Goal: Task Accomplishment & Management: Use online tool/utility

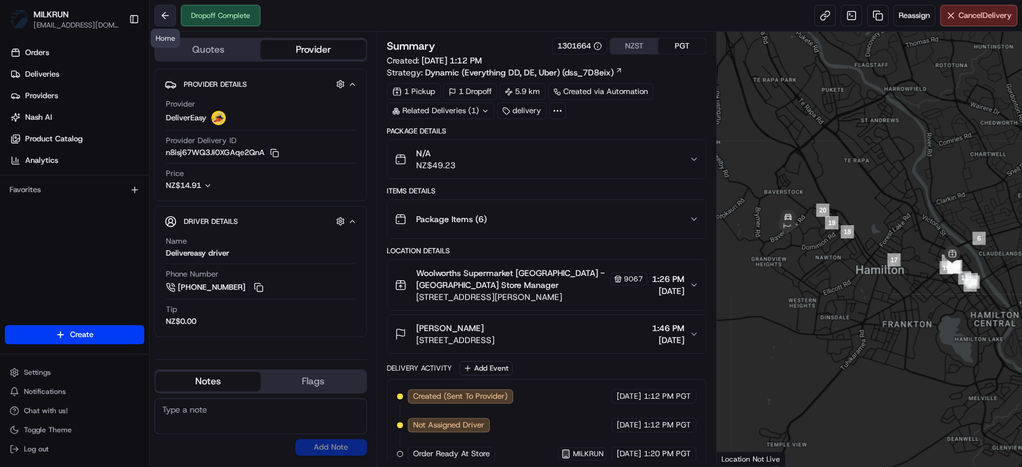
click at [171, 17] on button at bounding box center [165, 16] width 22 height 22
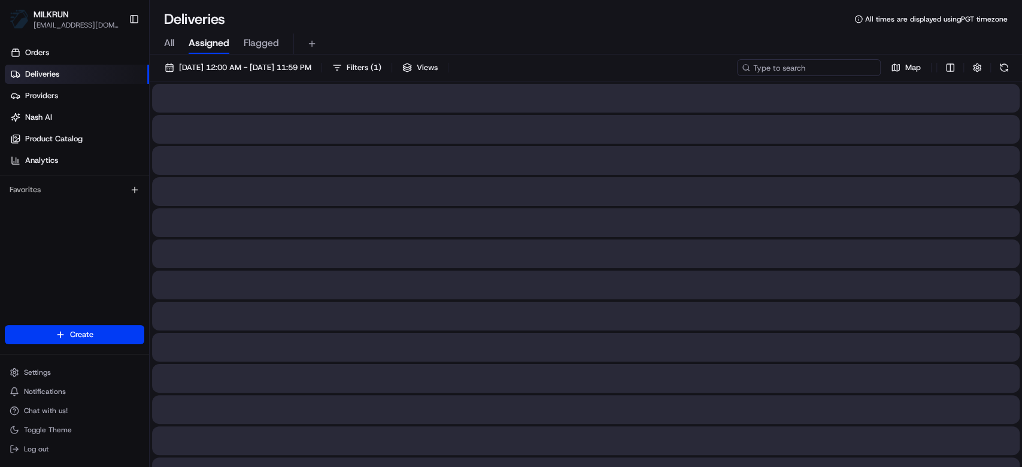
click at [766, 65] on input at bounding box center [809, 67] width 144 height 17
paste input "7a7d3314-8c83-4e14-b280-7955cc8a8542"
type input "7a7d3314-8c83-4e14-b280-7955cc8a8542"
drag, startPoint x: 758, startPoint y: 273, endPoint x: 759, endPoint y: 263, distance: 9.7
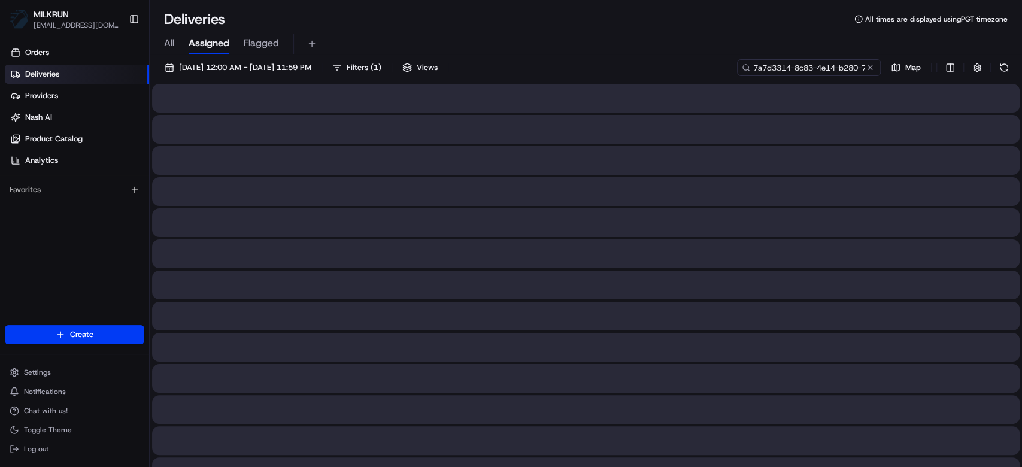
click at [766, 65] on input "7a7d3314-8c83-4e14-b280-7955cc8a8542" at bounding box center [809, 67] width 144 height 17
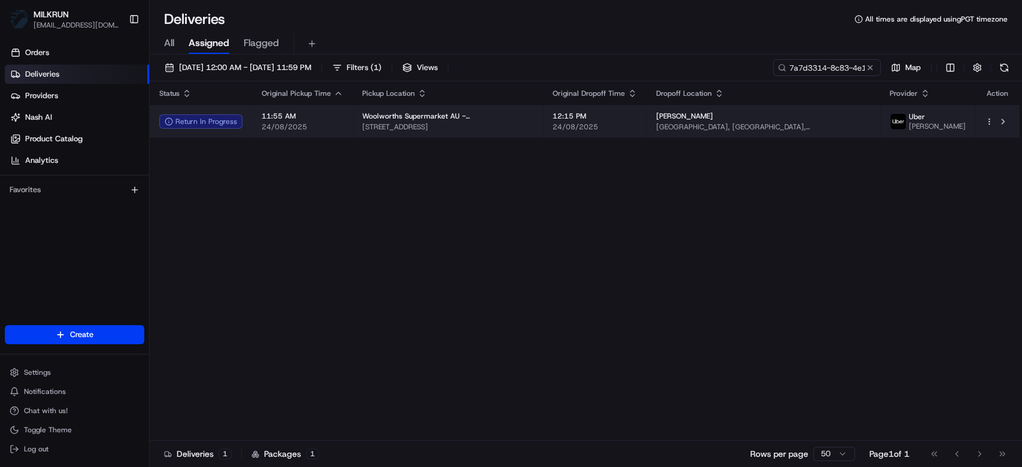
click at [766, 119] on div "Stephen Carlton" at bounding box center [763, 116] width 214 height 10
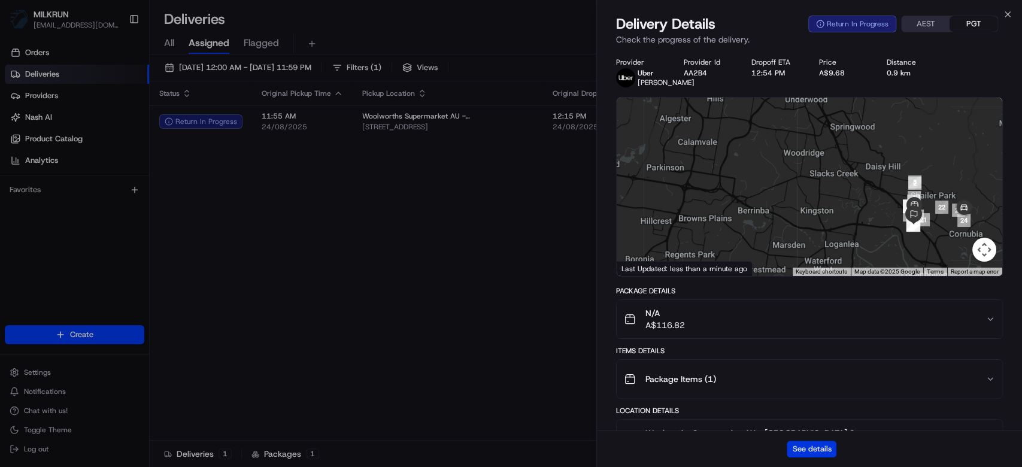
click at [766, 329] on button "See details" at bounding box center [812, 449] width 50 height 17
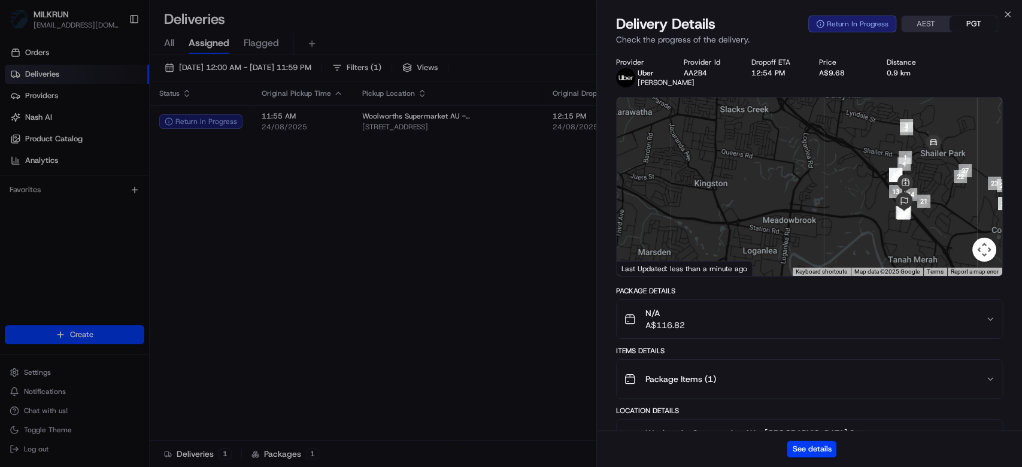
drag, startPoint x: 420, startPoint y: 257, endPoint x: 657, endPoint y: 159, distance: 256.3
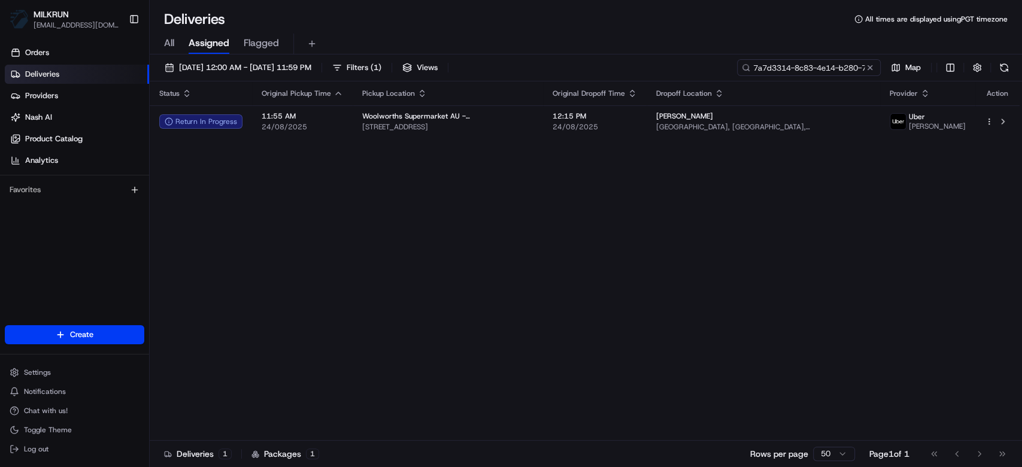
click at [766, 65] on input "7a7d3314-8c83-4e14-b280-7955cc8a8542" at bounding box center [809, 67] width 144 height 17
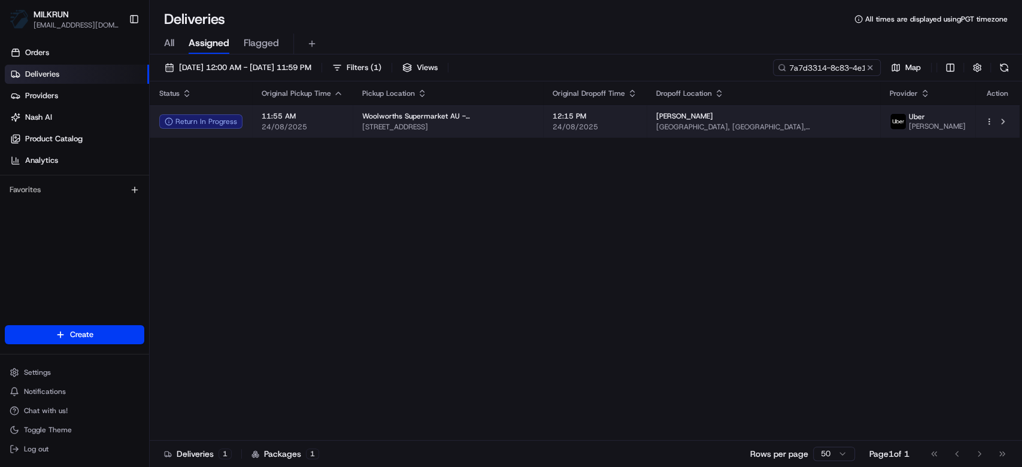
click at [579, 133] on td "12:15 PM 24/08/2025" at bounding box center [595, 121] width 104 height 32
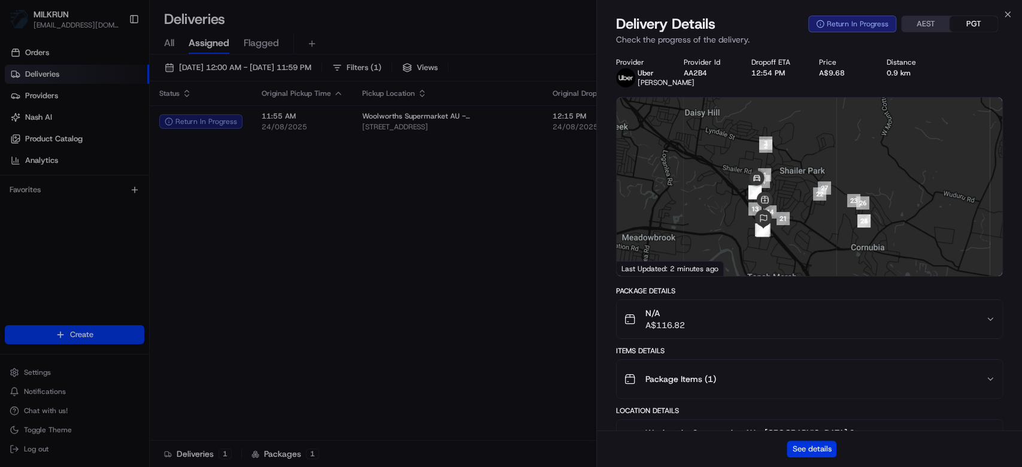
click at [766, 329] on button "See details" at bounding box center [812, 449] width 50 height 17
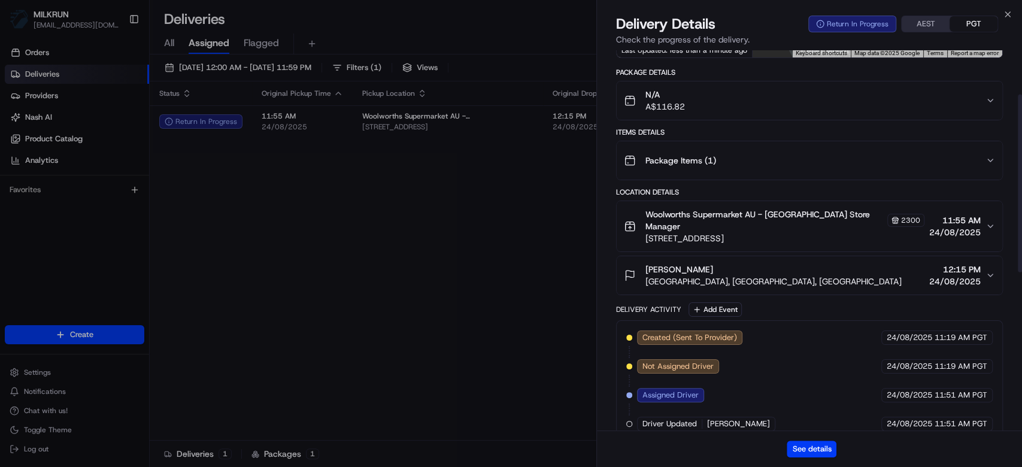
scroll to position [433, 0]
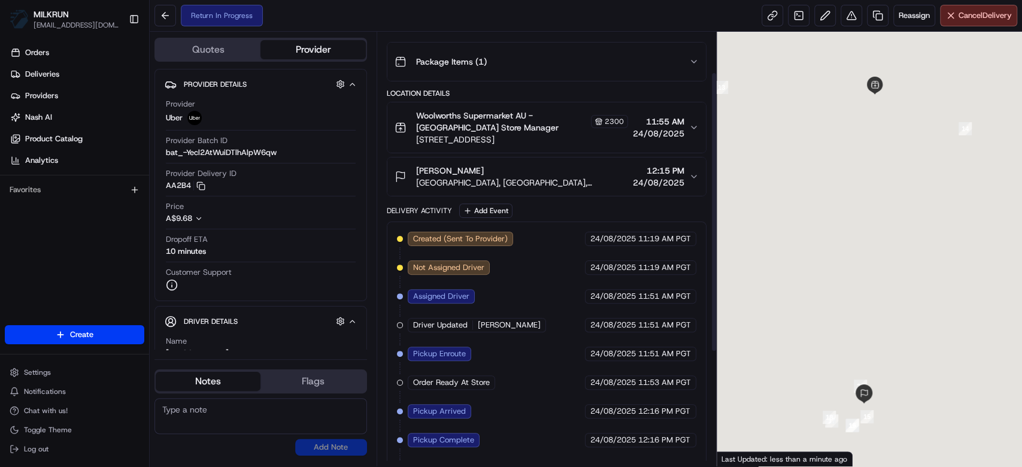
scroll to position [238, 0]
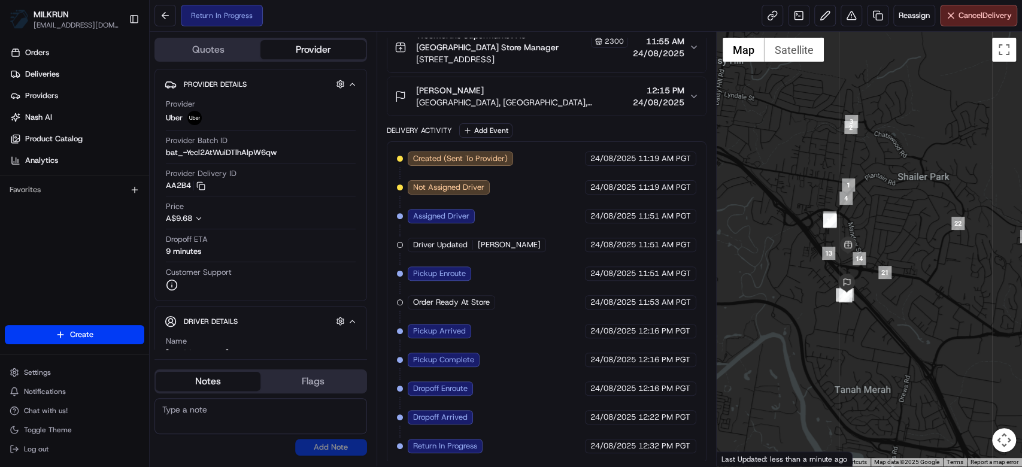
drag, startPoint x: 975, startPoint y: 226, endPoint x: 915, endPoint y: 302, distance: 96.4
click at [915, 302] on div at bounding box center [869, 249] width 305 height 435
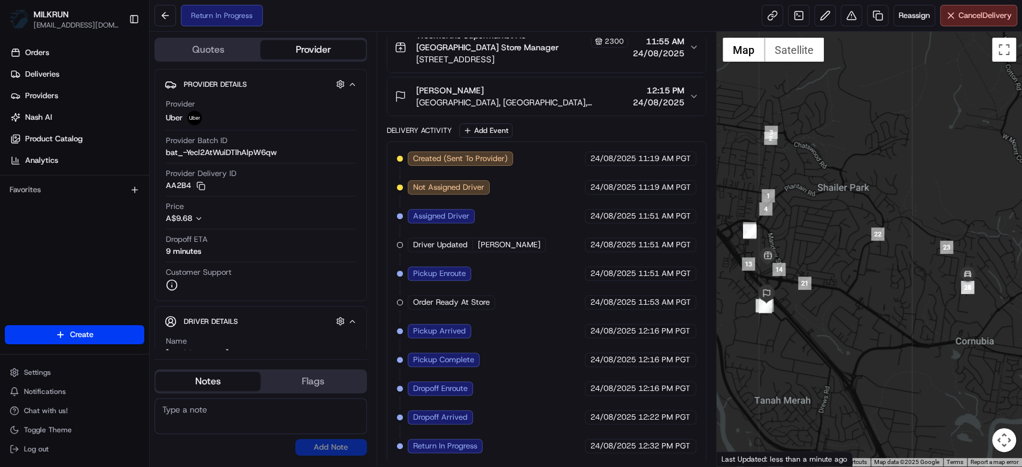
drag, startPoint x: 964, startPoint y: 292, endPoint x: 909, endPoint y: 297, distance: 55.3
click at [909, 297] on div at bounding box center [869, 249] width 305 height 435
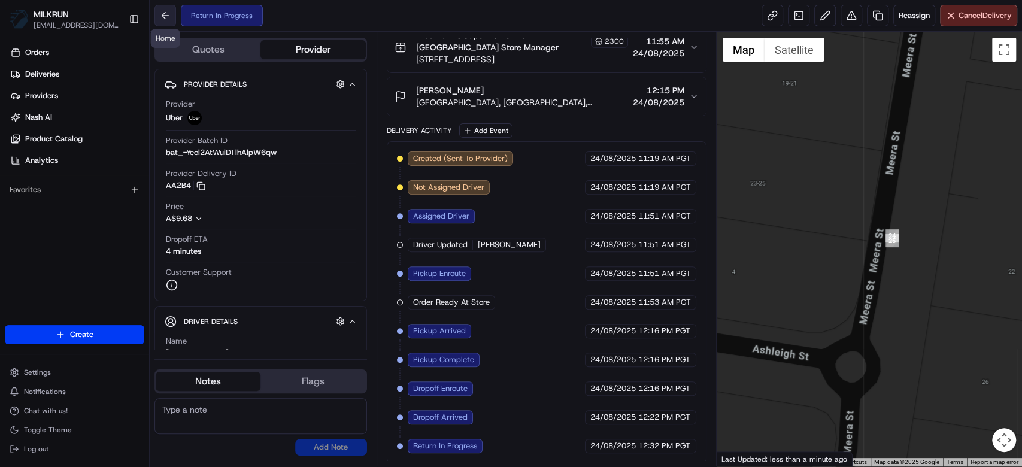
click at [171, 19] on button at bounding box center [165, 16] width 22 height 22
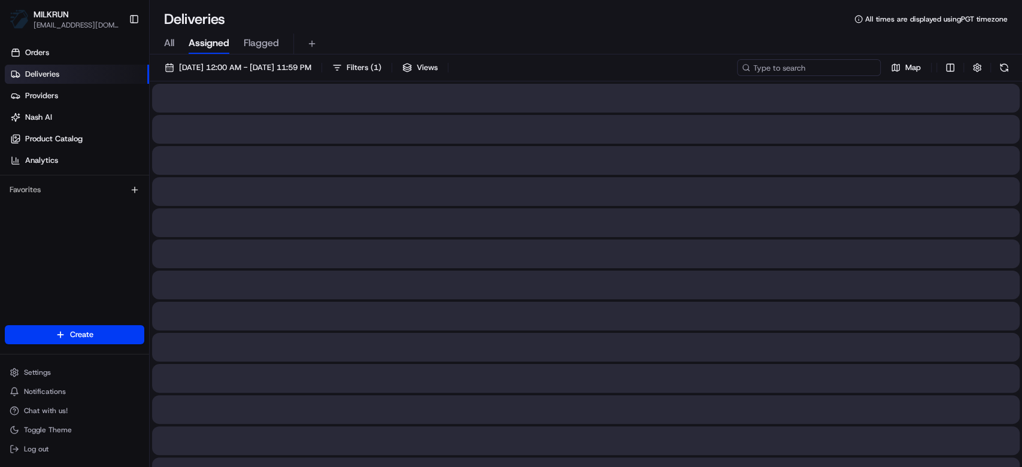
click at [805, 65] on input at bounding box center [809, 67] width 144 height 17
paste input "95048931-3e5a-40c2-9b83-7e08c8be0e39"
type input "95048931-3e5a-40c2-9b83-7e08c8be0e39"
click at [825, 60] on input "95048931-3e5a-40c2-9b83-7e08c8be0e39" at bounding box center [809, 67] width 144 height 17
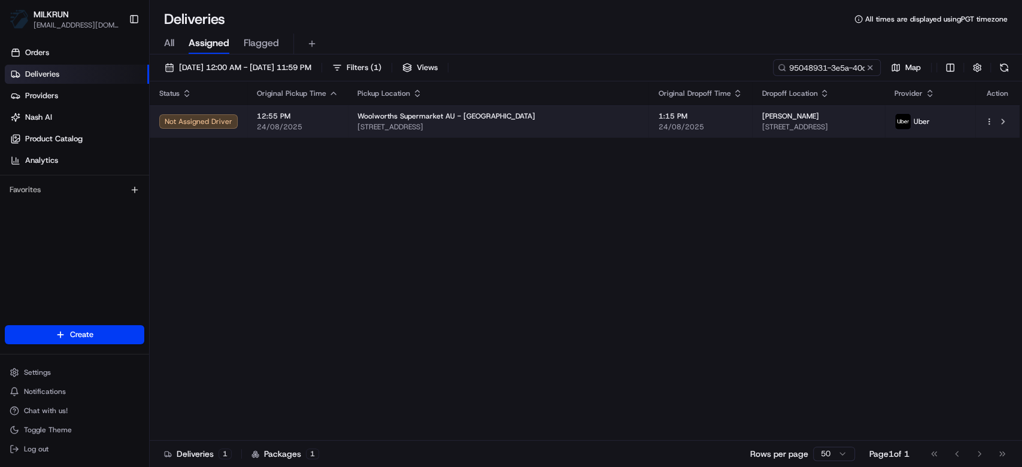
click at [658, 111] on span "1:15 PM" at bounding box center [700, 116] width 84 height 10
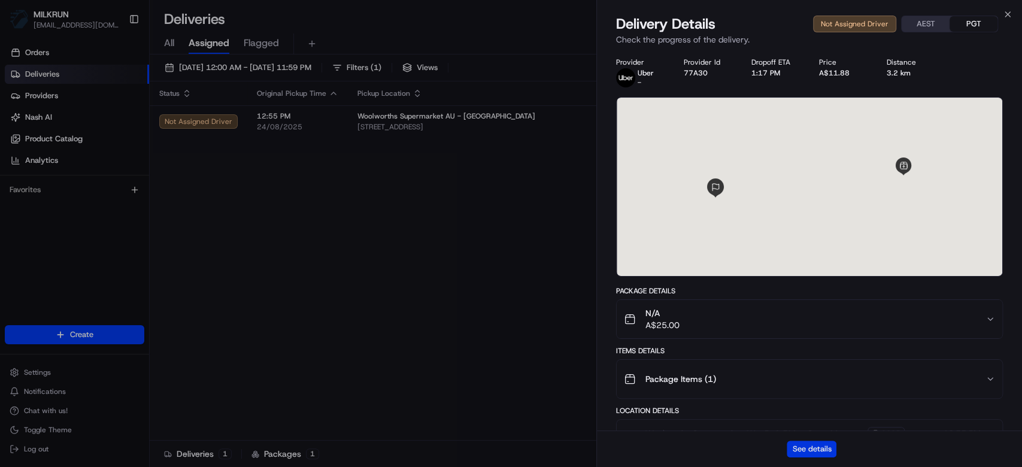
click at [813, 453] on button "See details" at bounding box center [812, 449] width 50 height 17
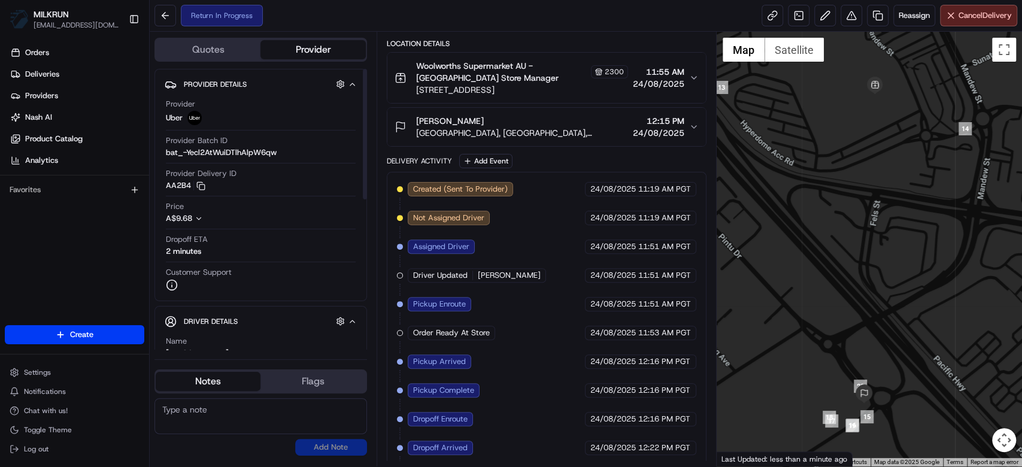
scroll to position [238, 0]
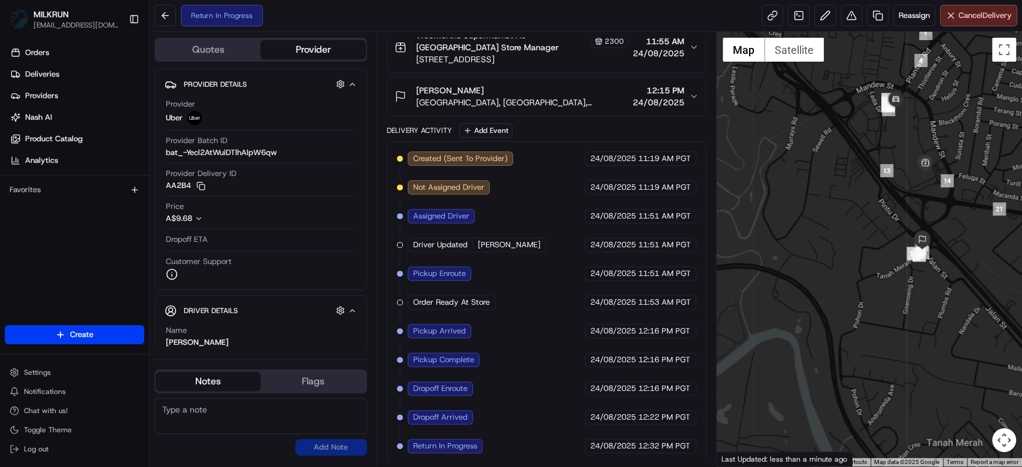
drag, startPoint x: 948, startPoint y: 105, endPoint x: 908, endPoint y: 155, distance: 63.9
click at [908, 155] on div at bounding box center [869, 249] width 305 height 435
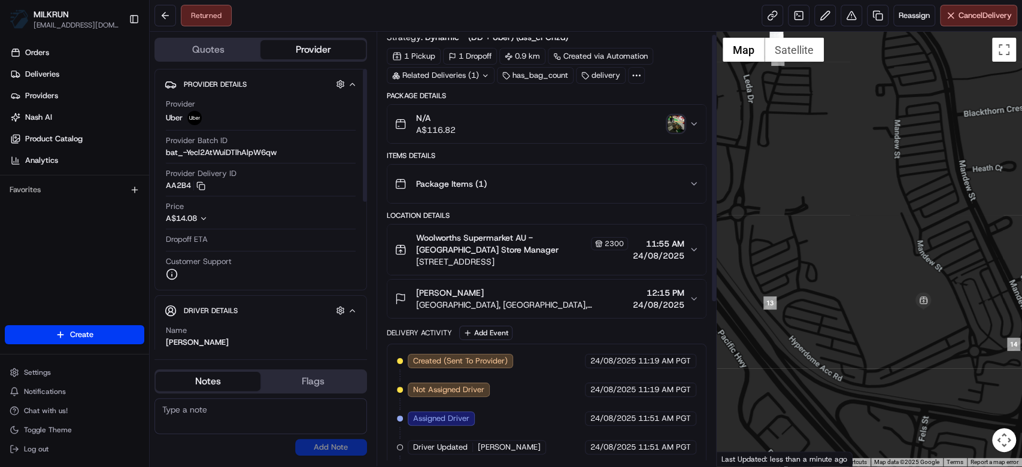
scroll to position [0, 0]
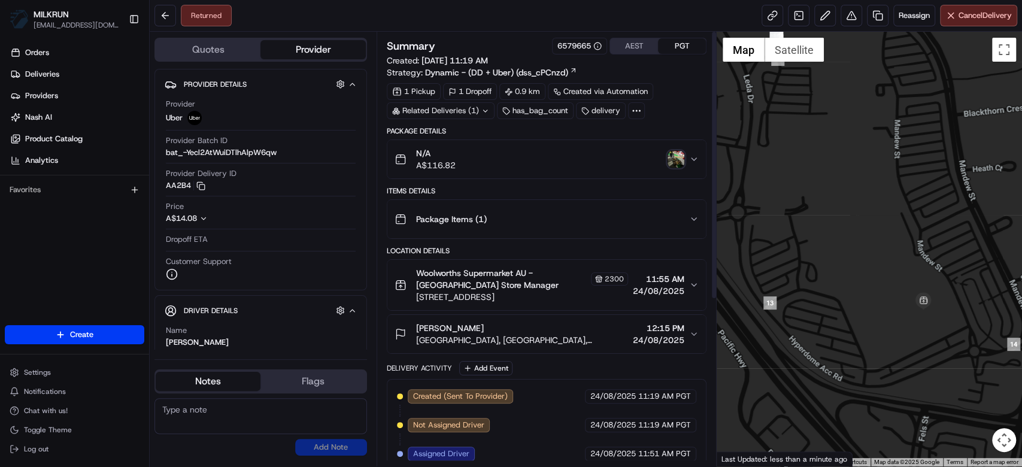
drag, startPoint x: 692, startPoint y: 159, endPoint x: 682, endPoint y: 159, distance: 10.2
click at [691, 159] on icon "button" at bounding box center [694, 159] width 10 height 10
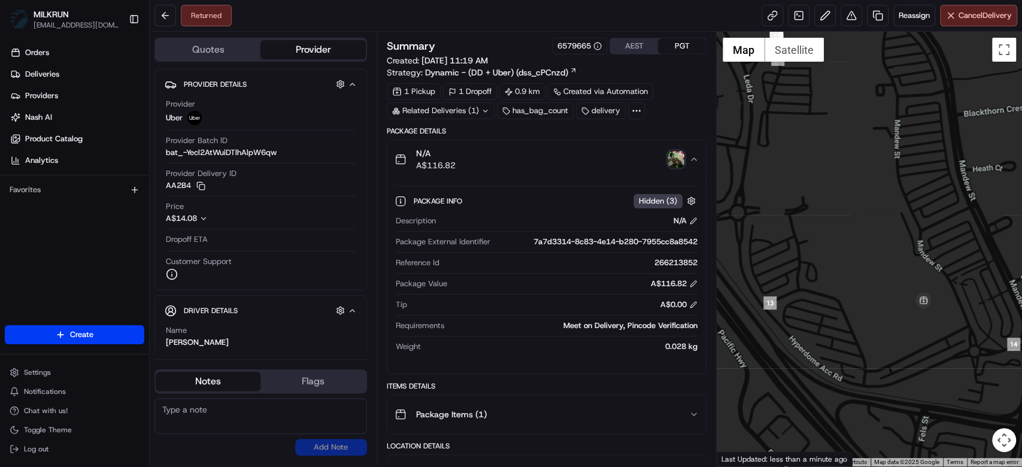
click at [681, 159] on img "button" at bounding box center [675, 159] width 17 height 17
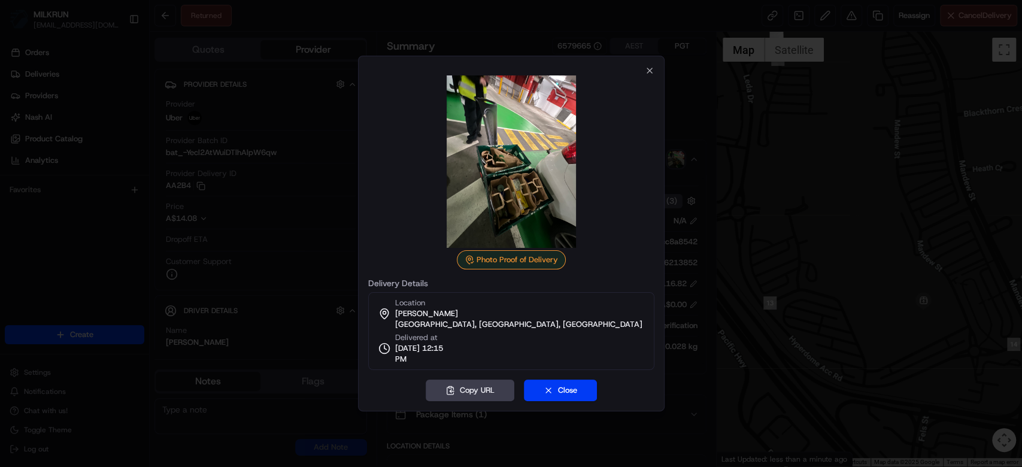
click at [703, 184] on div at bounding box center [511, 233] width 1022 height 467
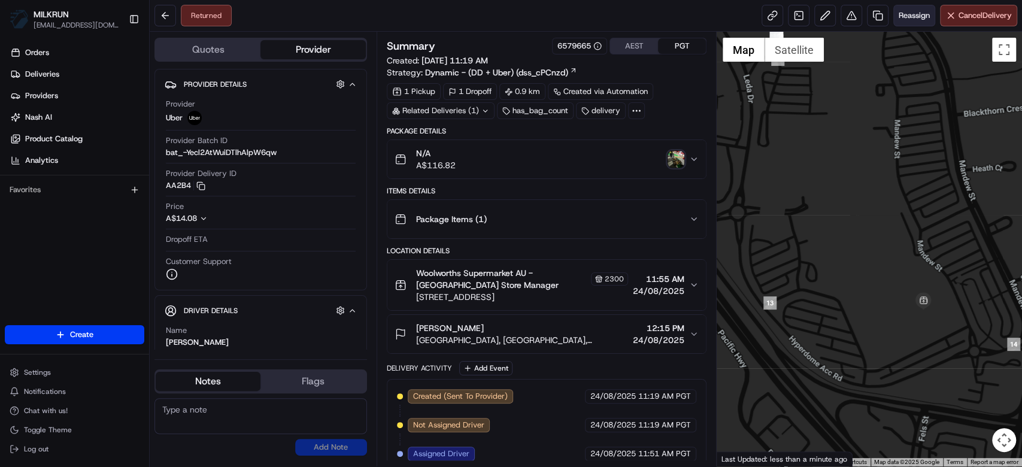
click at [906, 17] on span "Reassign" at bounding box center [913, 15] width 31 height 11
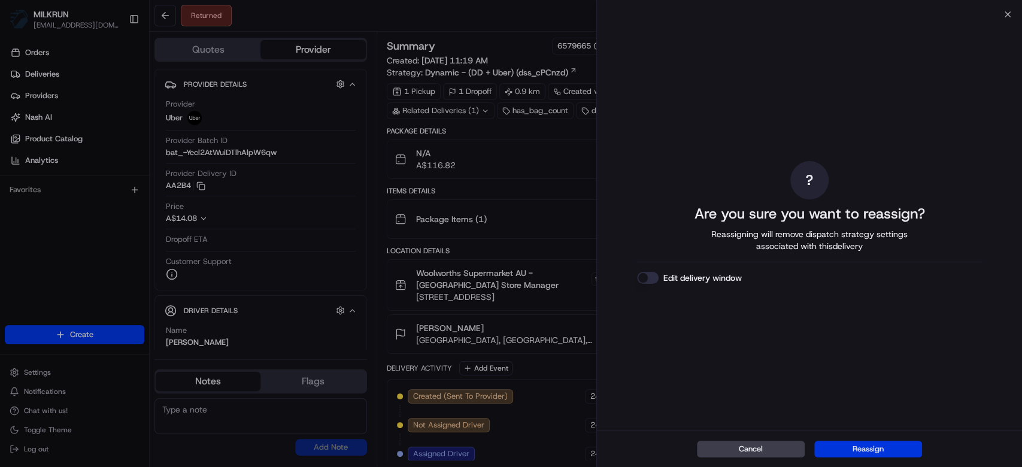
click at [879, 453] on button "Reassign" at bounding box center [868, 449] width 108 height 17
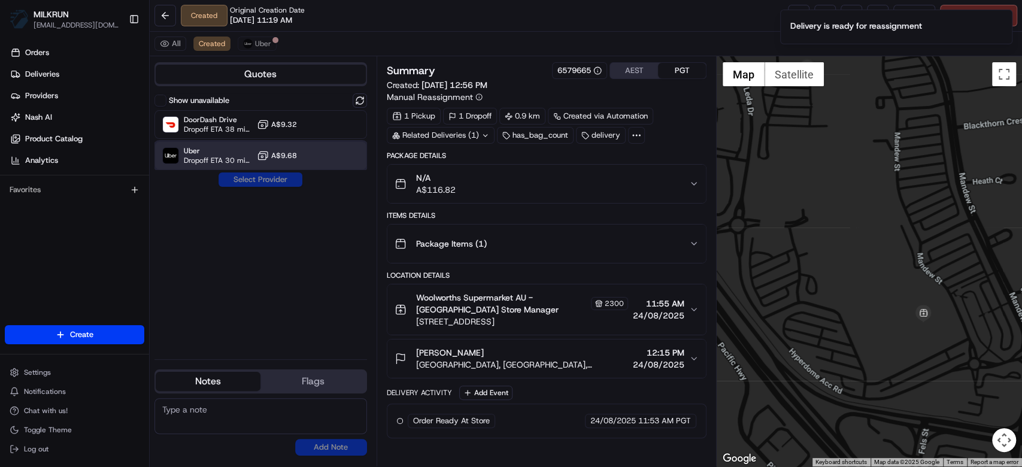
click at [257, 165] on div "Uber Dropoff ETA 30 minutes A$9.68" at bounding box center [260, 155] width 213 height 29
click at [259, 180] on button "Assign Provider" at bounding box center [260, 179] width 85 height 14
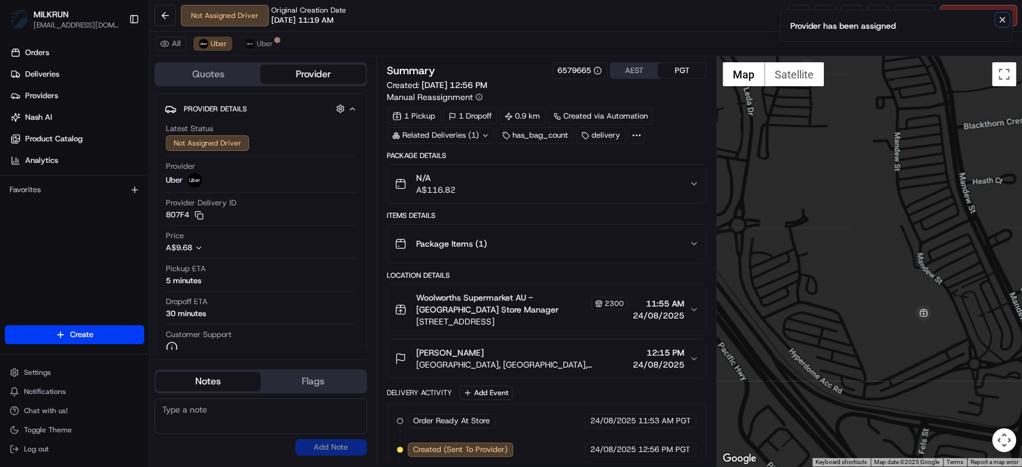
click at [1000, 21] on icon "Notifications (F8)" at bounding box center [1002, 19] width 5 height 5
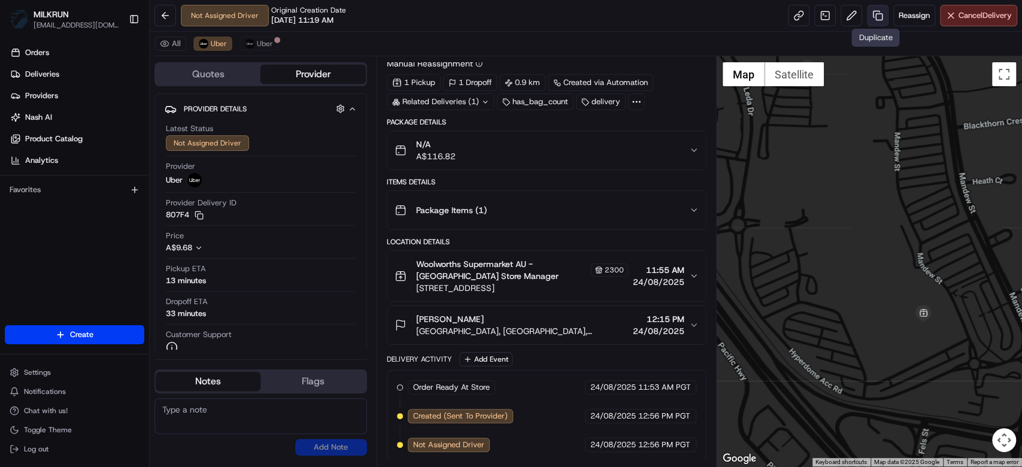
click at [880, 11] on link at bounding box center [878, 16] width 22 height 22
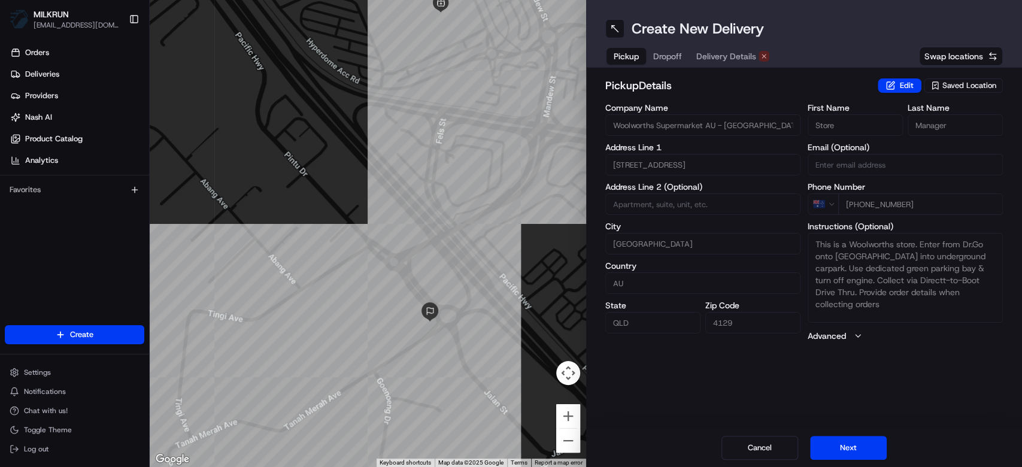
click at [666, 59] on span "Dropoff" at bounding box center [667, 56] width 29 height 12
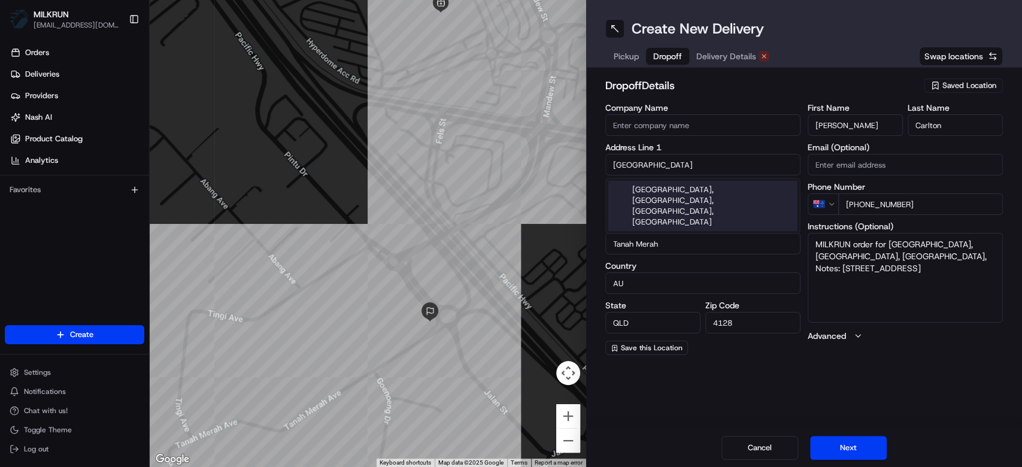
click at [670, 163] on input "Tanah Merah Lodge" at bounding box center [702, 165] width 195 height 22
paste input "unit 4/ 3 Tanah merah drive Tanah merah 4128"
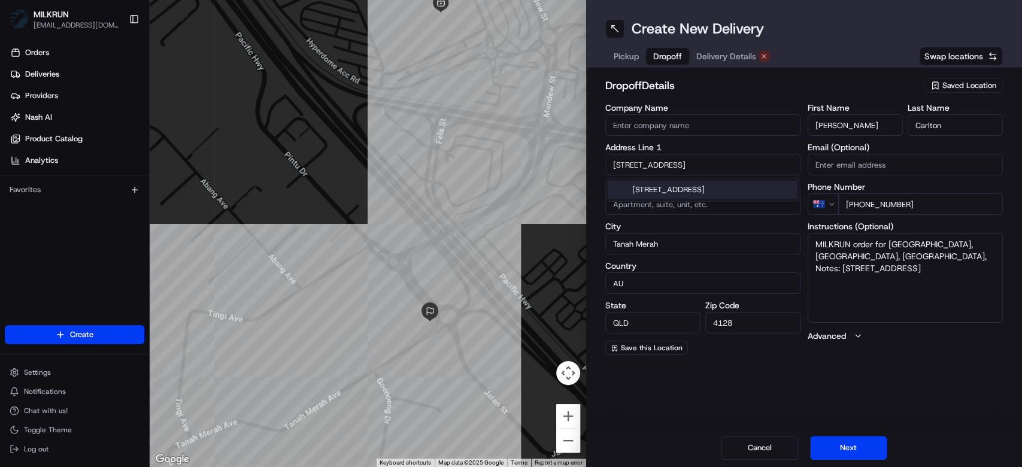
click at [740, 198] on div "unit 4/3 Tanah Merah Avenue, Tanah Merah QLD 4128, Australia" at bounding box center [702, 190] width 189 height 18
type input "[GEOGRAPHIC_DATA], [STREET_ADDRESS]"
type input "Unit 4"
type input "Australia"
type input "3 Tanah Merah Avenue"
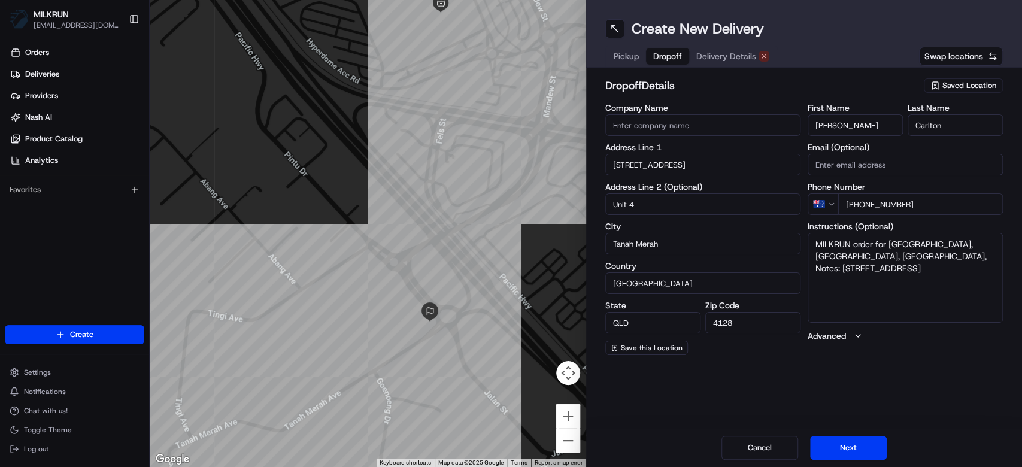
click at [721, 61] on span "Delivery Details" at bounding box center [726, 56] width 60 height 12
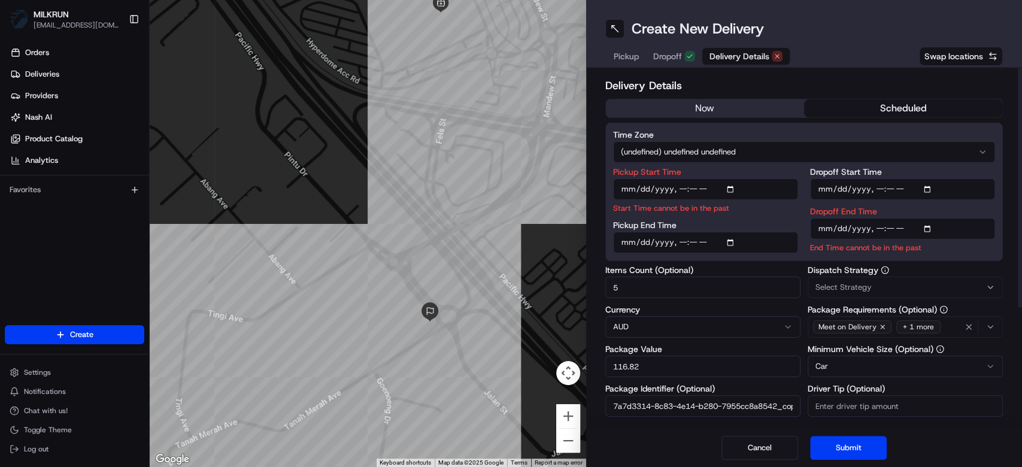
click at [711, 105] on button "now" at bounding box center [705, 108] width 198 height 18
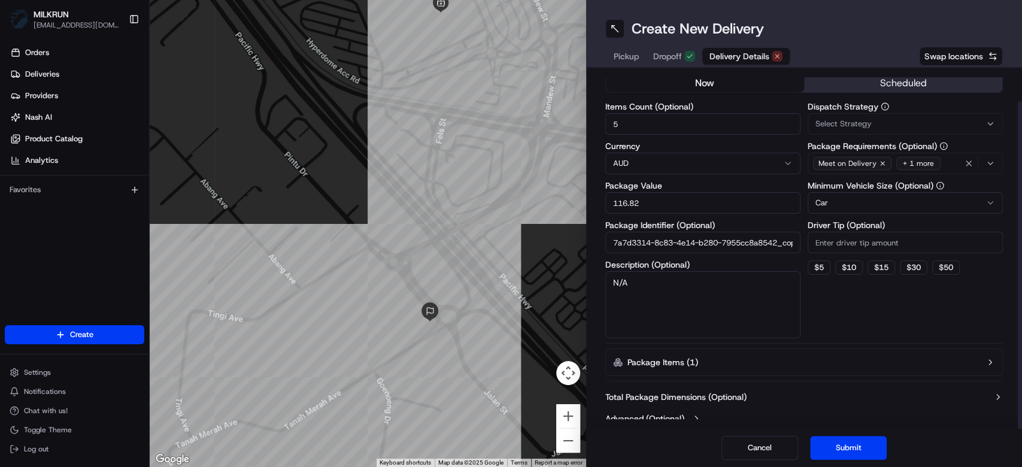
scroll to position [35, 0]
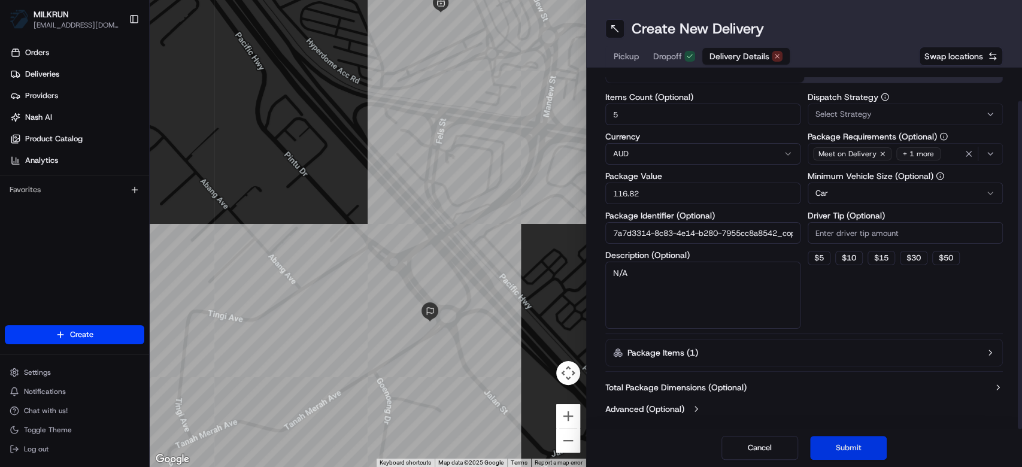
click at [843, 447] on button "Submit" at bounding box center [848, 448] width 77 height 24
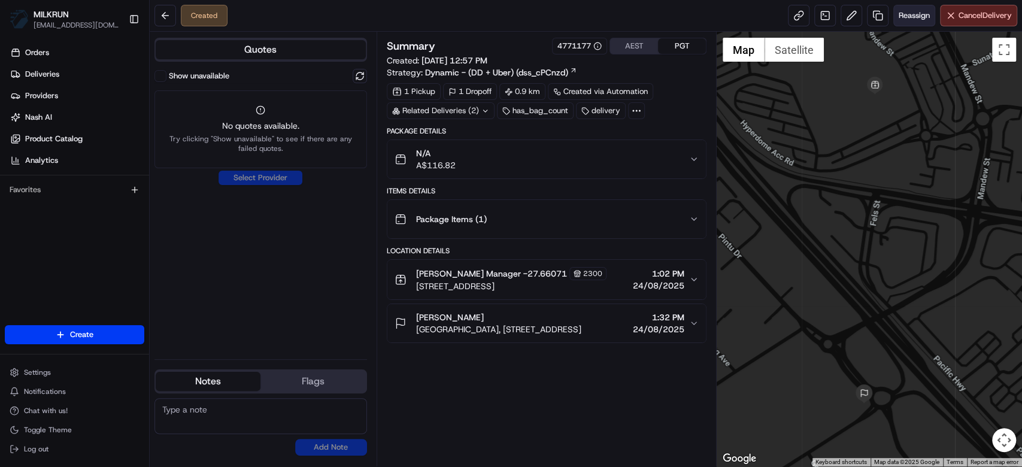
click at [916, 16] on span "Reassign" at bounding box center [913, 15] width 31 height 11
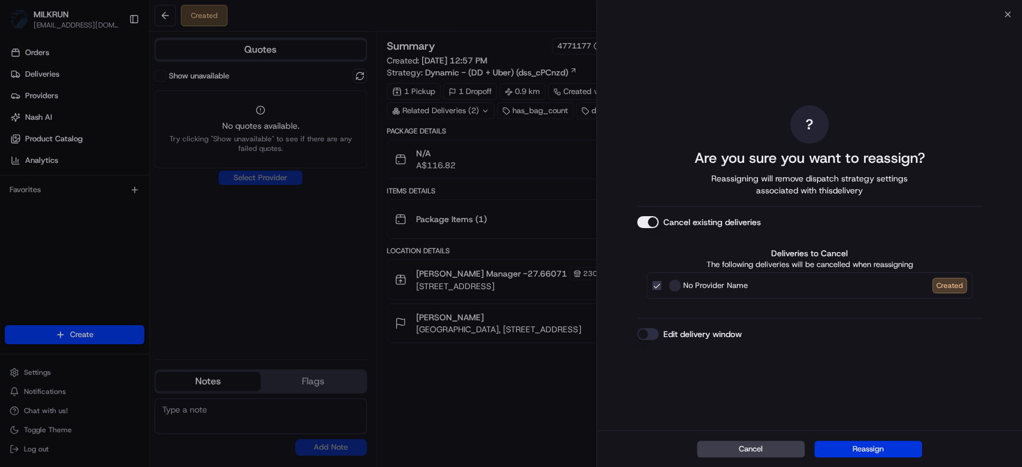
click at [878, 443] on button "Reassign" at bounding box center [868, 449] width 108 height 17
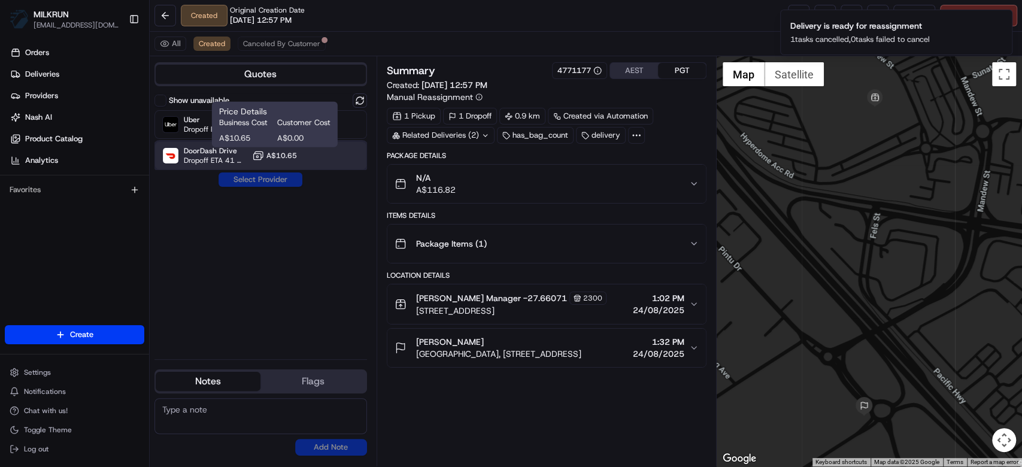
click at [253, 147] on div "DoorDash Drive Dropoff ETA 41 minutes A$10.65" at bounding box center [260, 155] width 213 height 29
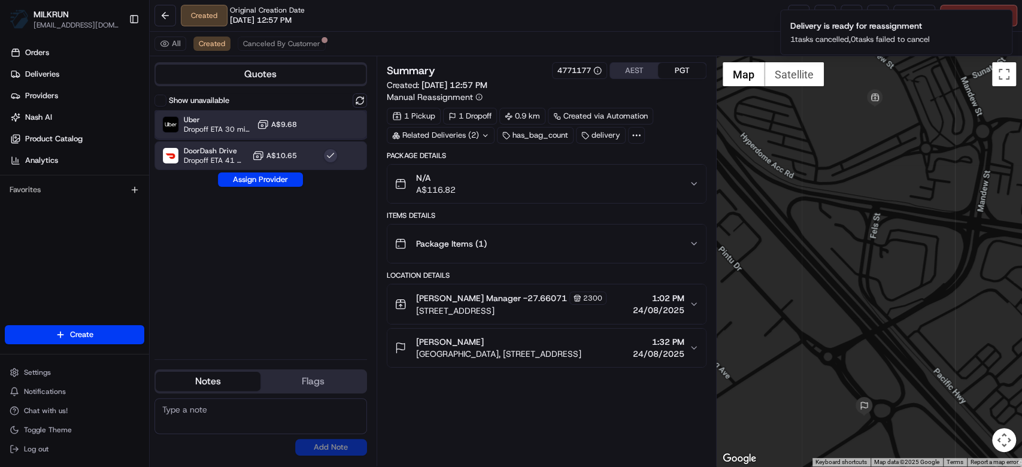
click at [201, 122] on span "Uber" at bounding box center [218, 120] width 68 height 10
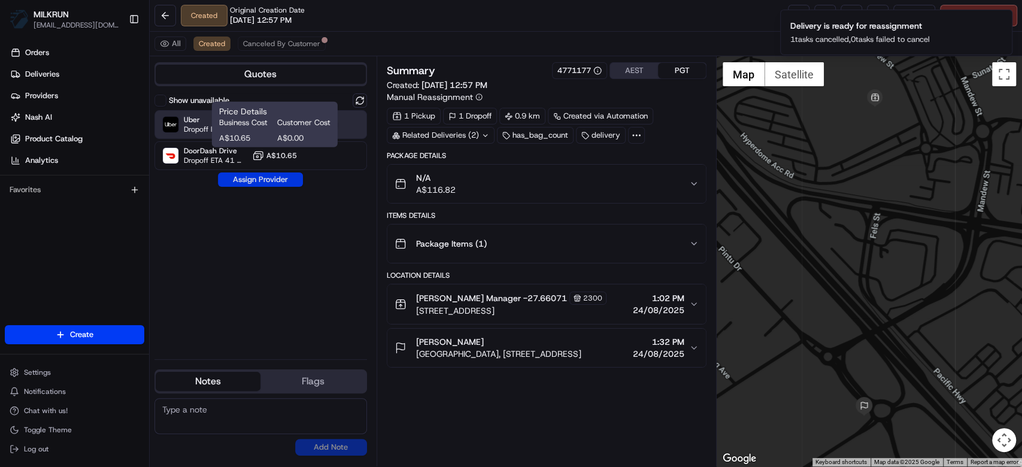
click at [280, 181] on button "Assign Provider" at bounding box center [260, 179] width 85 height 14
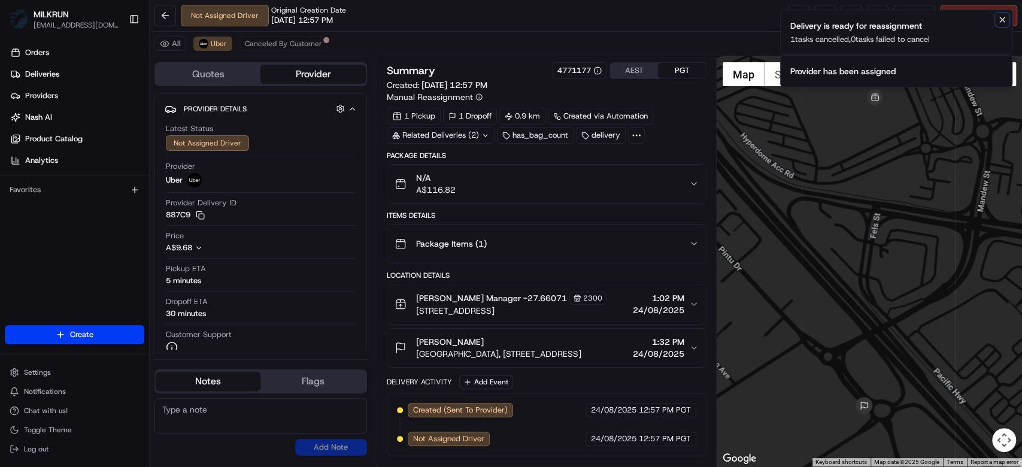
click at [995, 19] on button "Notifications (F8)" at bounding box center [1002, 20] width 14 height 14
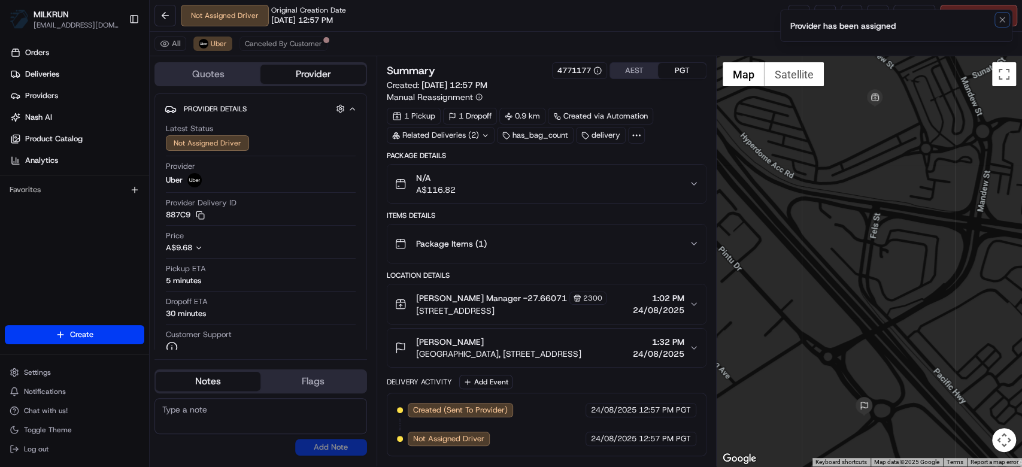
click at [995, 19] on button "Notifications (F8)" at bounding box center [1002, 20] width 14 height 14
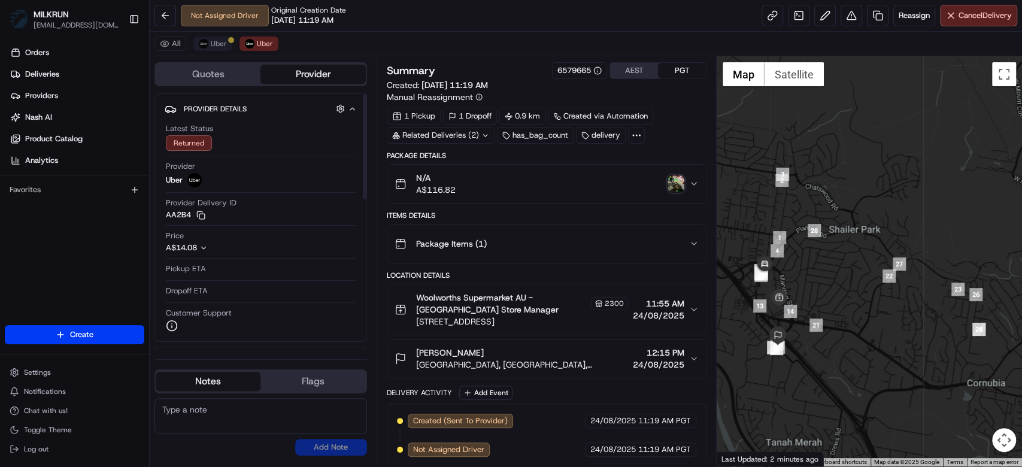
click at [215, 36] on div "All Uber Uber" at bounding box center [586, 44] width 872 height 25
click at [211, 39] on span "Uber" at bounding box center [219, 44] width 16 height 10
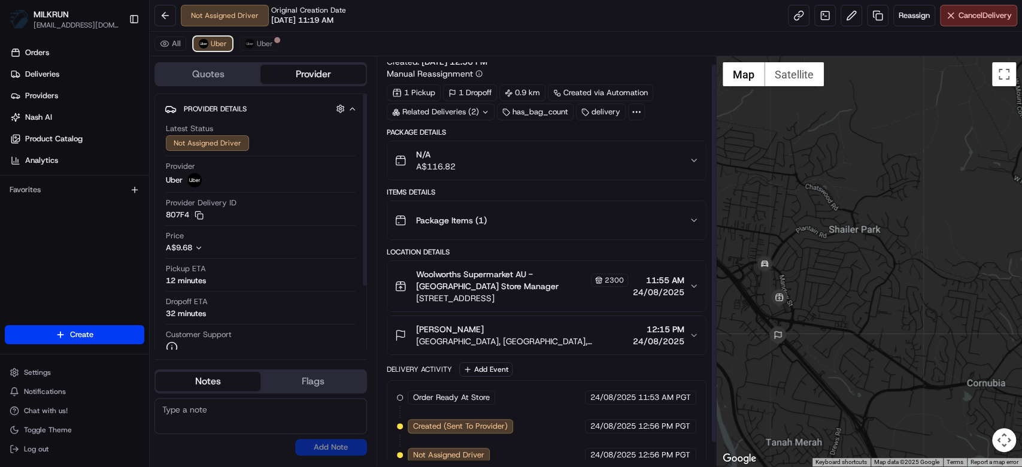
scroll to position [34, 0]
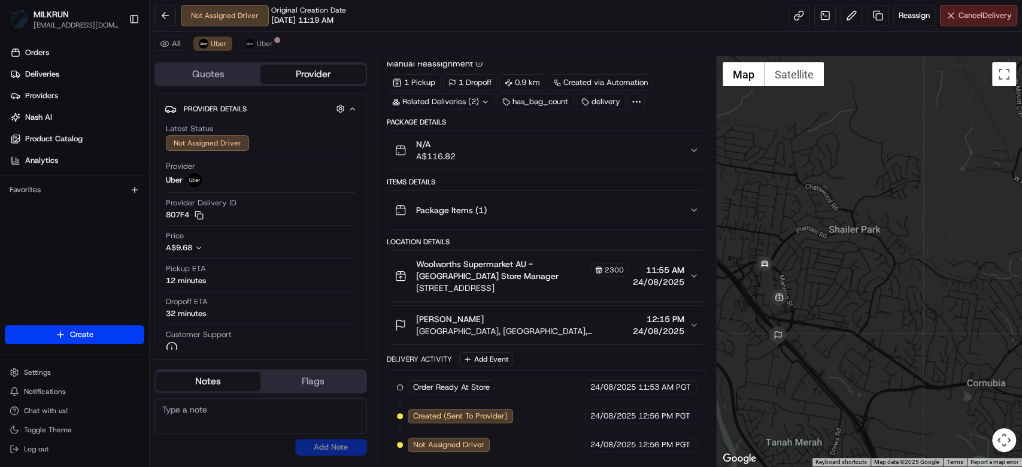
click at [979, 11] on span "Cancel Delivery" at bounding box center [984, 15] width 53 height 11
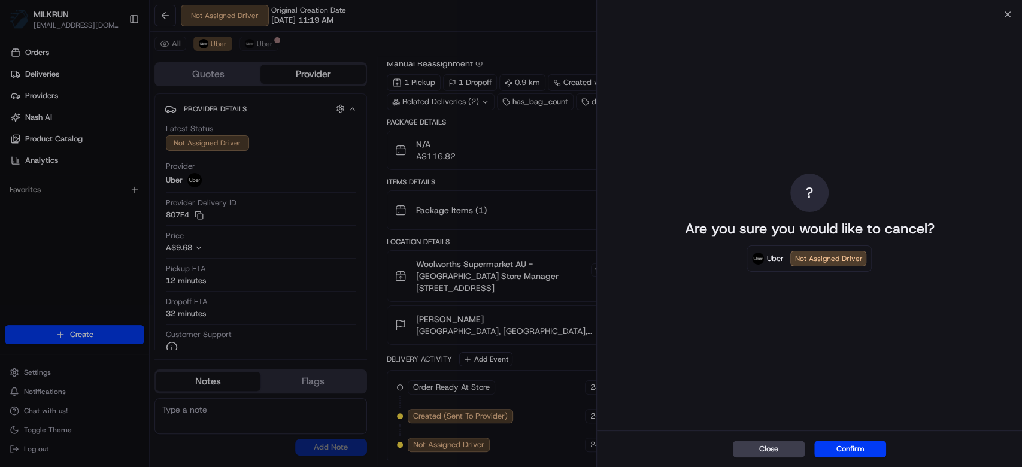
click at [856, 447] on button "Confirm" at bounding box center [850, 449] width 72 height 17
drag, startPoint x: 487, startPoint y: 266, endPoint x: 474, endPoint y: 256, distance: 15.8
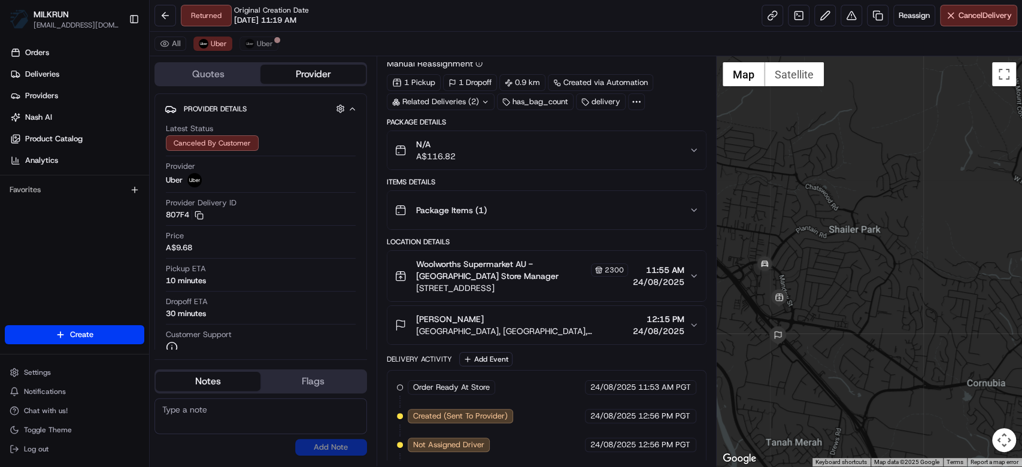
scroll to position [0, 0]
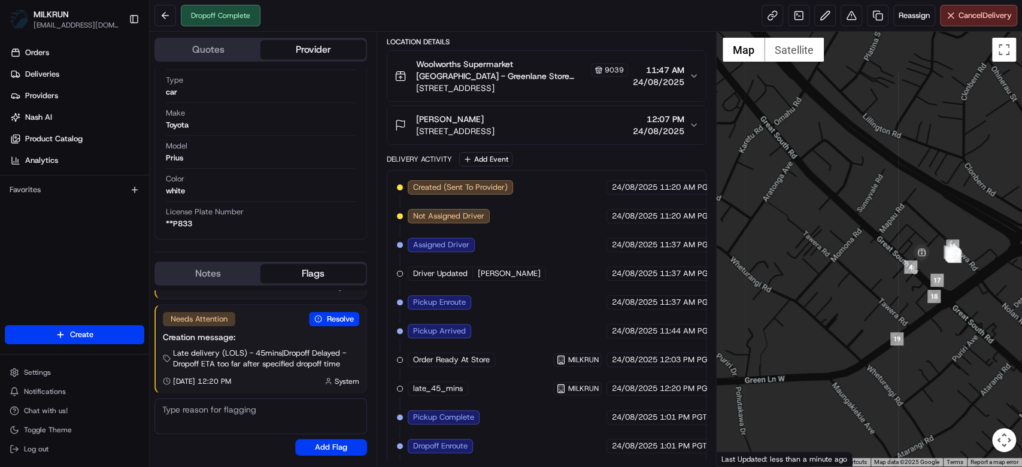
scroll to position [408, 0]
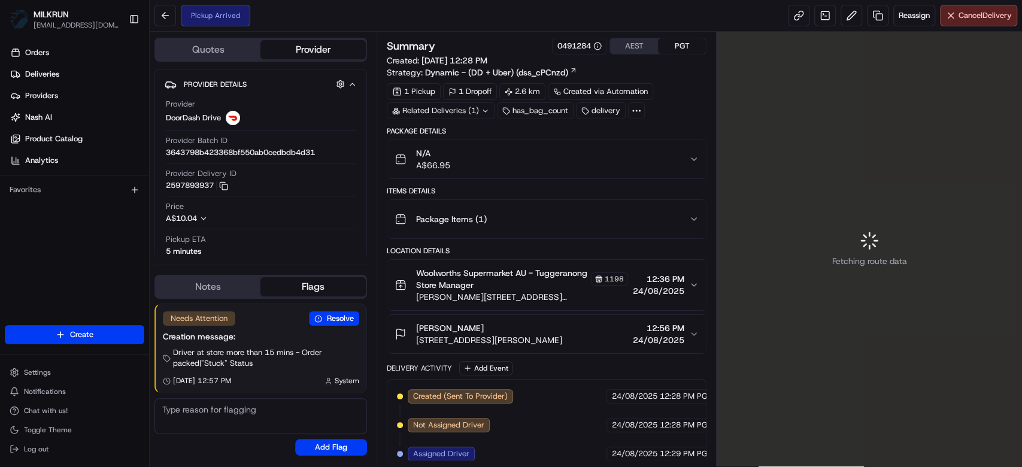
scroll to position [266, 0]
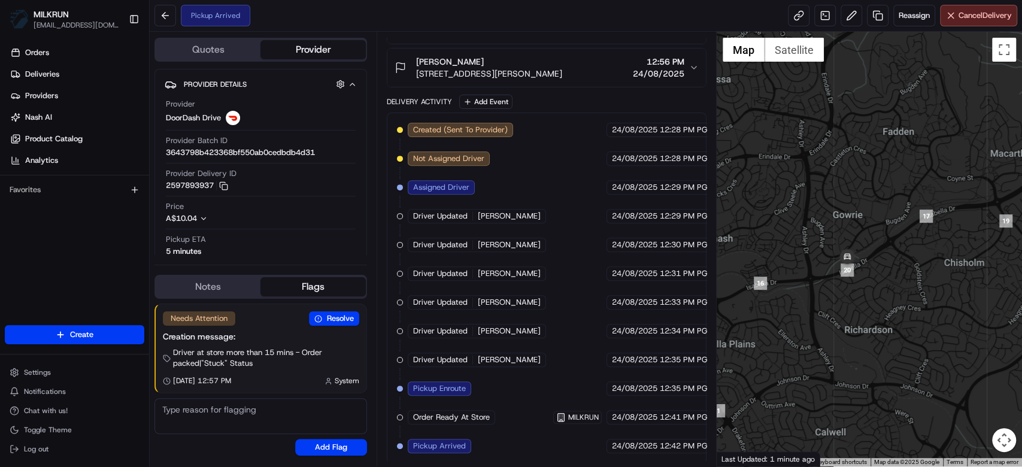
drag, startPoint x: 896, startPoint y: 230, endPoint x: 784, endPoint y: 220, distance: 111.8
click at [784, 220] on div at bounding box center [869, 249] width 305 height 435
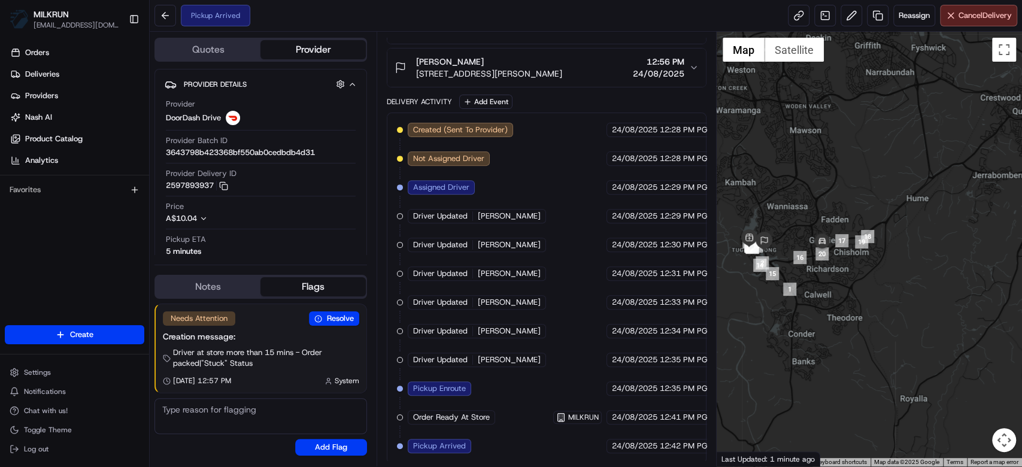
click at [824, 208] on div at bounding box center [869, 249] width 305 height 435
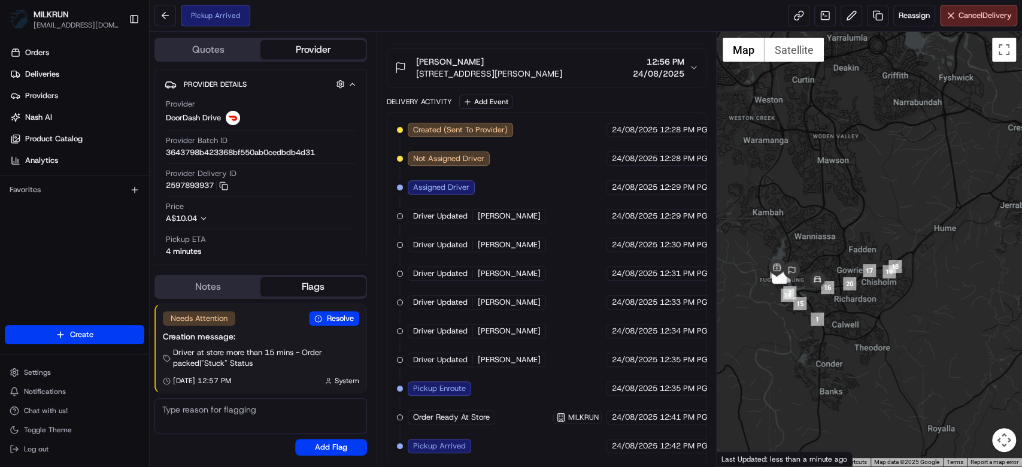
drag, startPoint x: 845, startPoint y: 252, endPoint x: 887, endPoint y: 256, distance: 42.1
click at [886, 255] on div at bounding box center [869, 249] width 305 height 435
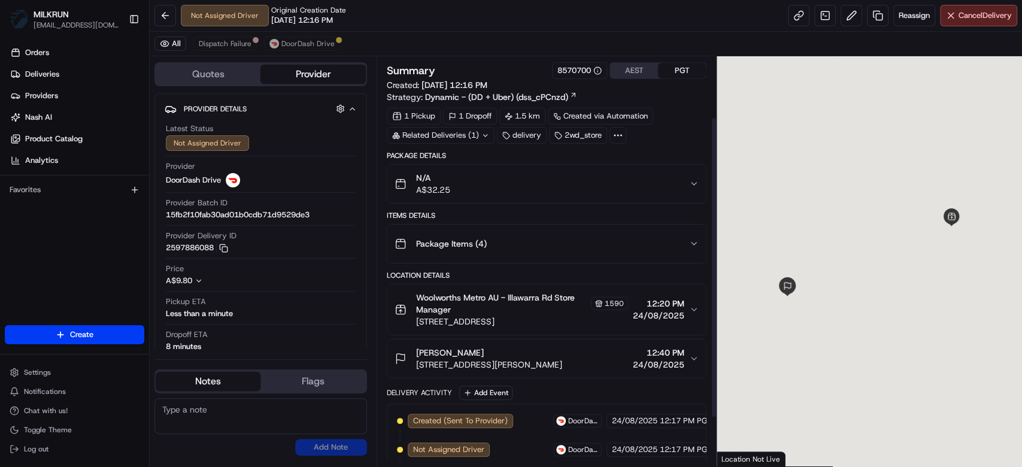
scroll to position [148, 0]
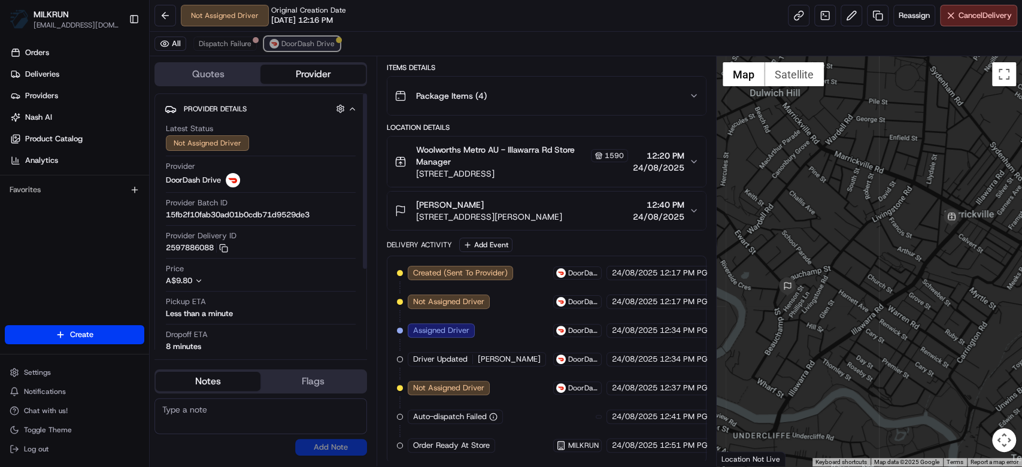
click at [302, 44] on span "DoorDash Drive" at bounding box center [307, 44] width 53 height 10
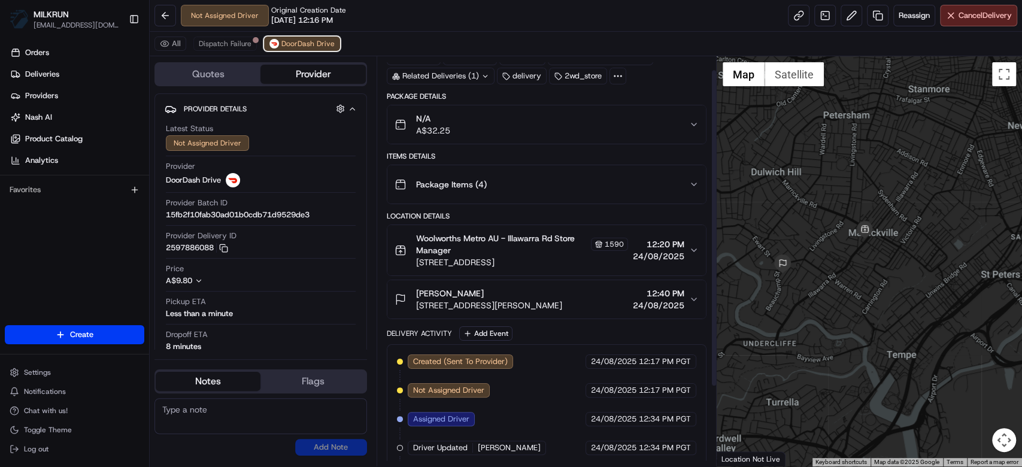
scroll to position [0, 0]
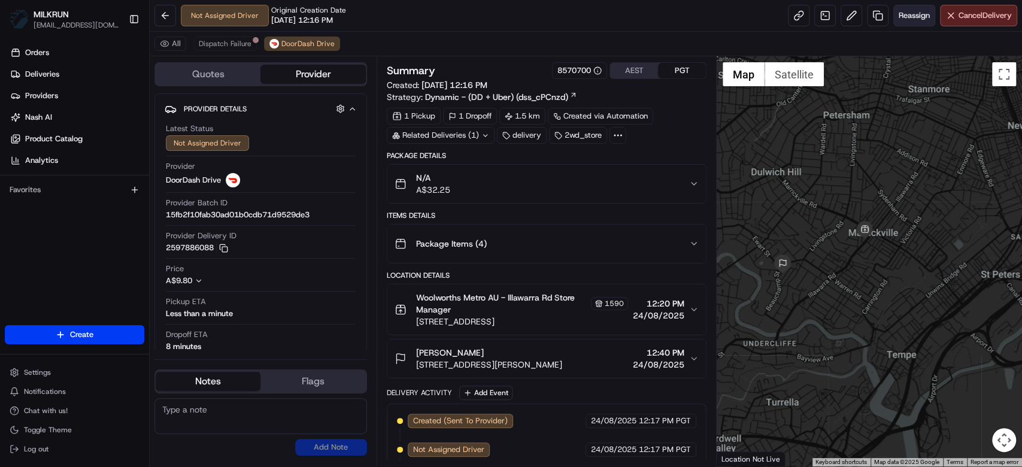
click at [915, 19] on span "Reassign" at bounding box center [913, 15] width 31 height 11
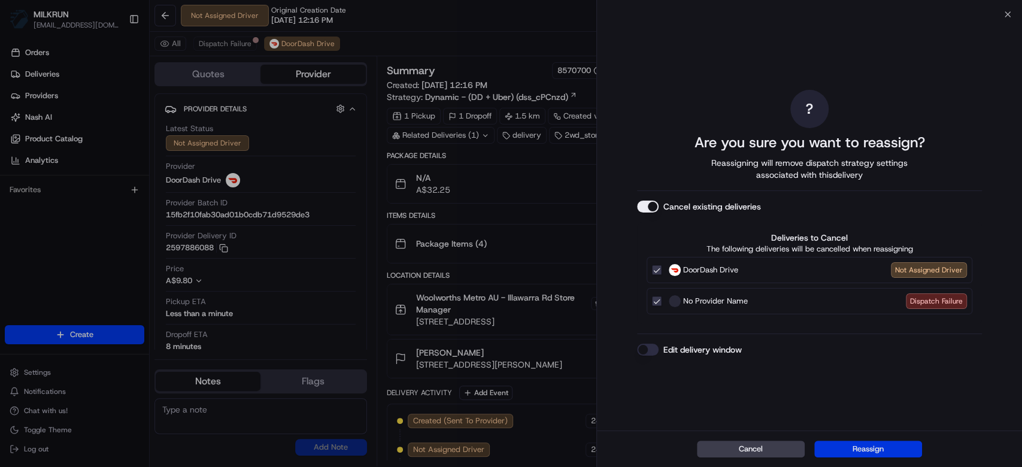
click at [854, 453] on button "Reassign" at bounding box center [868, 449] width 108 height 17
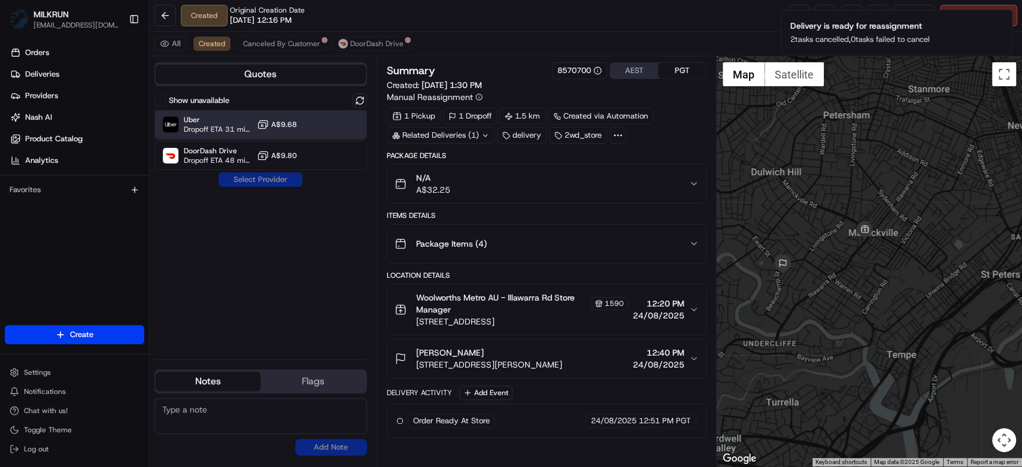
click at [192, 113] on div "Uber Dropoff ETA 31 minutes A$9.68" at bounding box center [260, 124] width 213 height 29
click at [245, 188] on div "Show unavailable Uber Dropoff ETA 31 minutes A$9.68 DoorDash Drive Dropoff ETA …" at bounding box center [260, 221] width 213 height 256
click at [255, 182] on button "Assign Provider" at bounding box center [260, 179] width 85 height 14
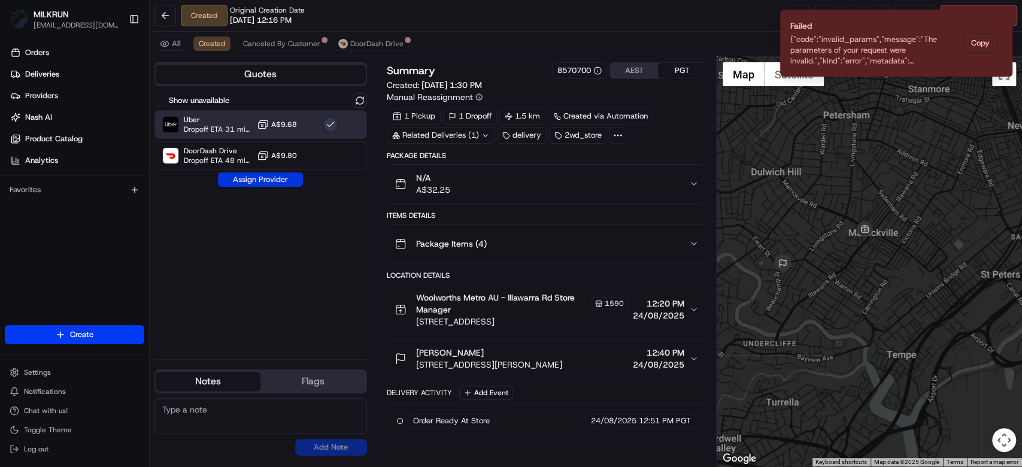
click at [239, 178] on button "Assign Provider" at bounding box center [260, 179] width 85 height 14
click at [240, 178] on div "Show unavailable Uber Dropoff ETA 31 minutes A$9.68 DoorDash Drive Dropoff ETA …" at bounding box center [260, 221] width 213 height 256
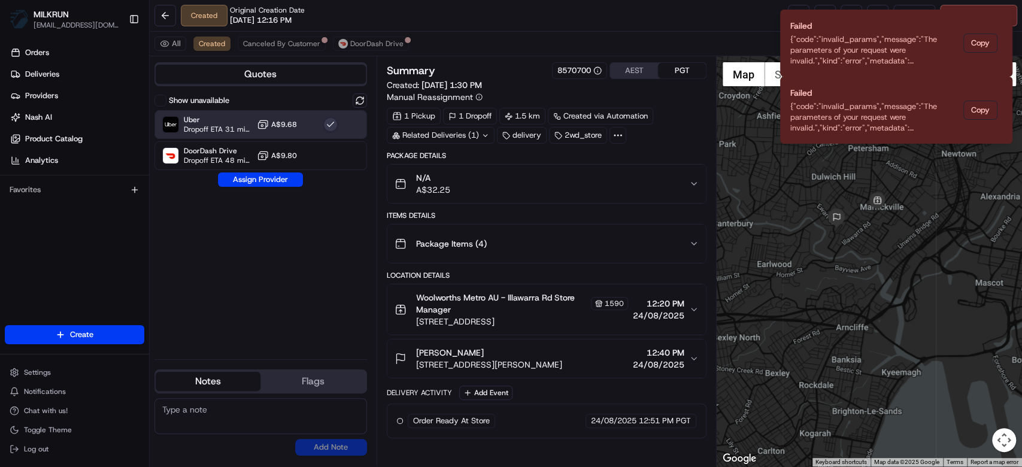
click at [551, 178] on div "N/A A$32.25" at bounding box center [541, 184] width 295 height 24
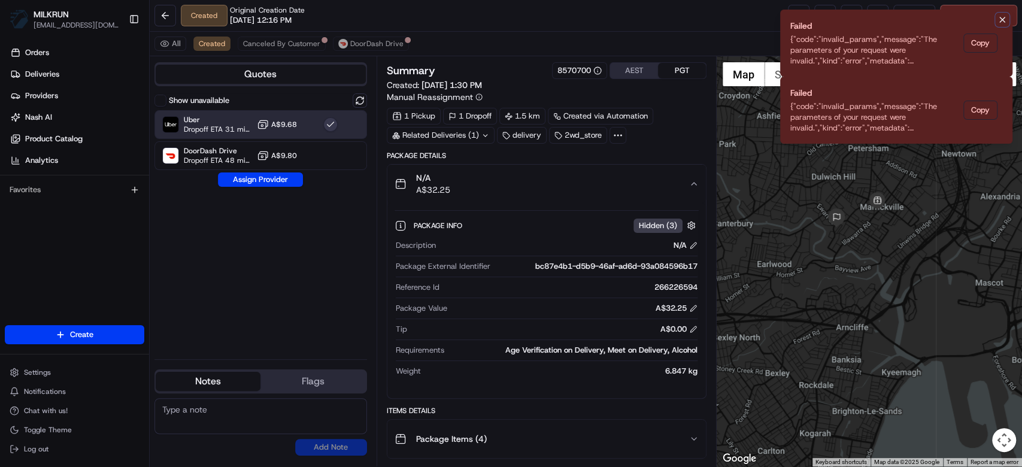
click at [1000, 22] on icon "Notifications (F8)" at bounding box center [1002, 19] width 5 height 5
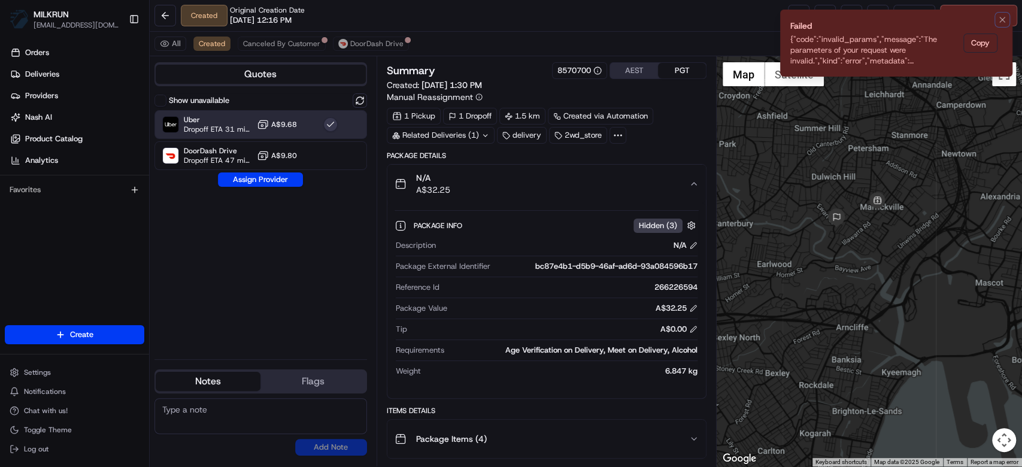
click at [1000, 22] on icon "Notifications (F8)" at bounding box center [1002, 19] width 5 height 5
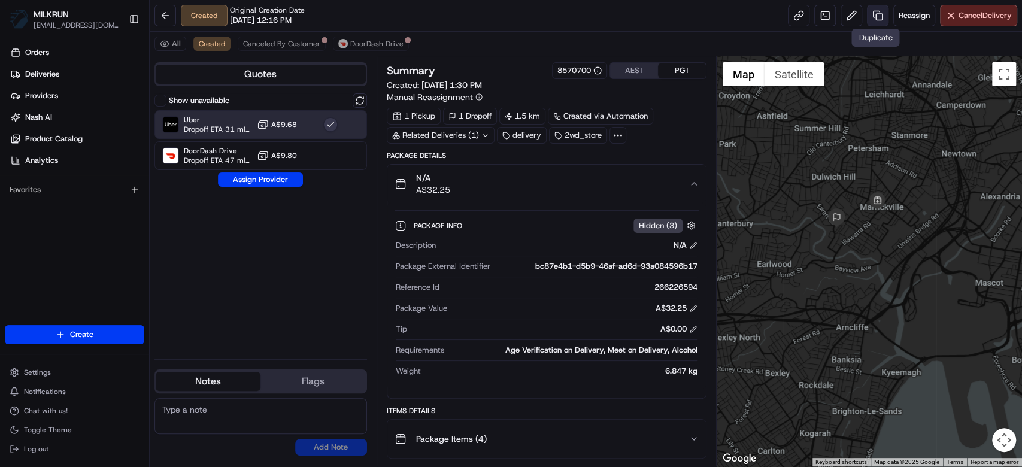
click at [870, 17] on link at bounding box center [878, 16] width 22 height 22
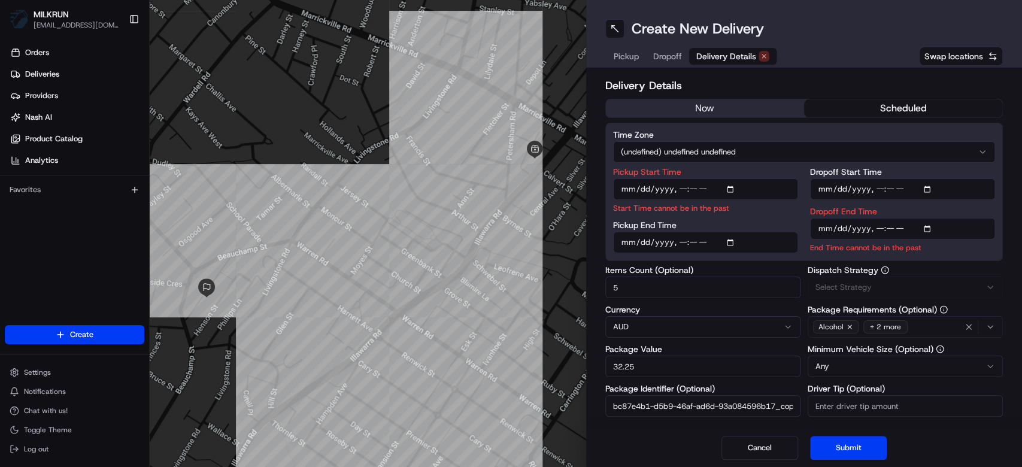
click at [723, 52] on span "Delivery Details" at bounding box center [726, 56] width 60 height 12
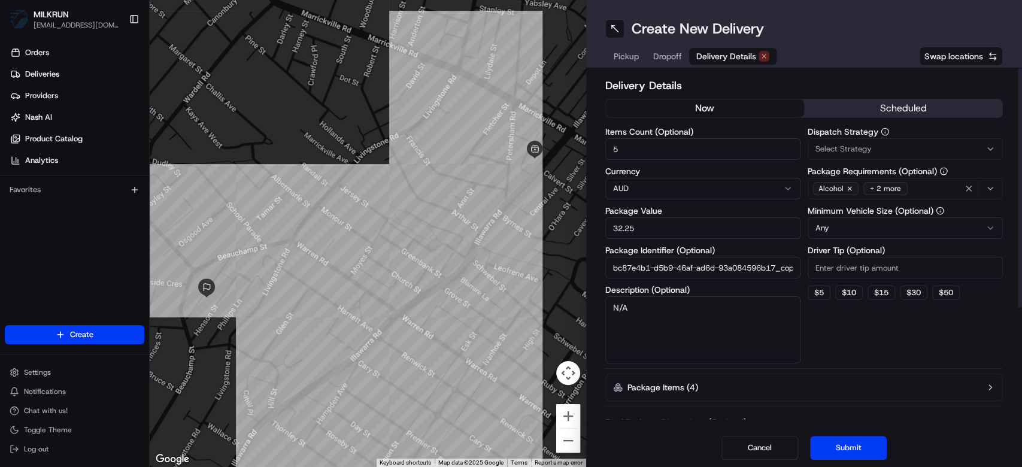
click at [708, 101] on button "now" at bounding box center [705, 108] width 198 height 18
click at [854, 445] on button "Submit" at bounding box center [848, 448] width 77 height 24
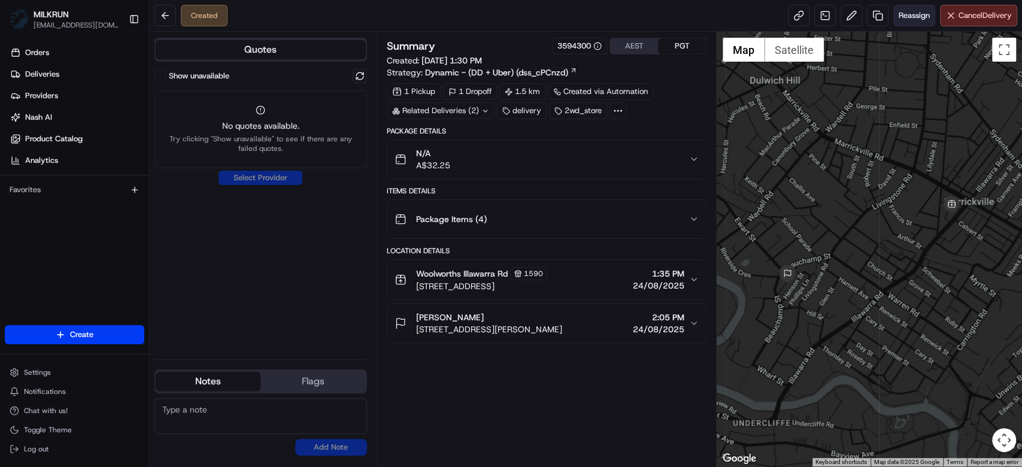
click at [910, 16] on span "Reassign" at bounding box center [913, 15] width 31 height 11
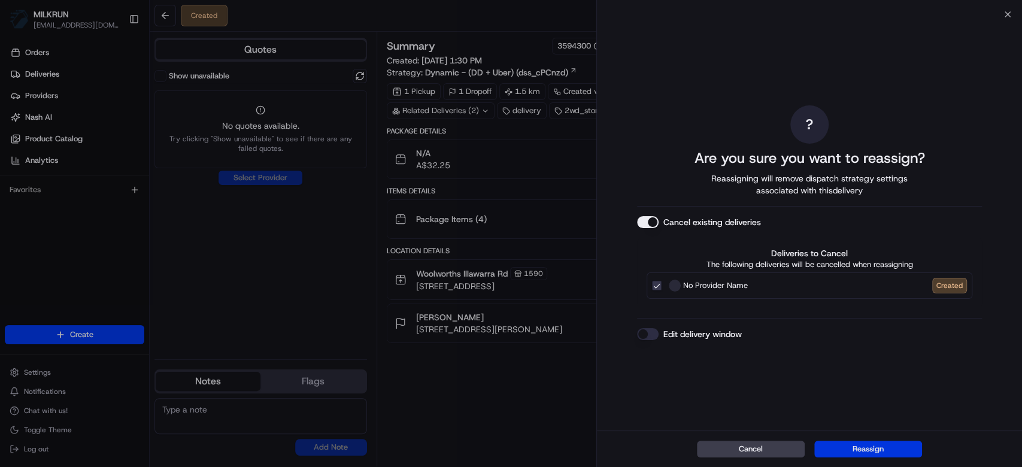
click at [867, 443] on div "Cancel Reassign" at bounding box center [809, 448] width 425 height 37
click at [867, 445] on button "Reassign" at bounding box center [868, 449] width 108 height 17
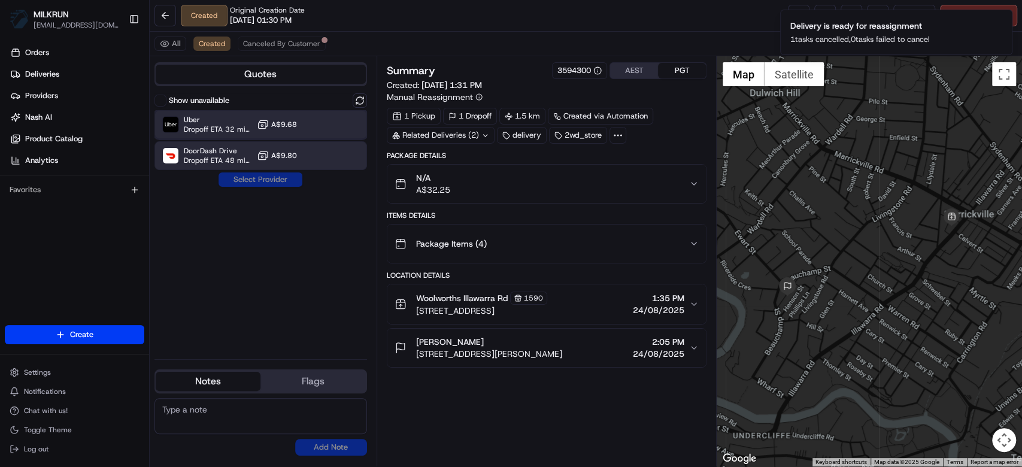
drag, startPoint x: 168, startPoint y: 130, endPoint x: 202, endPoint y: 166, distance: 48.7
click at [168, 130] on img at bounding box center [171, 125] width 16 height 16
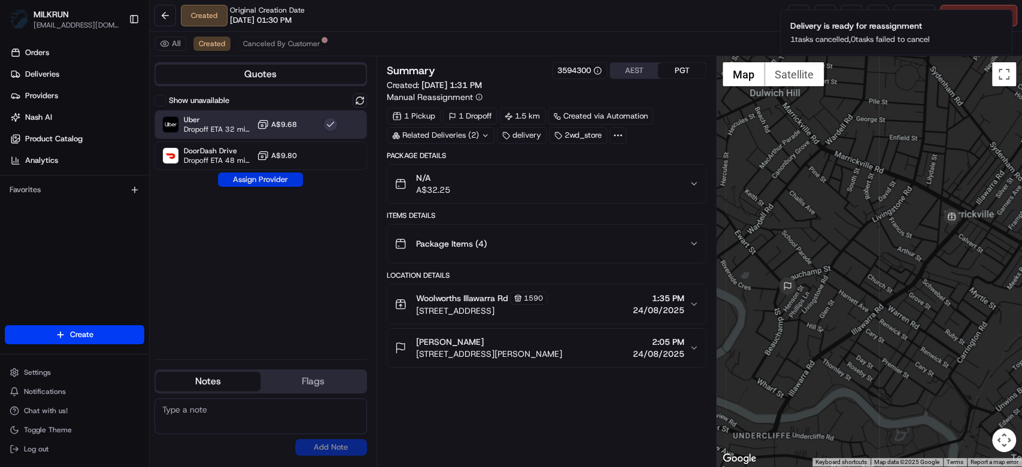
click at [238, 179] on button "Assign Provider" at bounding box center [260, 179] width 85 height 14
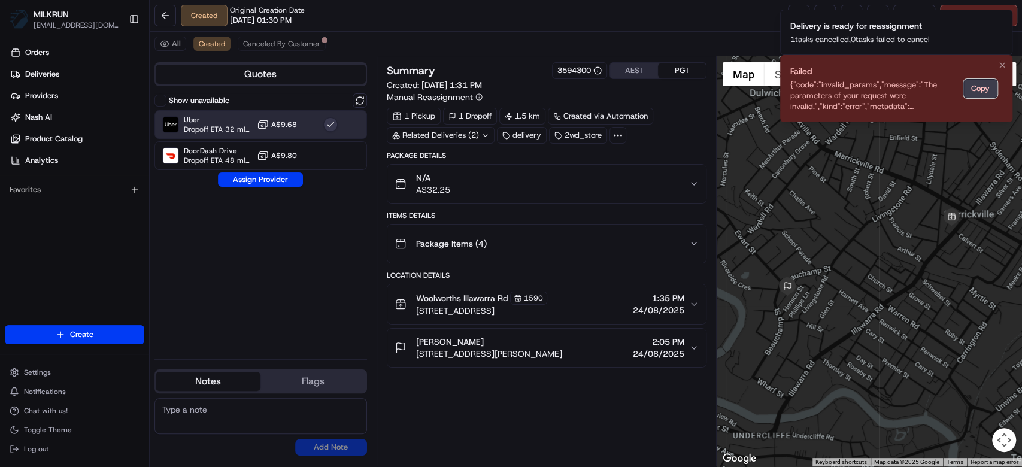
click at [982, 86] on button "Copy" at bounding box center [980, 88] width 34 height 19
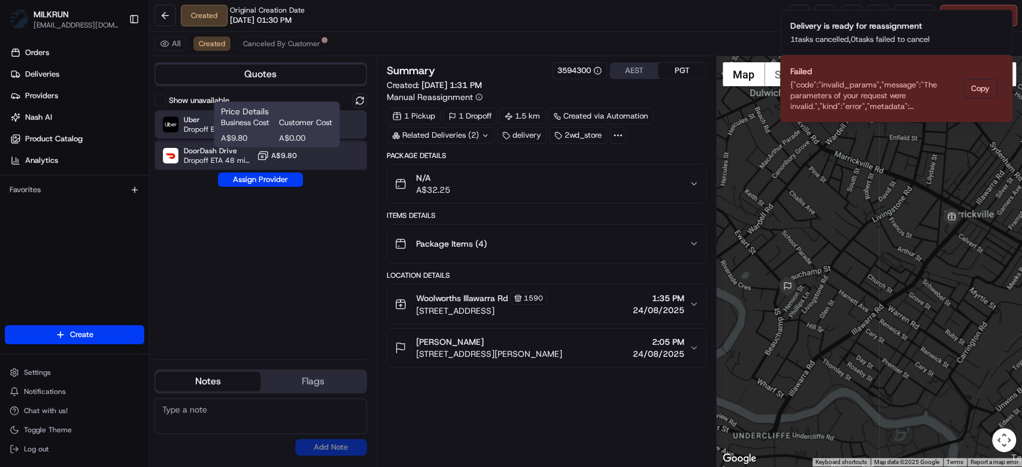
drag, startPoint x: 302, startPoint y: 152, endPoint x: 289, endPoint y: 171, distance: 23.2
click at [301, 154] on div "DoorDash Drive Dropoff ETA 48 minutes A$9.80" at bounding box center [260, 155] width 213 height 29
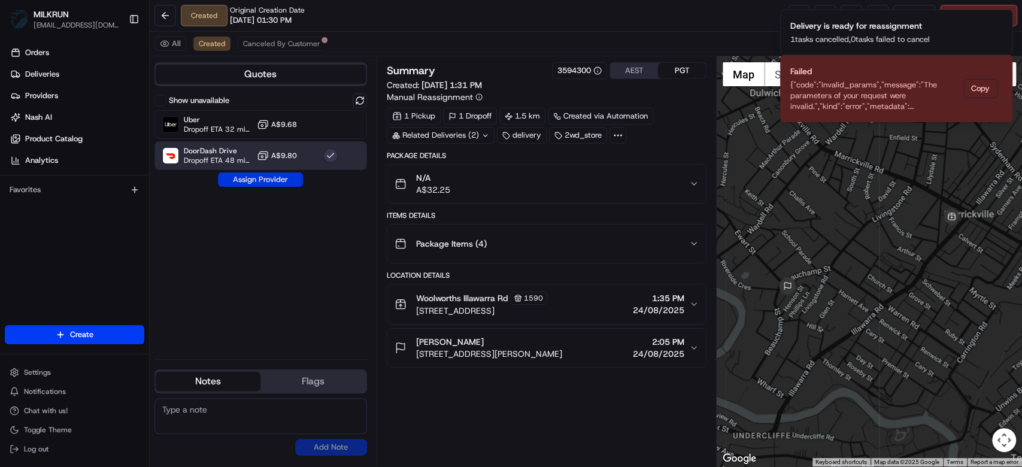
click at [281, 177] on button "Assign Provider" at bounding box center [260, 179] width 85 height 14
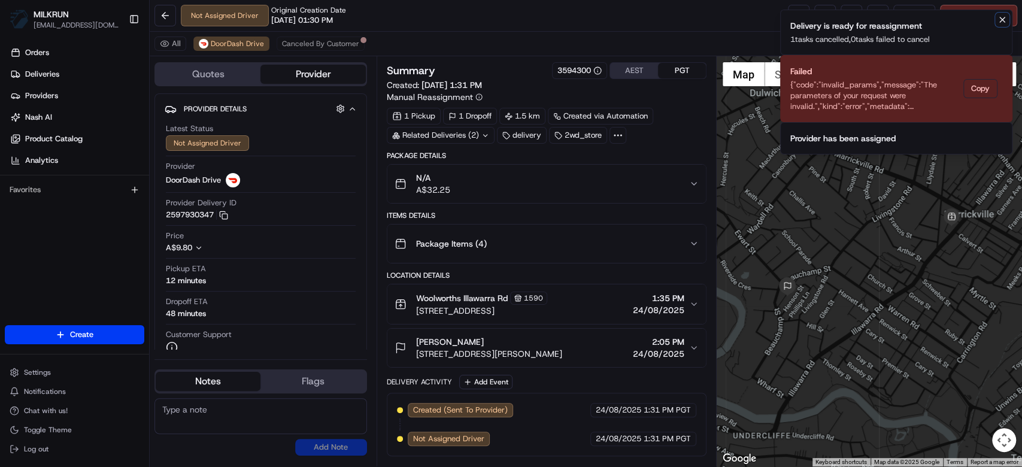
click at [1001, 20] on icon "Notifications (F8)" at bounding box center [1002, 19] width 5 height 5
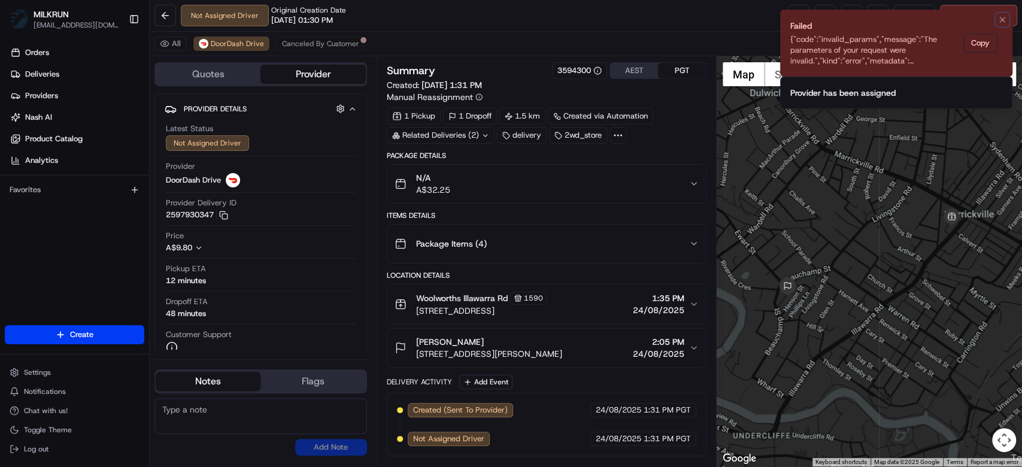
click at [1001, 20] on icon "Notifications (F8)" at bounding box center [1002, 19] width 5 height 5
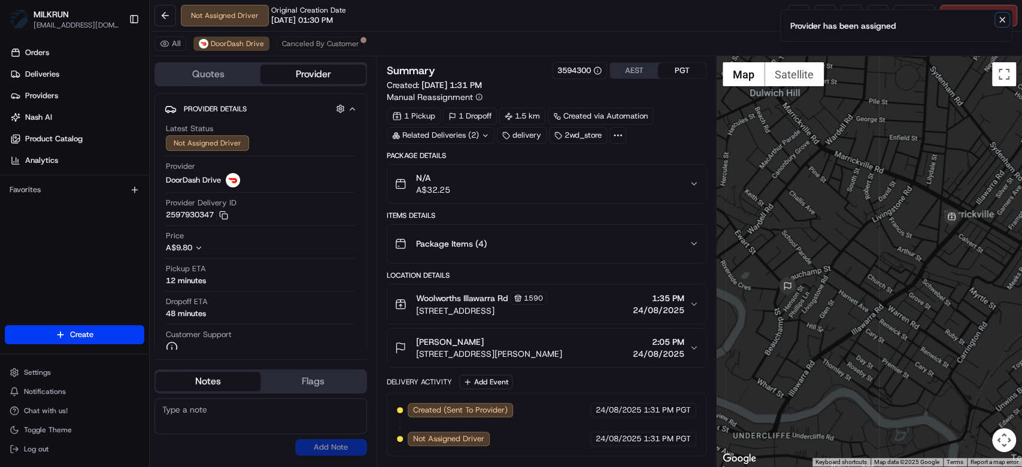
click at [995, 20] on button "Notifications (F8)" at bounding box center [1002, 20] width 14 height 14
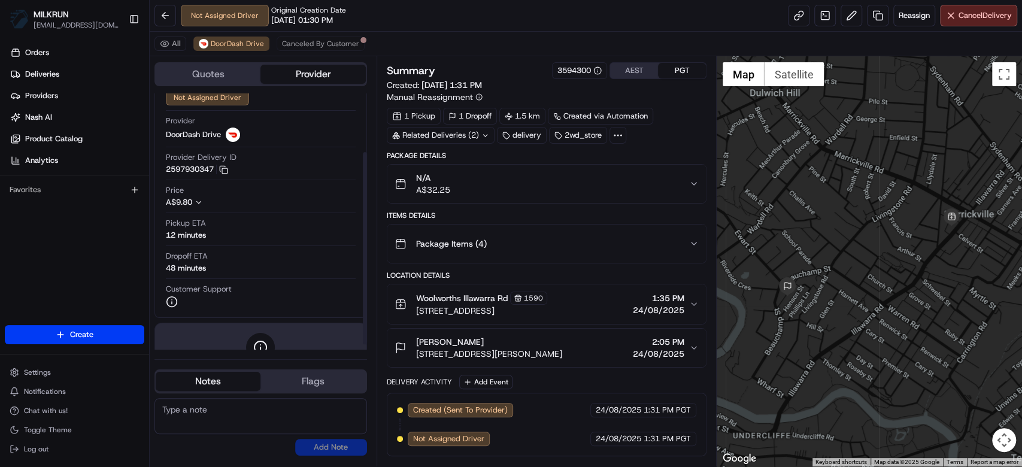
scroll to position [84, 0]
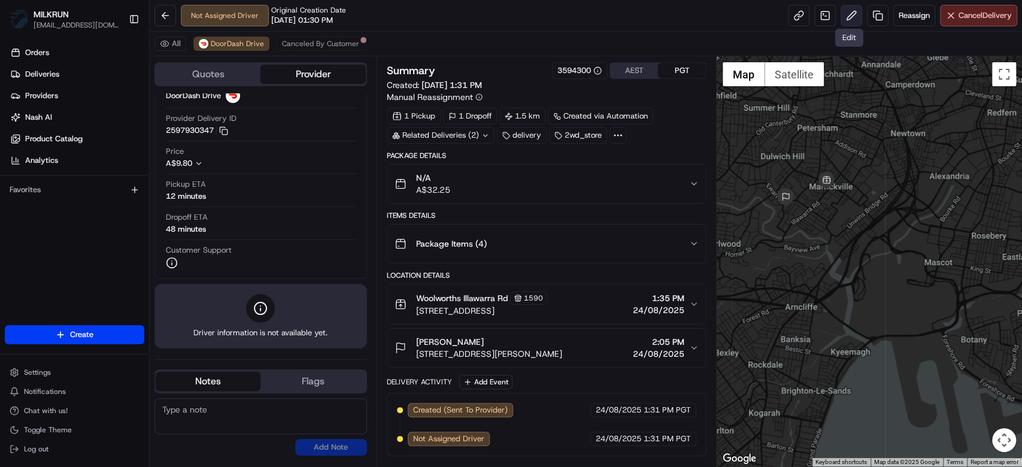
click at [855, 16] on button at bounding box center [851, 16] width 22 height 22
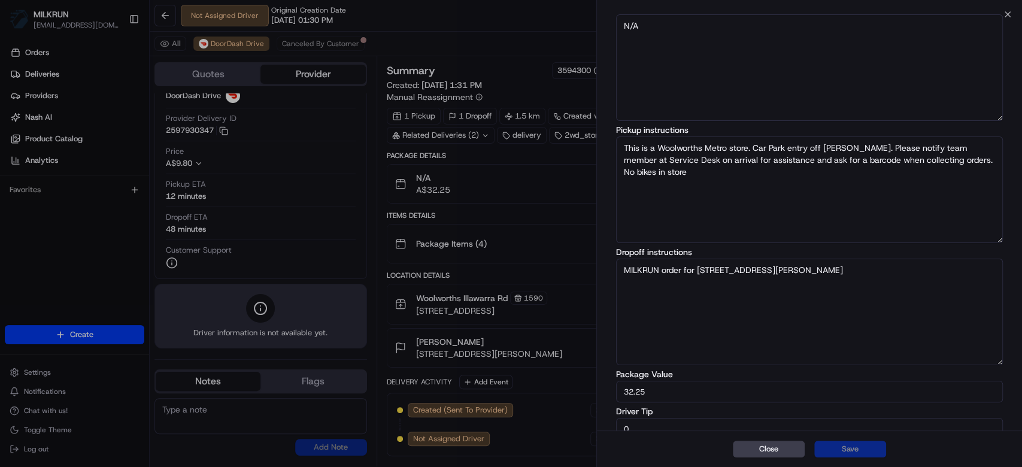
scroll to position [89, 0]
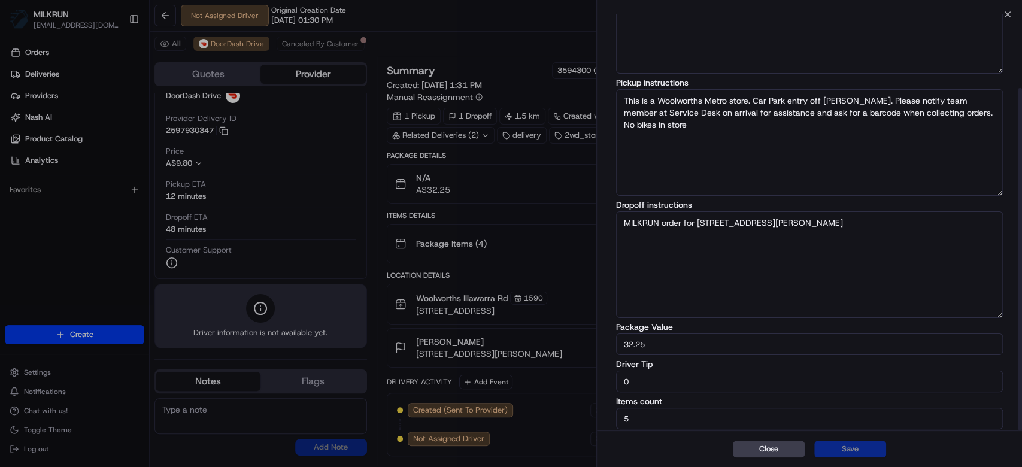
drag, startPoint x: 588, startPoint y: 363, endPoint x: 582, endPoint y: 363, distance: 6.0
click at [582, 363] on body "MILKRUN mtranluong@woolworths.com.au Toggle Sidebar Orders Deliveries Providers…" at bounding box center [511, 233] width 1022 height 467
type input "5"
click at [863, 445] on button "Save" at bounding box center [850, 449] width 72 height 17
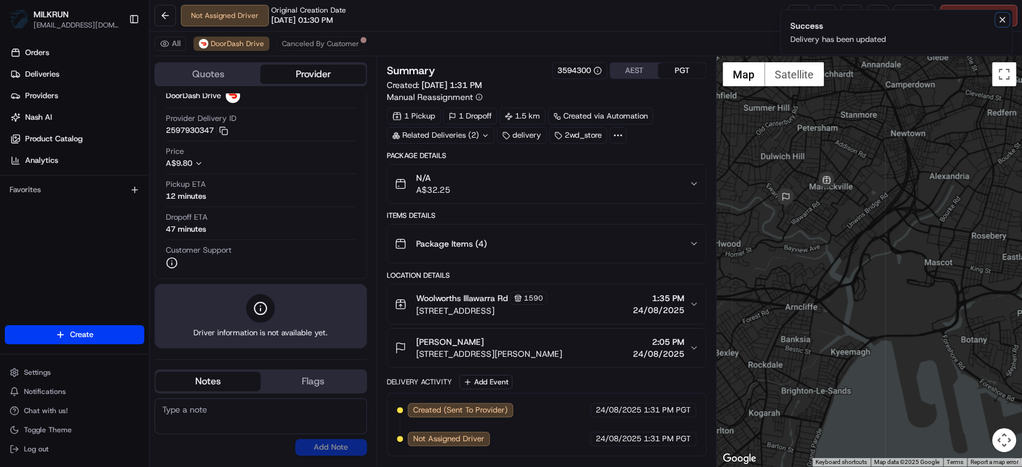
click at [1000, 22] on icon "Notifications (F8)" at bounding box center [1002, 19] width 5 height 5
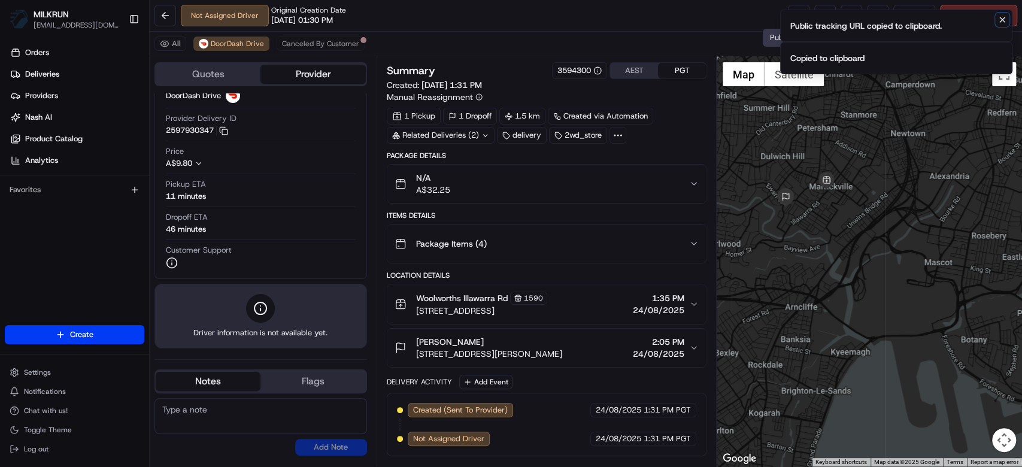
click at [1002, 22] on icon "Notifications (F8)" at bounding box center [1002, 20] width 10 height 10
click at [1002, 47] on icon "Notifications (F8)" at bounding box center [1002, 52] width 10 height 10
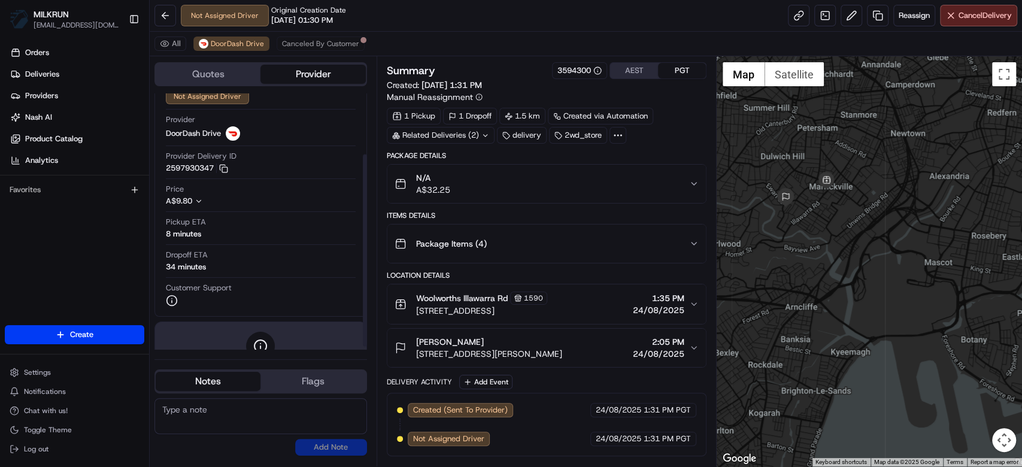
scroll to position [84, 0]
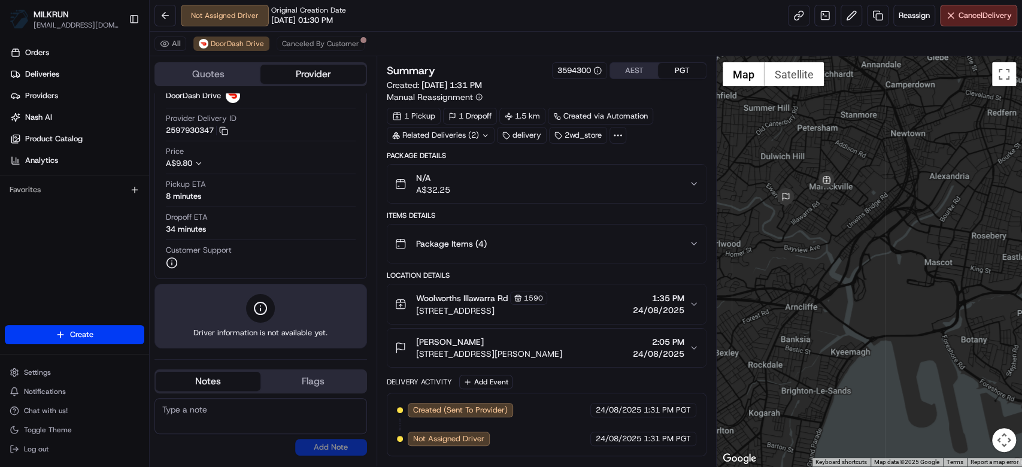
click at [639, 361] on button "Emma Radford Unit 8/17 Henson St, Marrickville NSW 2204, Australia 2:05 PM 24/0…" at bounding box center [546, 348] width 318 height 38
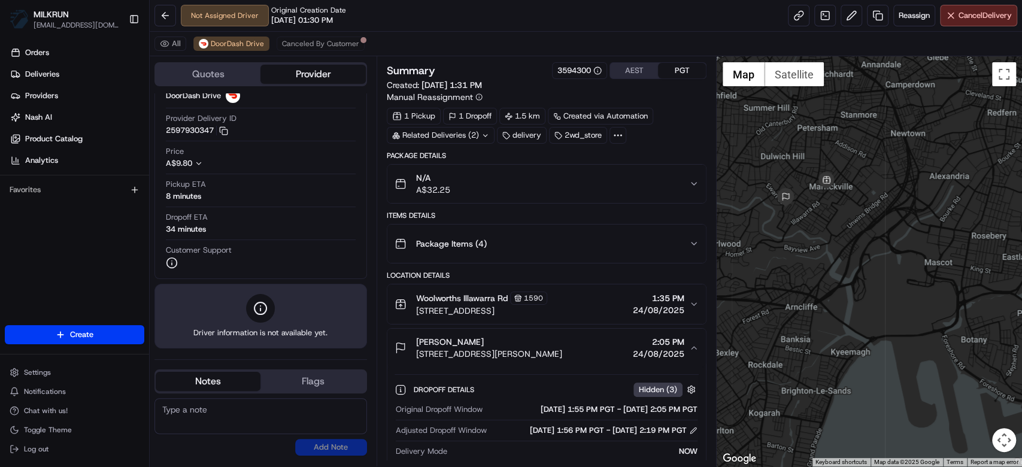
click at [639, 361] on button "Emma Radford Unit 8/17 Henson St, Marrickville NSW 2204, Australia 2:05 PM 24/0…" at bounding box center [546, 348] width 318 height 38
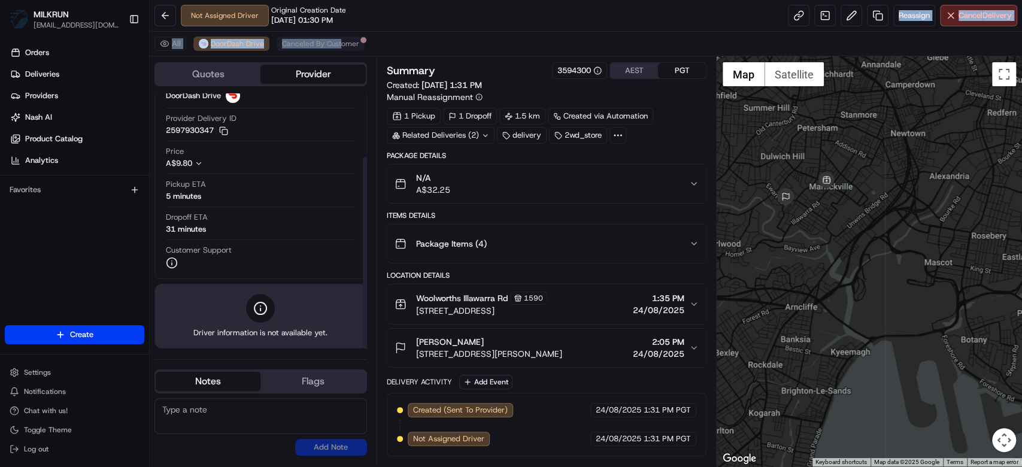
drag, startPoint x: 338, startPoint y: 32, endPoint x: 338, endPoint y: 40, distance: 8.4
click at [338, 40] on div "Not Assigned Driver Original Creation Date 08/24/2025 01:30 PM Reassign Cancel …" at bounding box center [586, 233] width 872 height 467
click at [338, 40] on span "Canceled By Customer" at bounding box center [320, 44] width 77 height 10
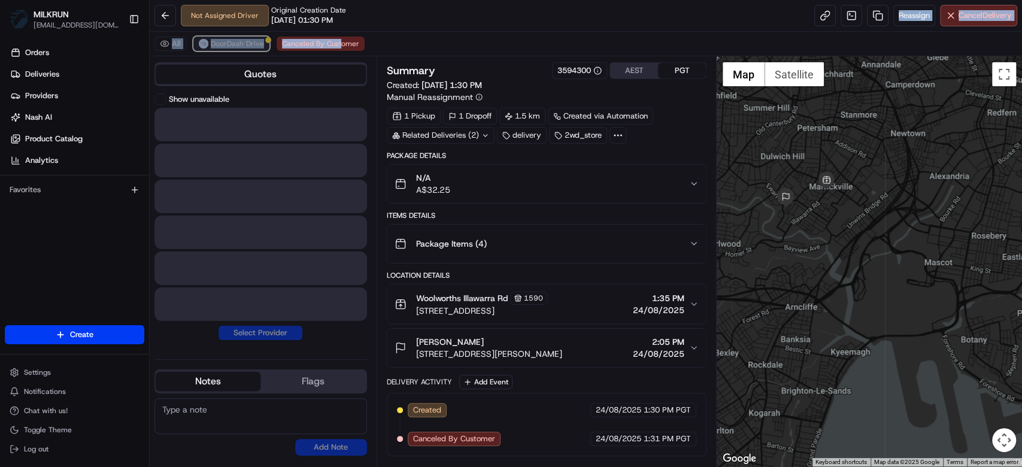
click at [265, 43] on button "DoorDash Drive" at bounding box center [231, 44] width 76 height 14
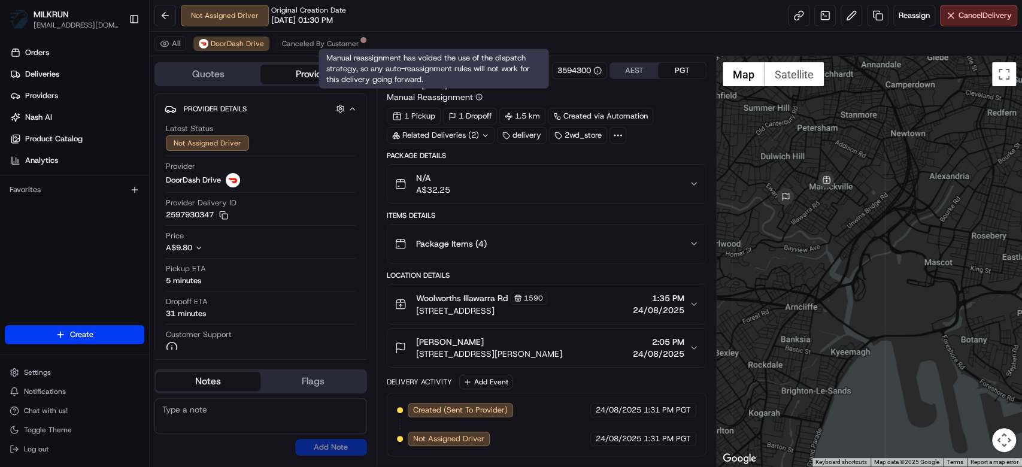
click at [502, 148] on div "Summary 3594300 AEST PGT Created: 24/08/2025 1:31 PM Manual Reassignment 1 Pick…" at bounding box center [547, 259] width 320 height 394
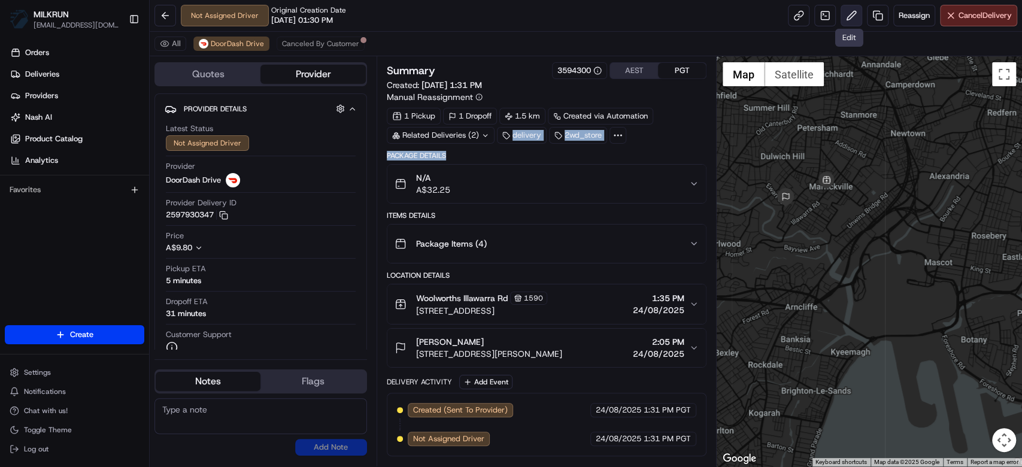
click at [854, 15] on button at bounding box center [851, 16] width 22 height 22
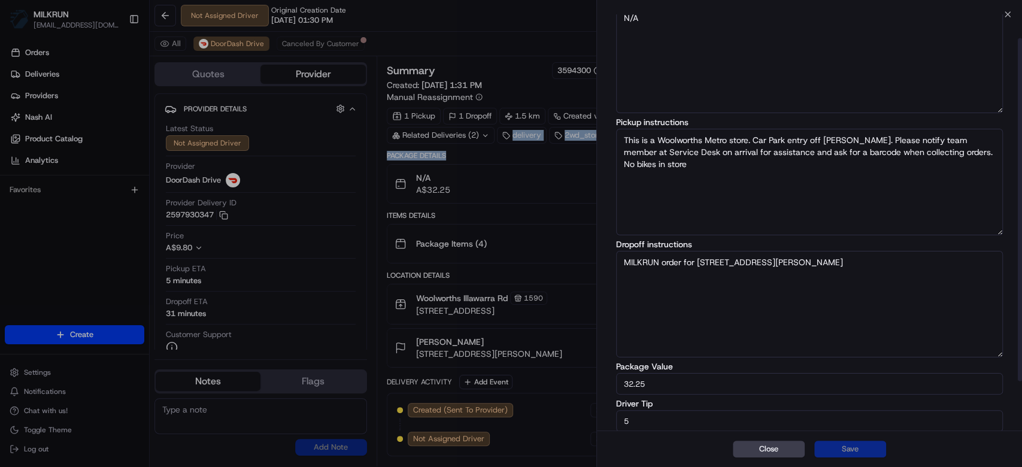
scroll to position [89, 0]
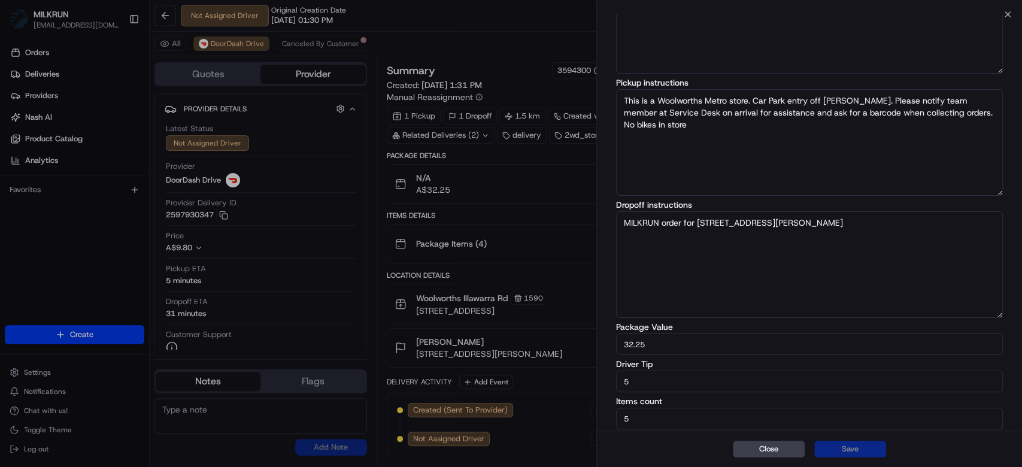
drag, startPoint x: 661, startPoint y: 381, endPoint x: 555, endPoint y: 373, distance: 106.2
click at [551, 382] on body "MILKRUN mtranluong@woolworths.com.au Toggle Sidebar Orders Deliveries Providers…" at bounding box center [511, 233] width 1022 height 467
type input "7"
click at [858, 457] on button "Save" at bounding box center [850, 449] width 72 height 17
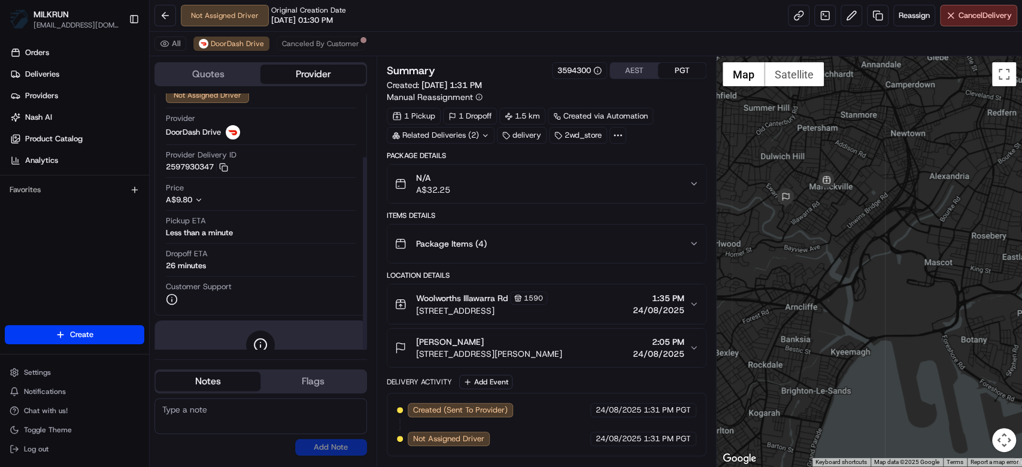
scroll to position [84, 0]
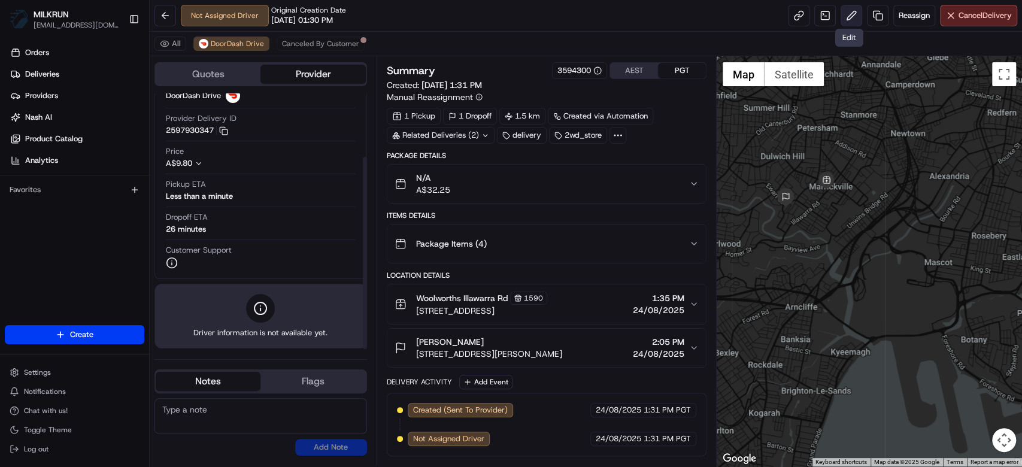
click at [857, 20] on button at bounding box center [851, 16] width 22 height 22
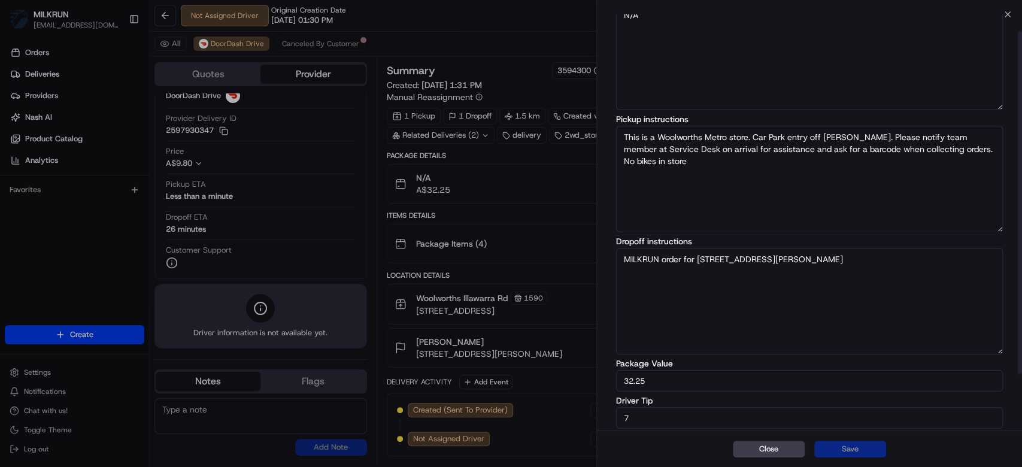
scroll to position [89, 0]
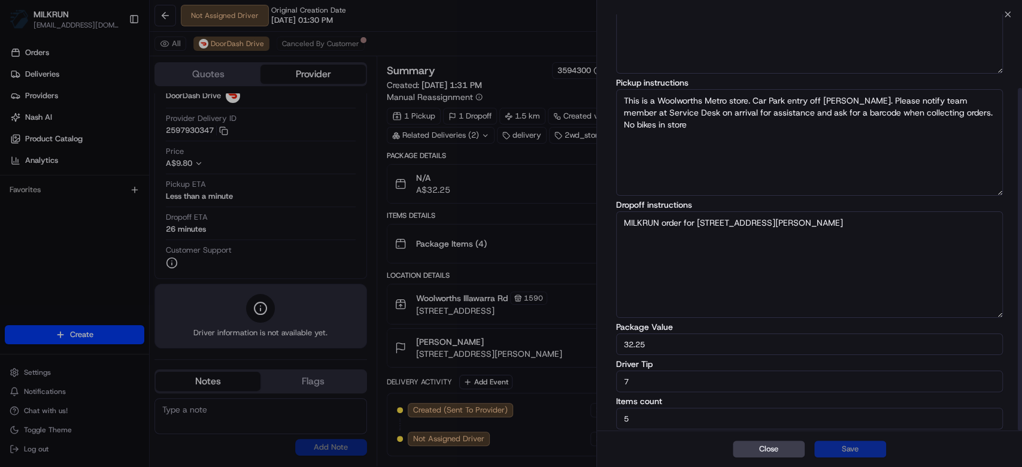
drag, startPoint x: 632, startPoint y: 384, endPoint x: 549, endPoint y: 383, distance: 83.2
click at [549, 383] on body "MILKRUN mtranluong@woolworths.com.au Toggle Sidebar Orders Deliveries Providers…" at bounding box center [511, 233] width 1022 height 467
type input "10"
click at [842, 445] on button "Save" at bounding box center [850, 449] width 72 height 17
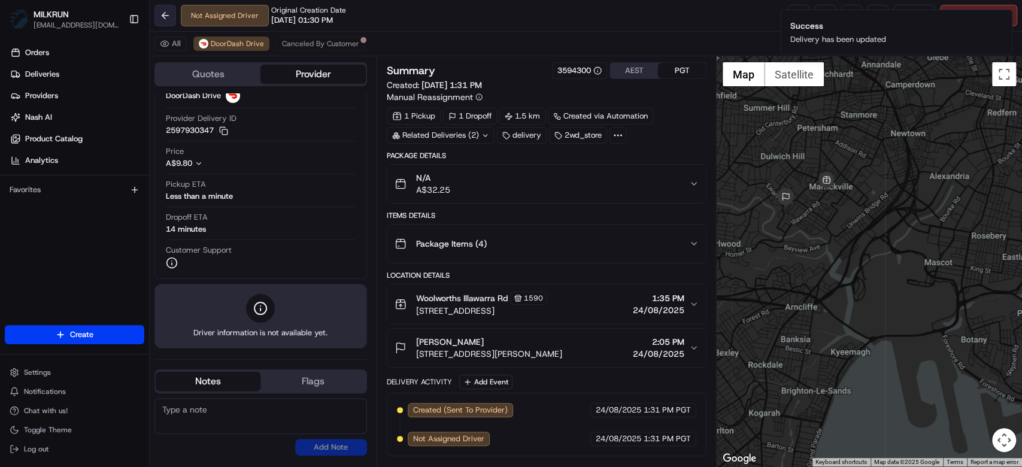
click at [167, 9] on button at bounding box center [165, 16] width 22 height 22
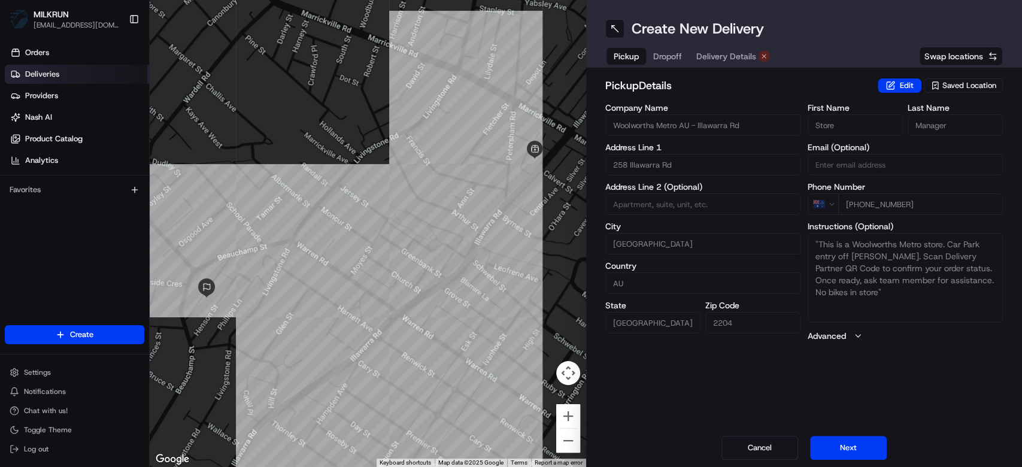
click at [44, 65] on link "Deliveries" at bounding box center [77, 74] width 144 height 19
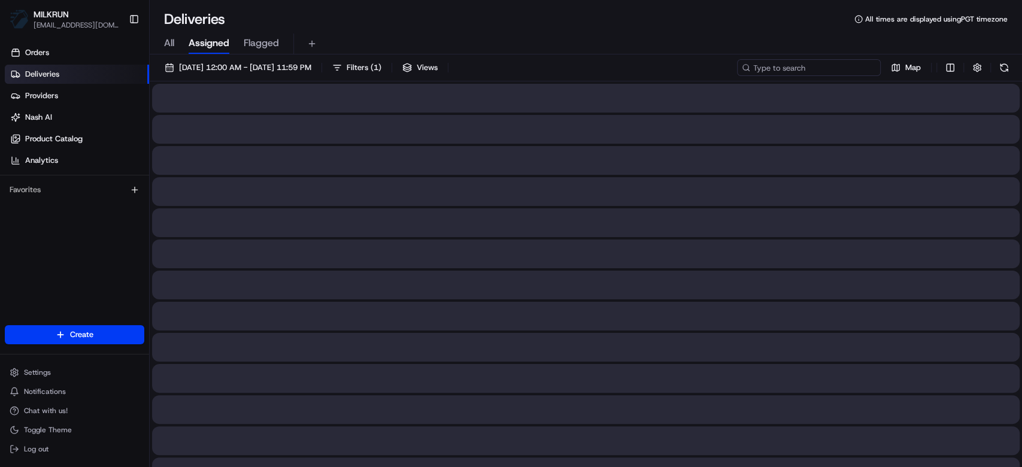
click at [859, 61] on input at bounding box center [809, 67] width 144 height 17
click at [807, 68] on input "stephen carloton" at bounding box center [809, 67] width 144 height 17
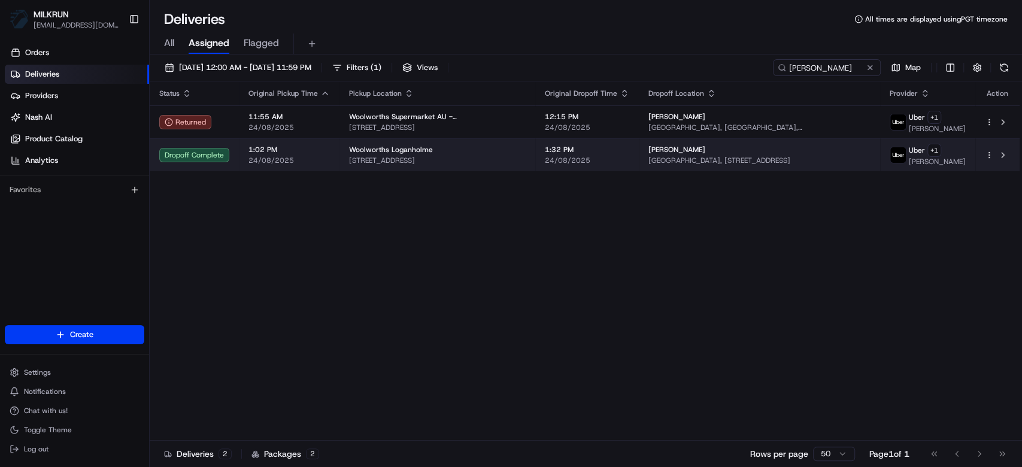
click at [648, 165] on span "Tanah Merah Lodge, Unit 4/3 Tanah Merah Ave, Tanah Merah QLD 4128, Australia" at bounding box center [759, 161] width 222 height 10
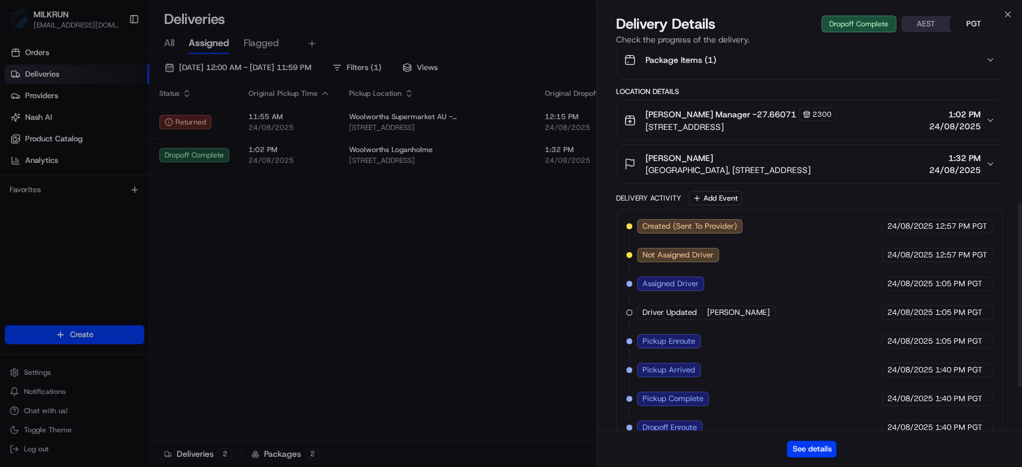
scroll to position [239, 0]
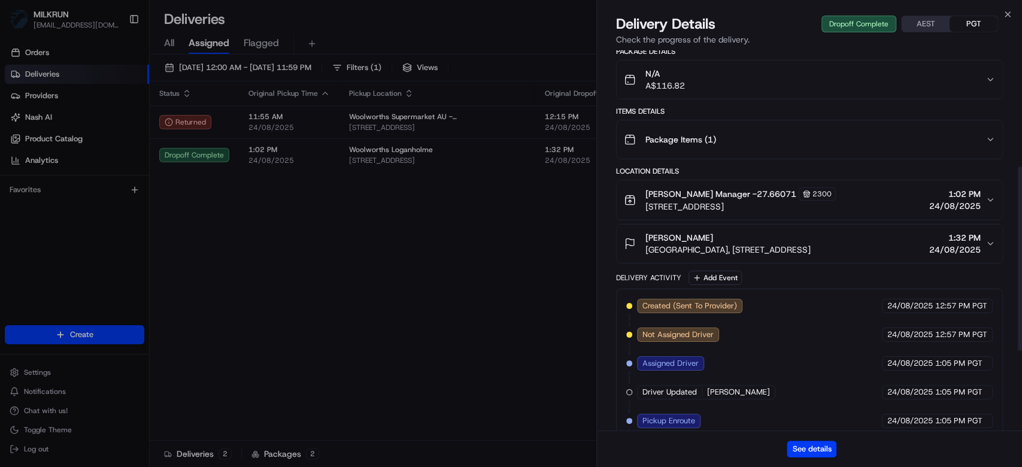
click at [731, 99] on button "N/A A$116.82" at bounding box center [809, 79] width 385 height 38
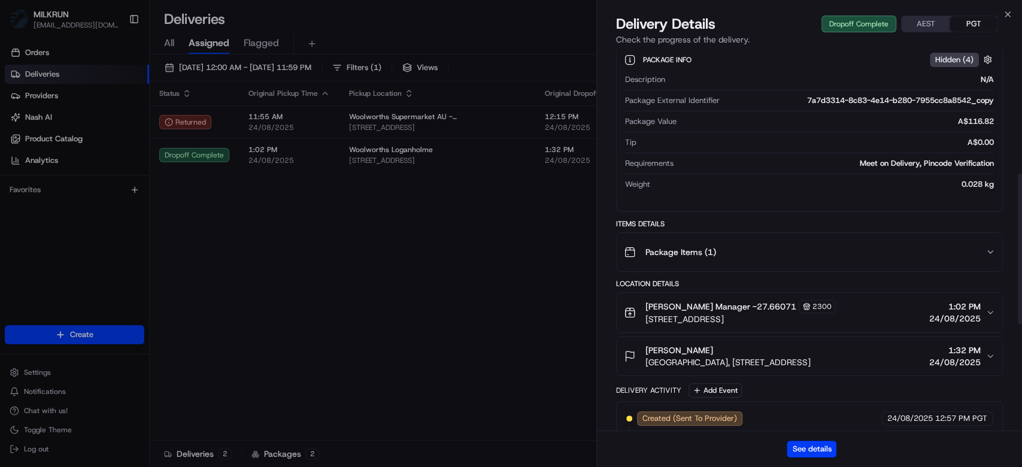
scroll to position [319, 0]
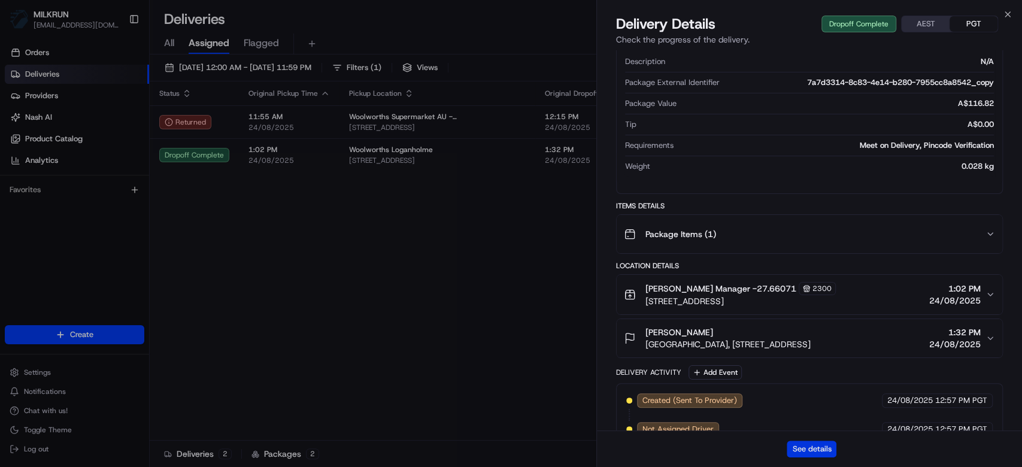
click at [825, 444] on button "See details" at bounding box center [812, 449] width 50 height 17
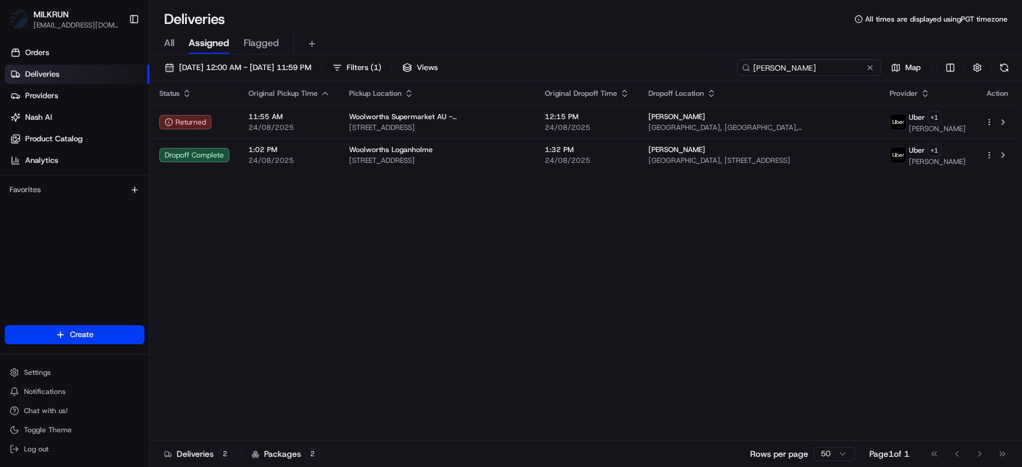
click at [832, 72] on input "stephen carlton" at bounding box center [809, 67] width 144 height 17
type input "[PERSON_NAME]"
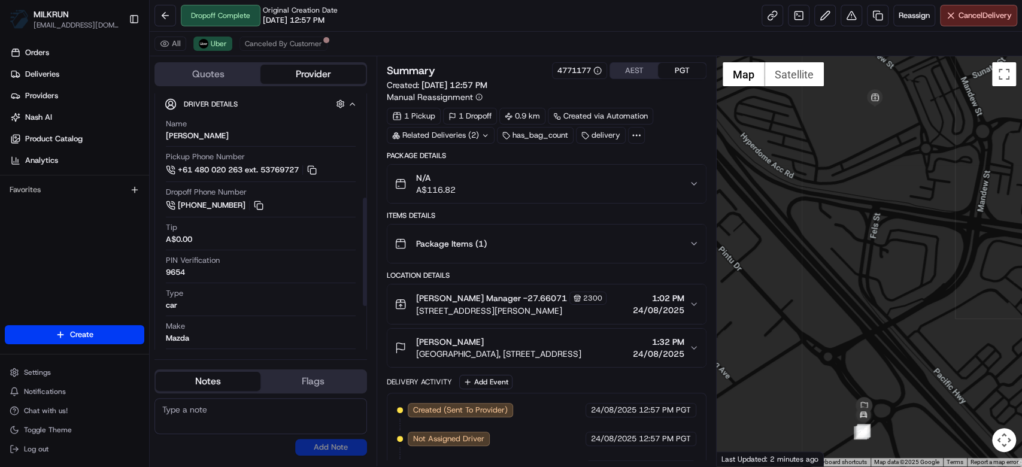
scroll to position [271, 0]
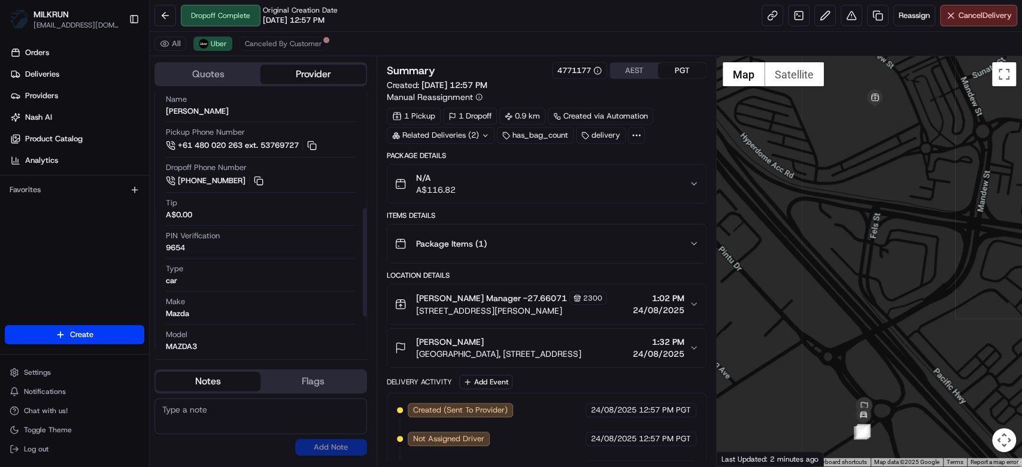
click at [167, 247] on div "9654" at bounding box center [175, 247] width 19 height 11
copy div "9654"
click at [532, 347] on div "[PERSON_NAME]" at bounding box center [498, 342] width 165 height 12
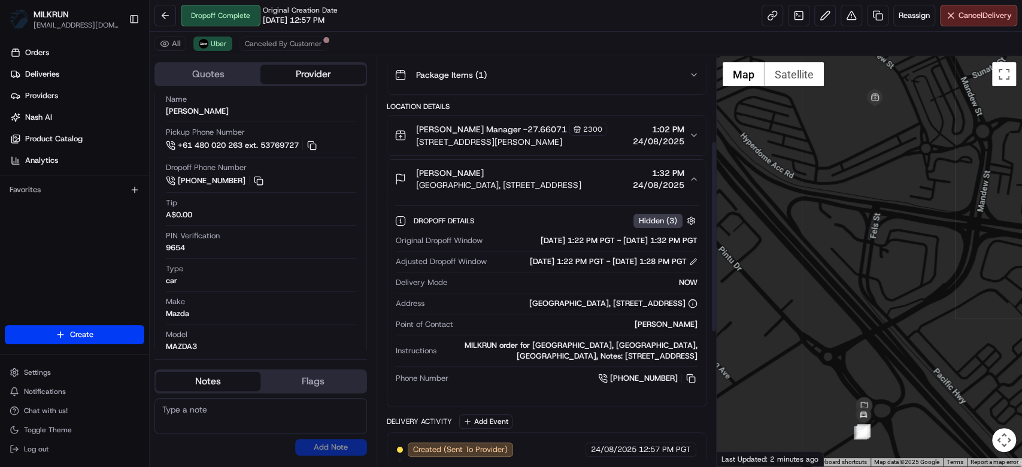
scroll to position [144, 0]
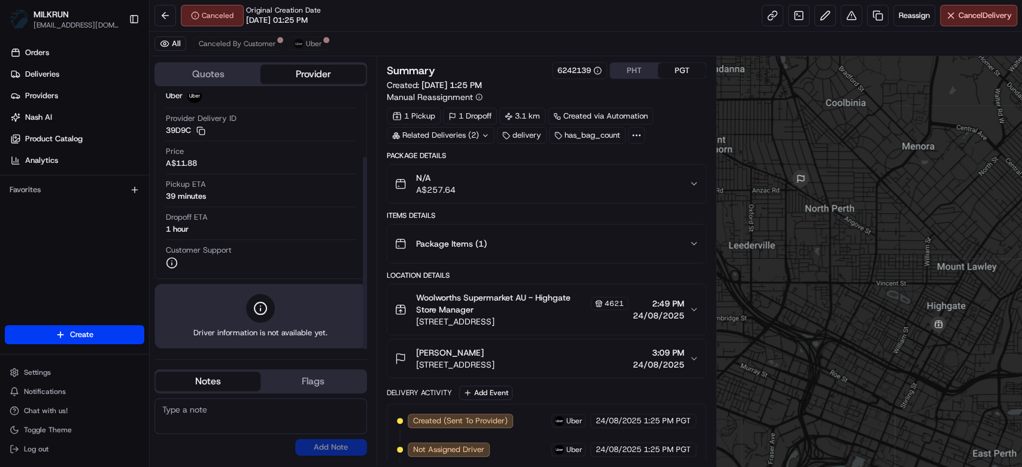
scroll to position [62, 0]
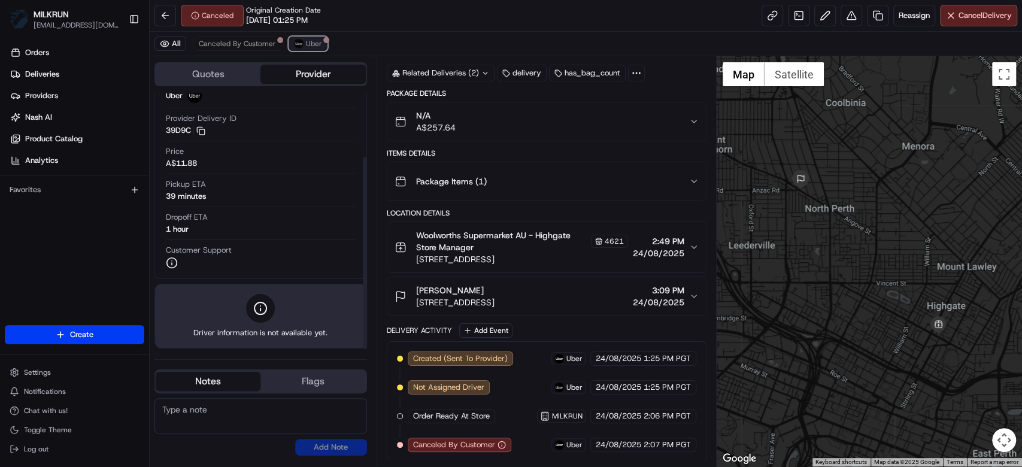
click at [314, 44] on span "Uber" at bounding box center [314, 44] width 16 height 10
click at [100, 79] on link "Deliveries" at bounding box center [77, 74] width 144 height 19
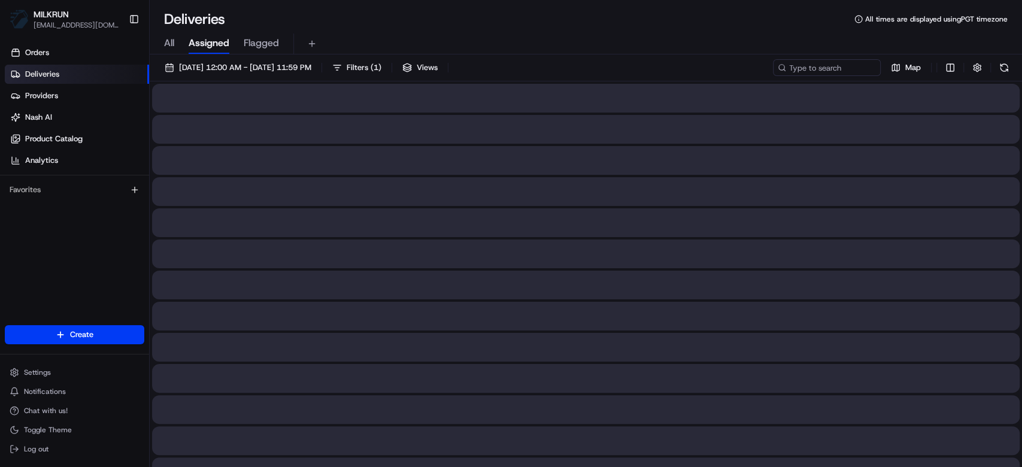
click at [831, 78] on div "24/08/2025 12:00 AM - 24/08/2025 11:59 PM Filters ( 1 ) Views Map" at bounding box center [586, 70] width 872 height 22
click at [831, 69] on input at bounding box center [809, 67] width 144 height 17
type input "[PERSON_NAME]"
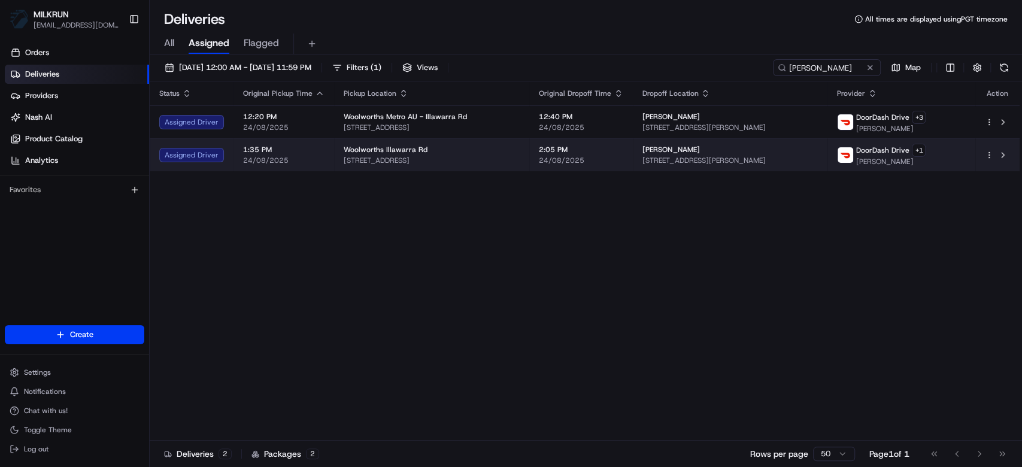
click at [731, 165] on td "Emma Radford Unit 8/17 Henson St, Marrickville NSW 2204, Australia" at bounding box center [730, 154] width 195 height 33
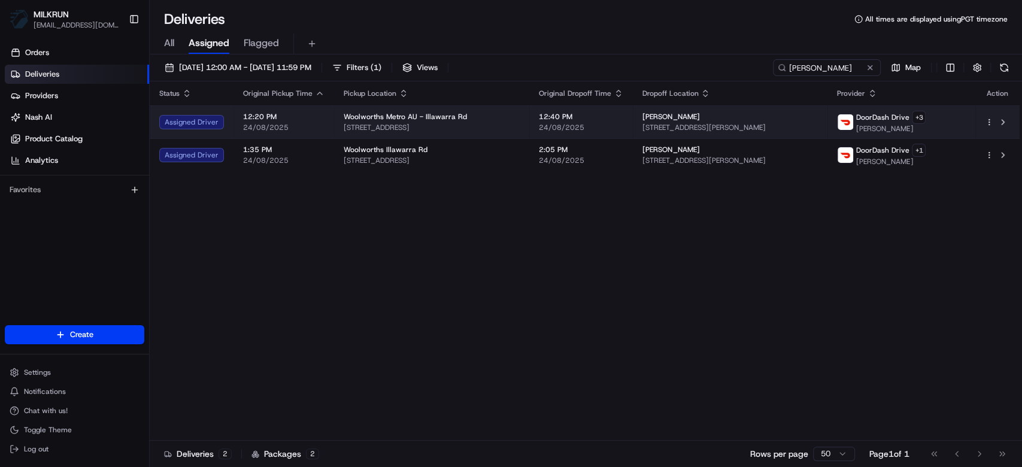
click at [458, 112] on div "Woolworths Metro AU - Illawarra Rd" at bounding box center [432, 117] width 176 height 10
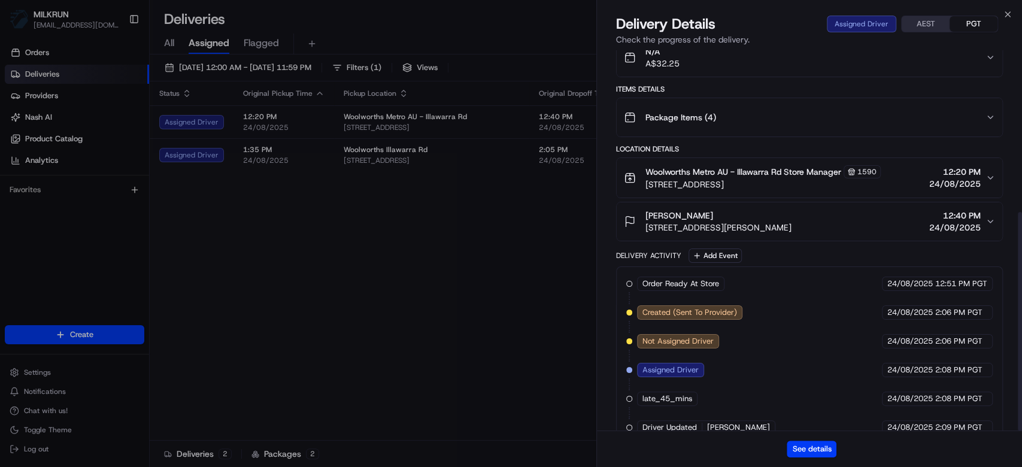
scroll to position [281, 0]
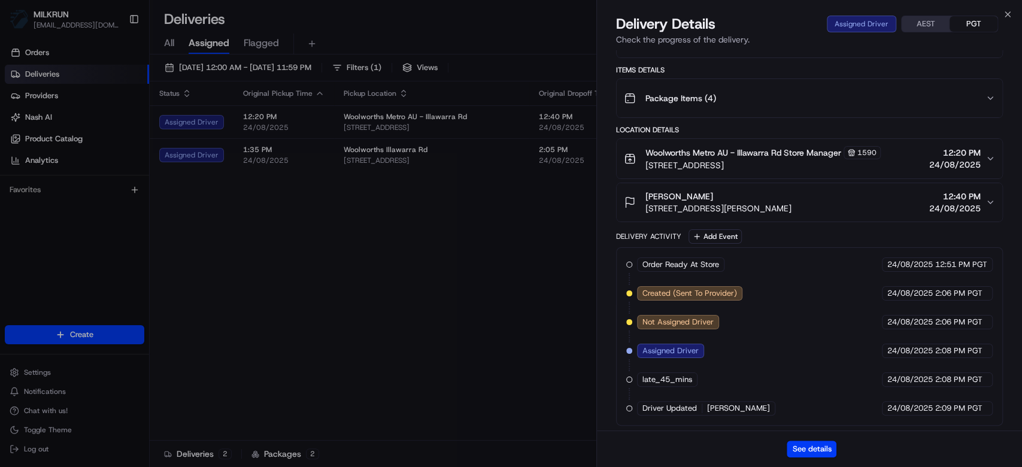
click at [809, 459] on div "See details" at bounding box center [809, 448] width 425 height 37
click at [810, 451] on button "See details" at bounding box center [812, 449] width 50 height 17
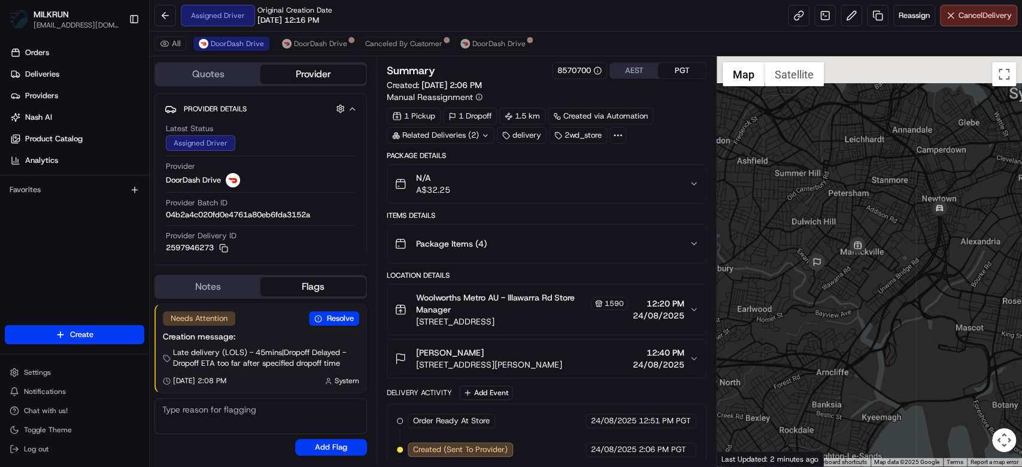
drag, startPoint x: 1021, startPoint y: 175, endPoint x: 922, endPoint y: 220, distance: 107.9
click at [922, 220] on div at bounding box center [869, 261] width 305 height 410
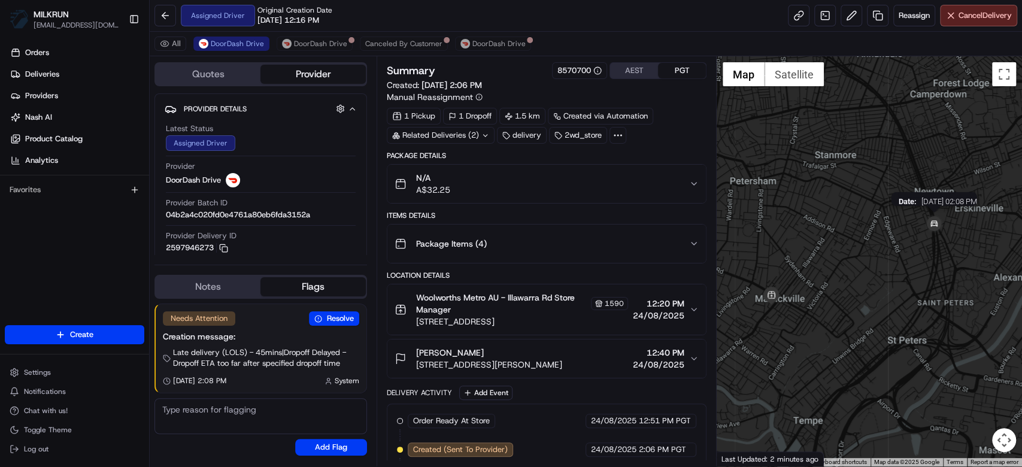
click at [933, 227] on img at bounding box center [934, 225] width 24 height 24
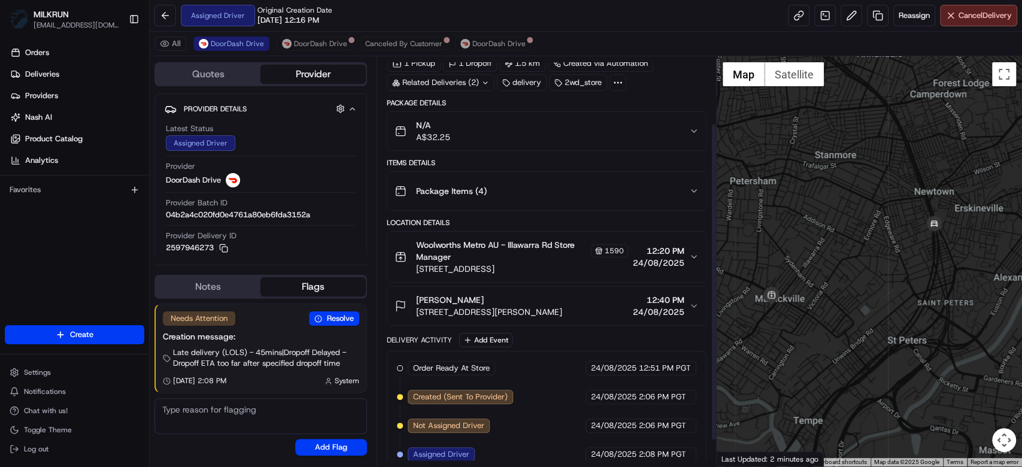
scroll to position [119, 0]
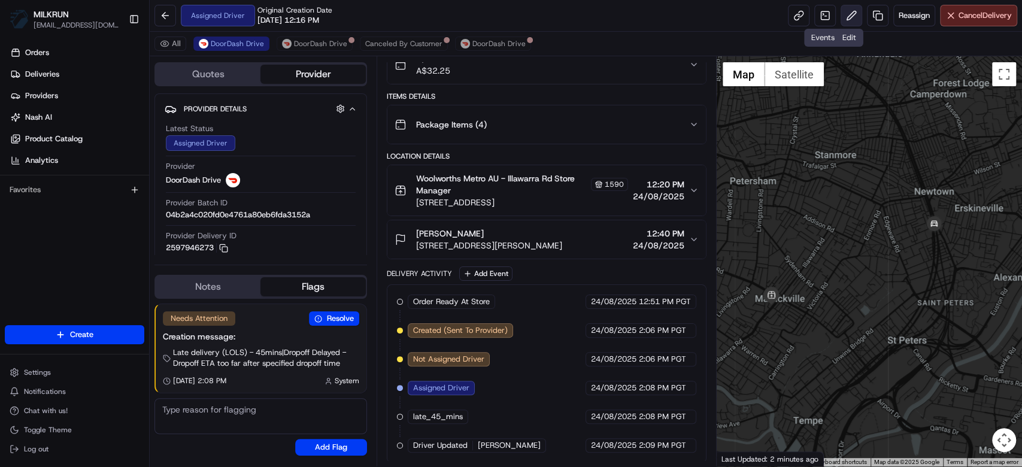
click at [858, 19] on button at bounding box center [851, 16] width 22 height 22
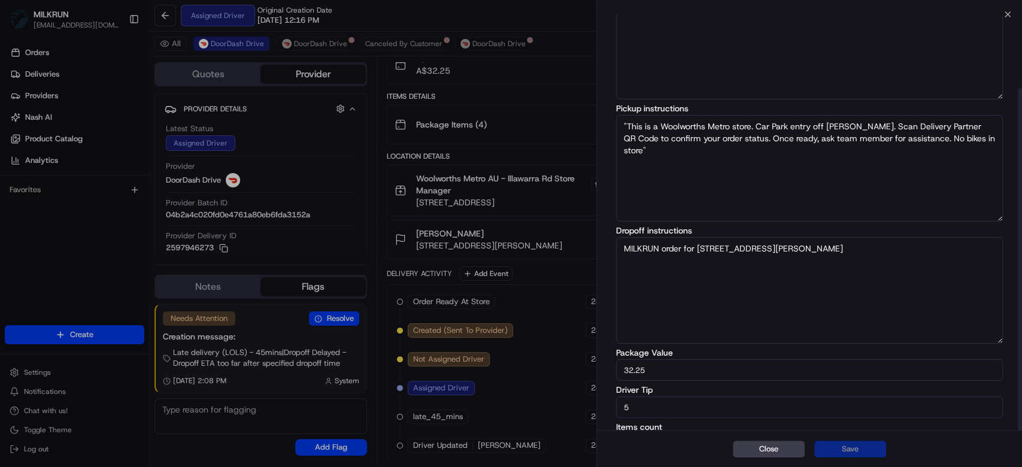
scroll to position [89, 0]
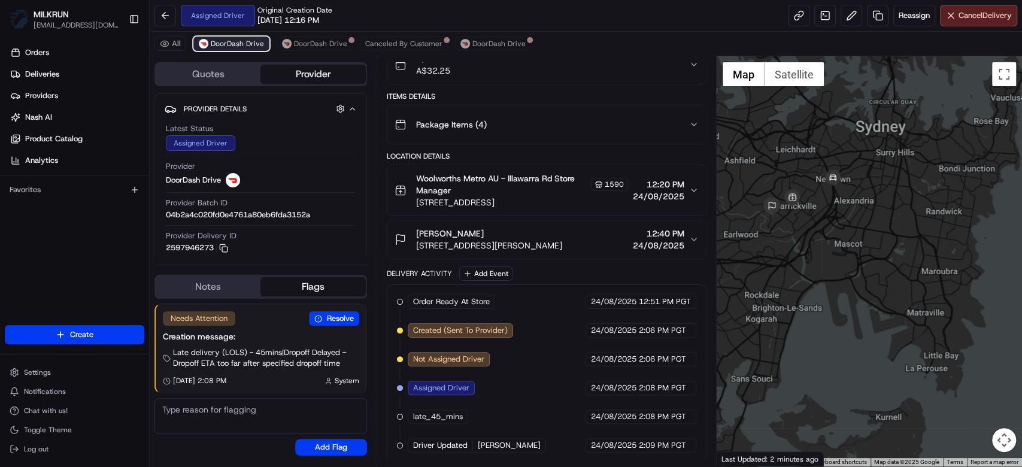
click at [264, 47] on button "DoorDash Drive" at bounding box center [231, 44] width 76 height 14
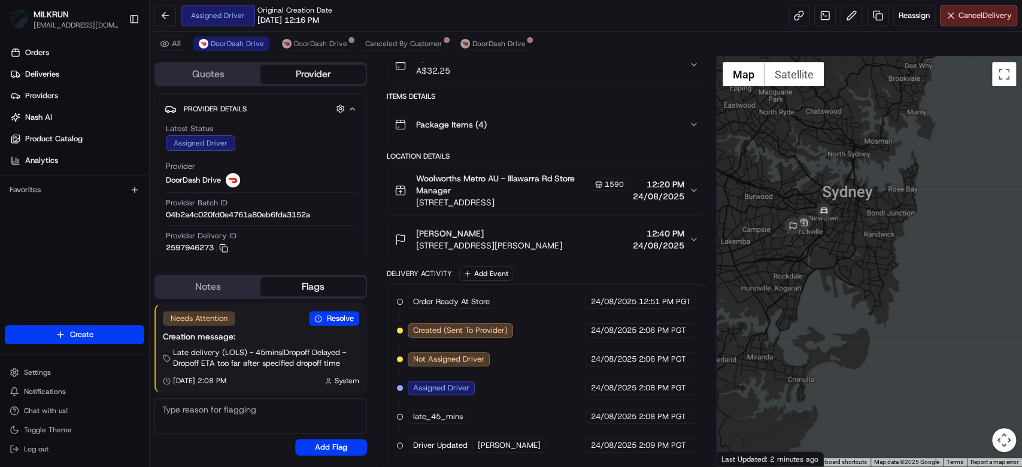
click at [353, 48] on div "All DoorDash Drive DoorDash Drive Canceled By Customer DoorDash Drive" at bounding box center [586, 44] width 872 height 25
click at [347, 45] on button "DoorDash Drive" at bounding box center [315, 44] width 76 height 14
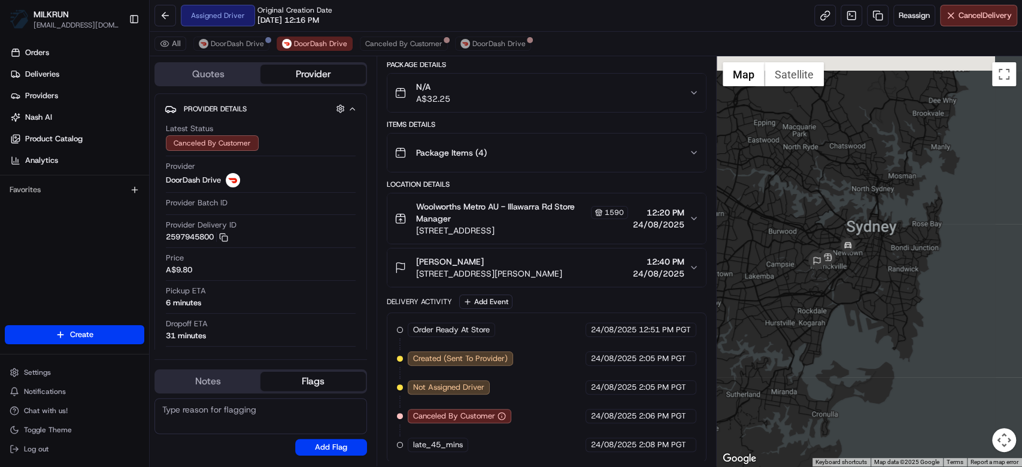
drag, startPoint x: 909, startPoint y: 195, endPoint x: 934, endPoint y: 232, distance: 45.3
click at [934, 232] on div at bounding box center [869, 261] width 305 height 410
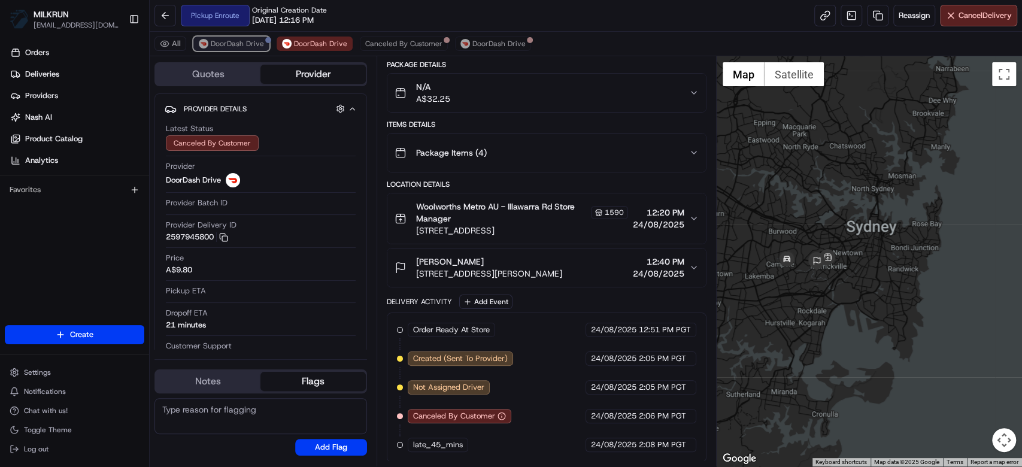
click at [230, 40] on span "DoorDash Drive" at bounding box center [237, 44] width 53 height 10
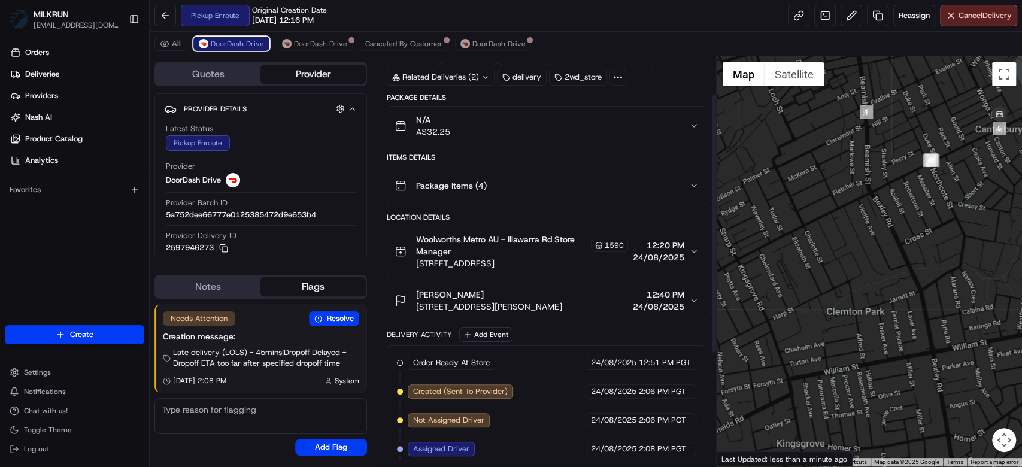
scroll to position [0, 0]
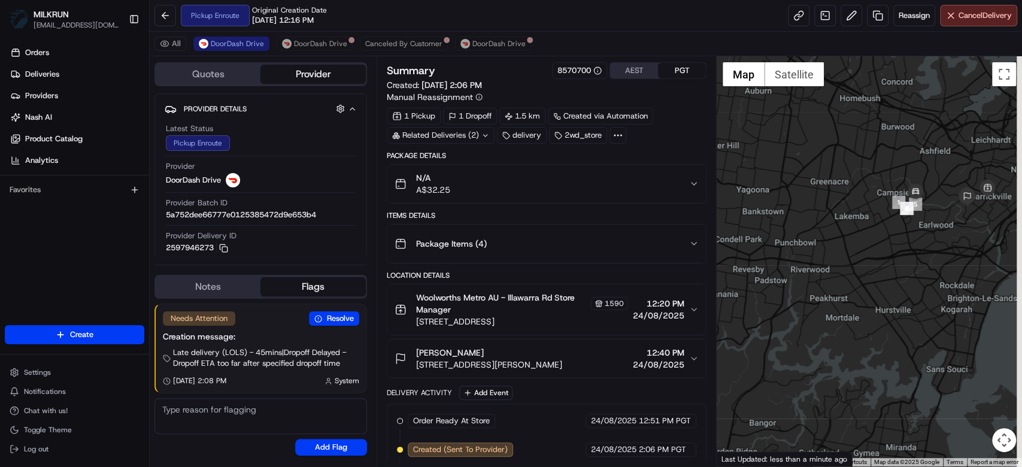
drag, startPoint x: 967, startPoint y: 177, endPoint x: 870, endPoint y: 241, distance: 116.7
click at [870, 241] on div at bounding box center [869, 261] width 305 height 410
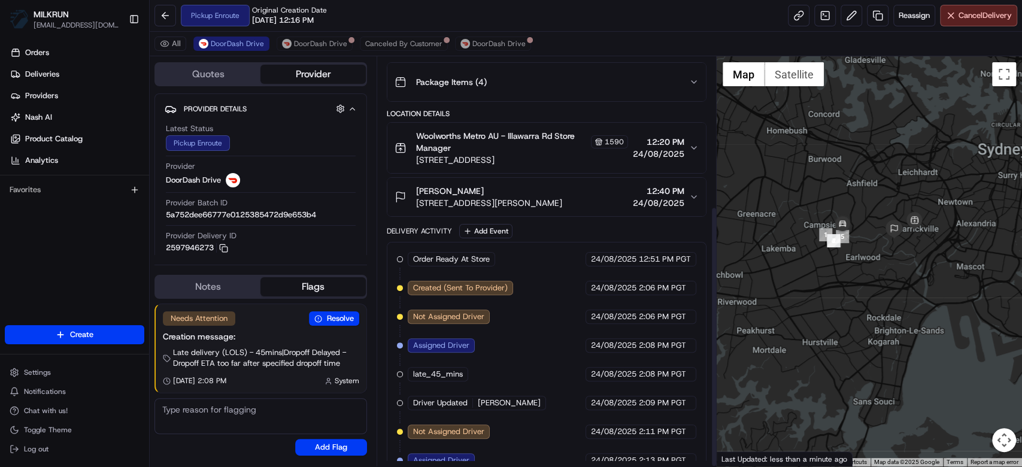
scroll to position [233, 0]
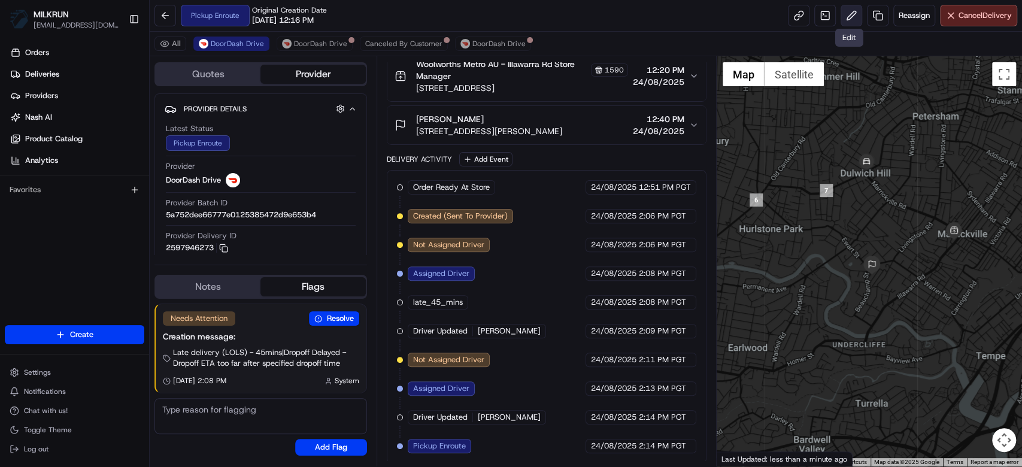
click at [849, 13] on button at bounding box center [851, 16] width 22 height 22
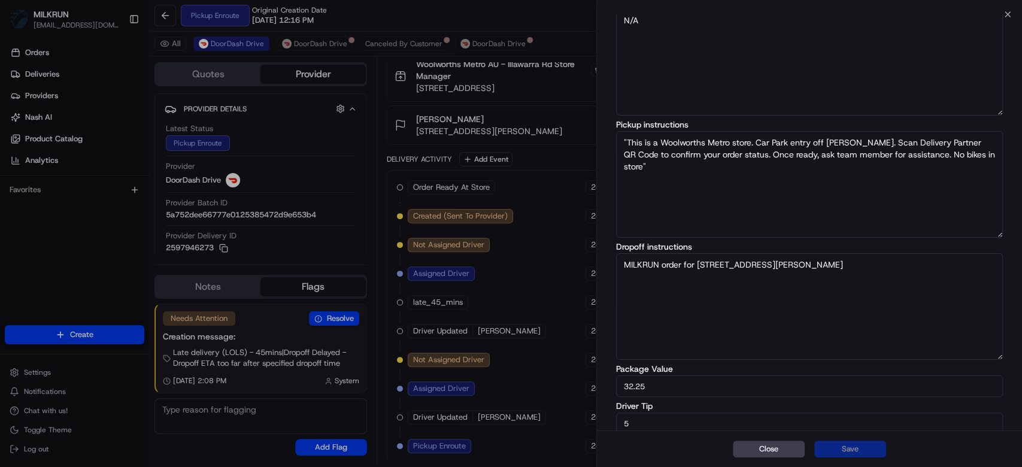
scroll to position [89, 0]
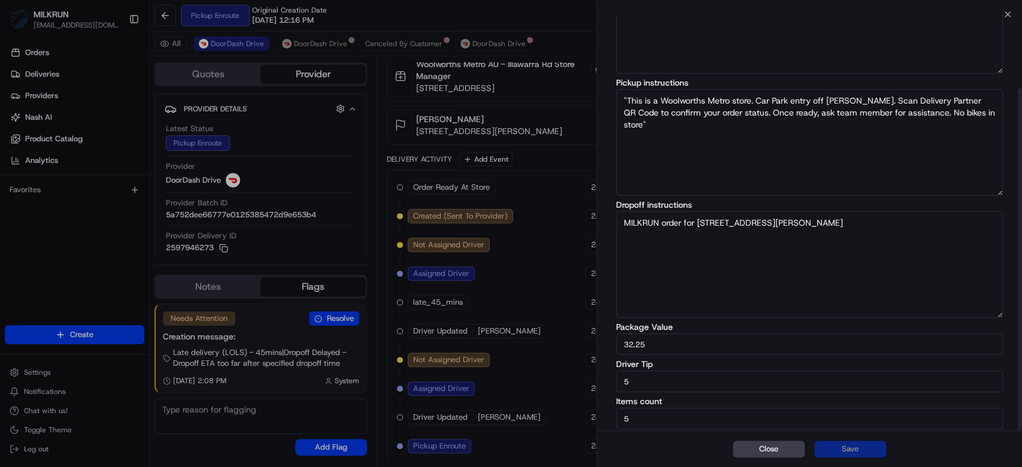
drag, startPoint x: 654, startPoint y: 378, endPoint x: 566, endPoint y: 374, distance: 88.1
click at [565, 376] on body "MILKRUN mtranluong@woolworths.com.au Toggle Sidebar Orders Deliveries Providers…" at bounding box center [511, 233] width 1022 height 467
type input "10"
click at [848, 439] on div "Close Save" at bounding box center [809, 448] width 425 height 37
click at [849, 448] on button "Save" at bounding box center [850, 449] width 72 height 17
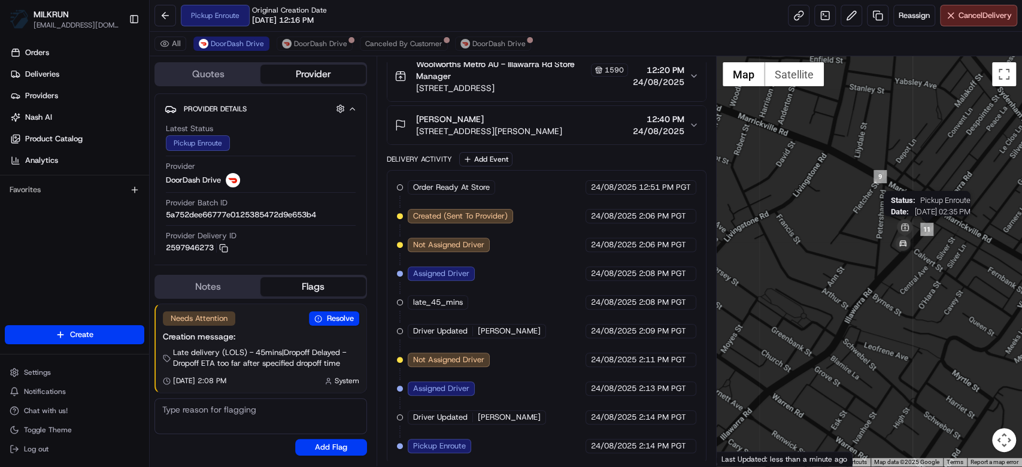
drag, startPoint x: 992, startPoint y: 232, endPoint x: 924, endPoint y: 230, distance: 67.7
click at [925, 230] on img "11" at bounding box center [926, 229] width 13 height 13
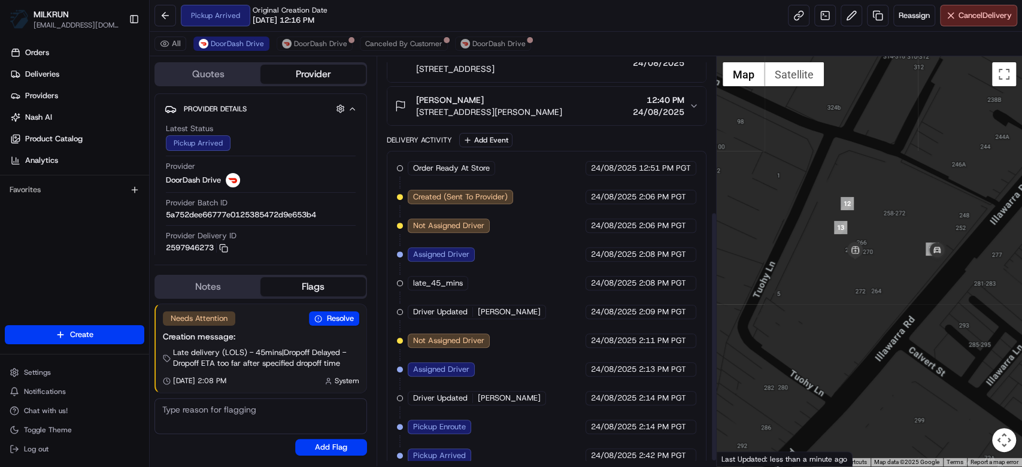
scroll to position [262, 0]
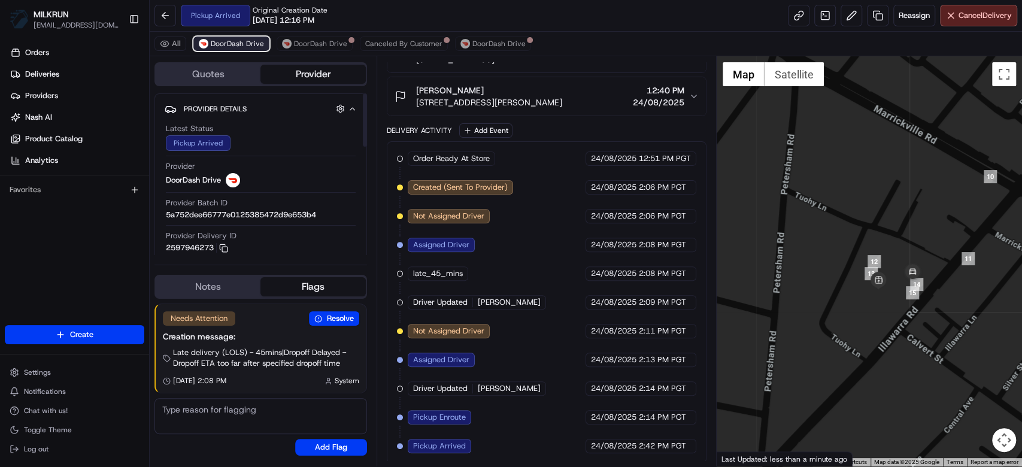
click at [238, 50] on button "DoorDash Drive" at bounding box center [231, 44] width 76 height 14
click at [238, 42] on span "DoorDash Drive" at bounding box center [237, 44] width 53 height 10
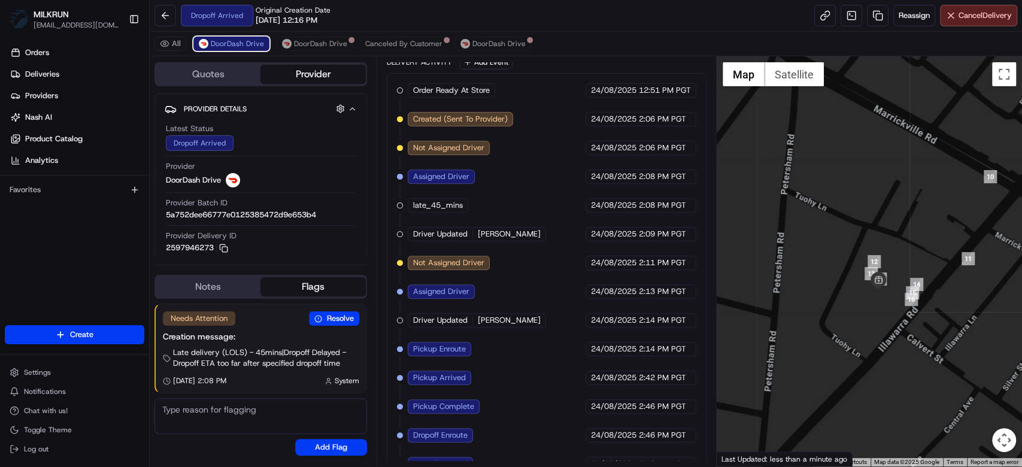
scroll to position [348, 0]
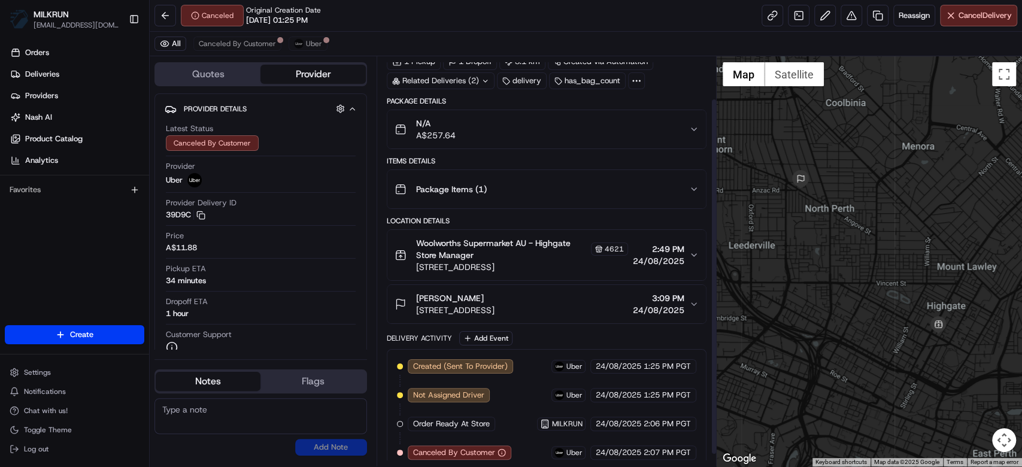
scroll to position [62, 0]
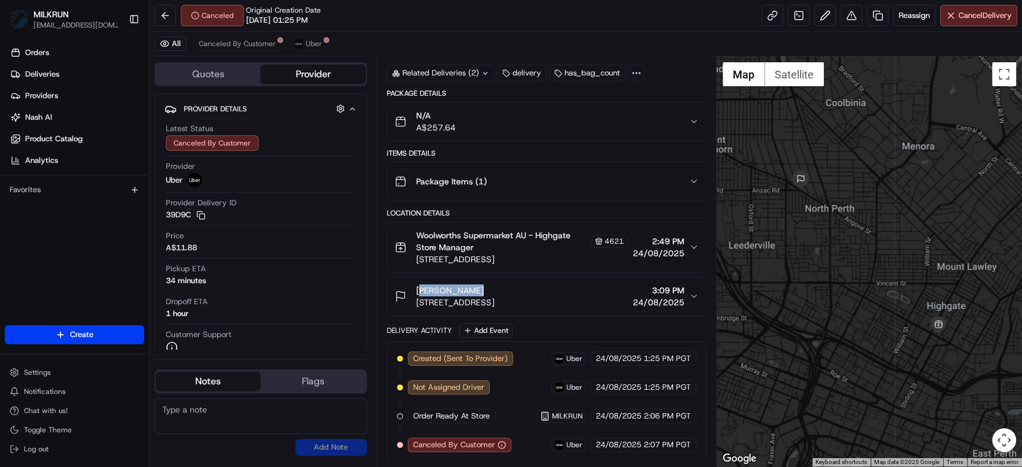
drag, startPoint x: 416, startPoint y: 290, endPoint x: 493, endPoint y: 289, distance: 77.2
click at [493, 289] on div "[PERSON_NAME]" at bounding box center [455, 290] width 78 height 12
copy span "[PERSON_NAME]"
click at [172, 16] on button at bounding box center [165, 16] width 22 height 22
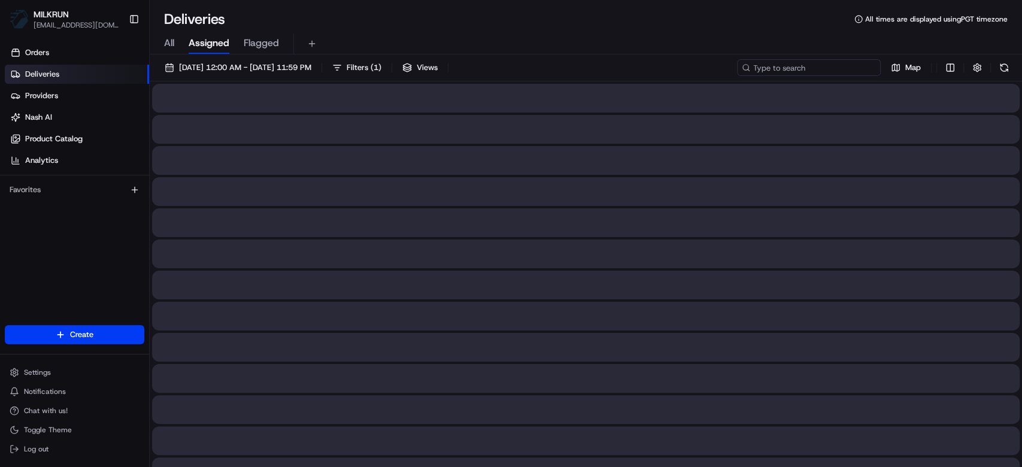
click at [828, 69] on input at bounding box center [809, 67] width 144 height 17
paste input "[PERSON_NAME]"
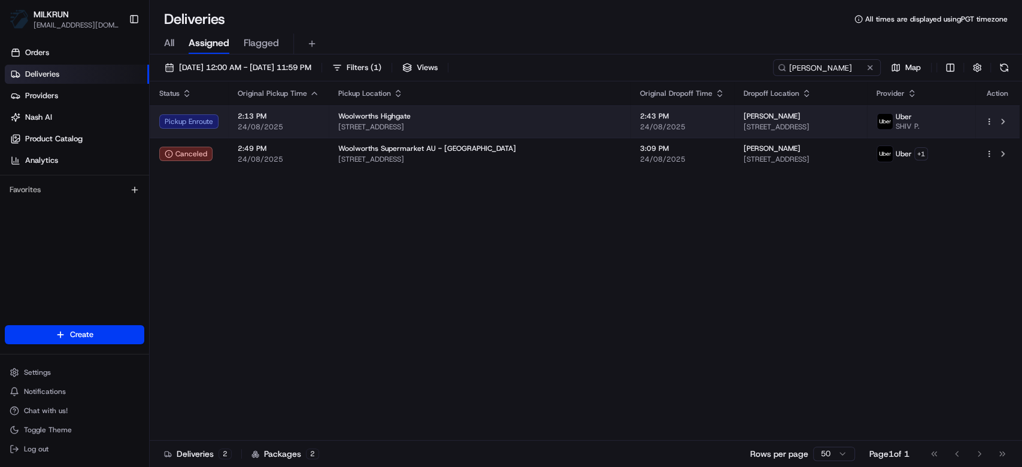
click at [734, 117] on td "[PERSON_NAME] [STREET_ADDRESS][PERSON_NAME]" at bounding box center [800, 121] width 133 height 32
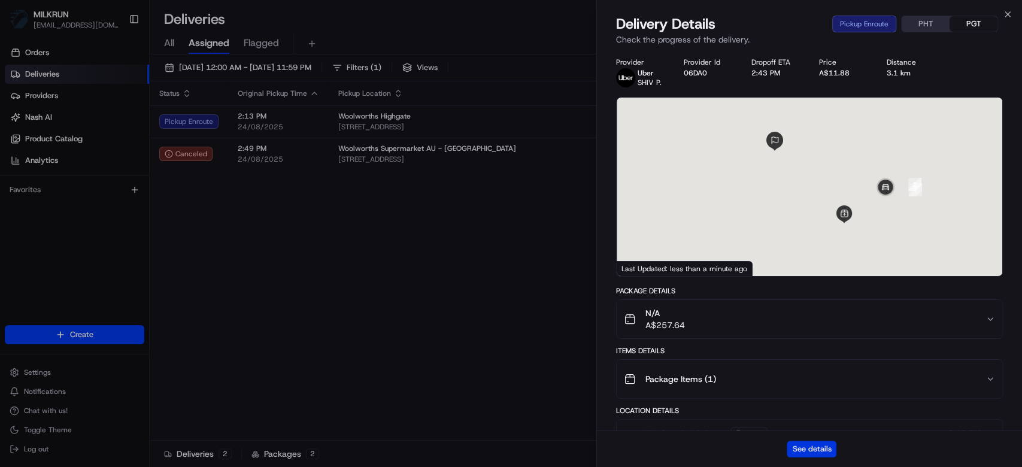
click at [815, 447] on button "See details" at bounding box center [812, 449] width 50 height 17
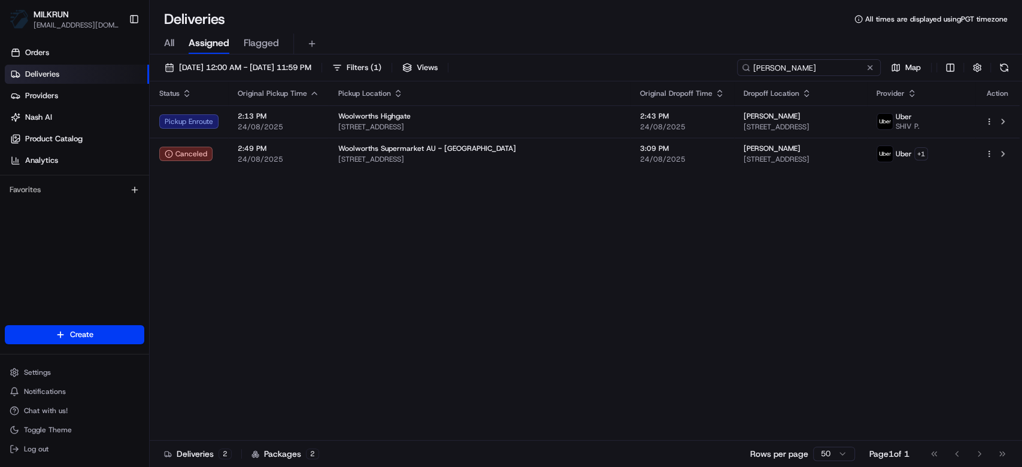
click at [818, 69] on input "[PERSON_NAME]" at bounding box center [809, 67] width 144 height 17
type input "emma radford"
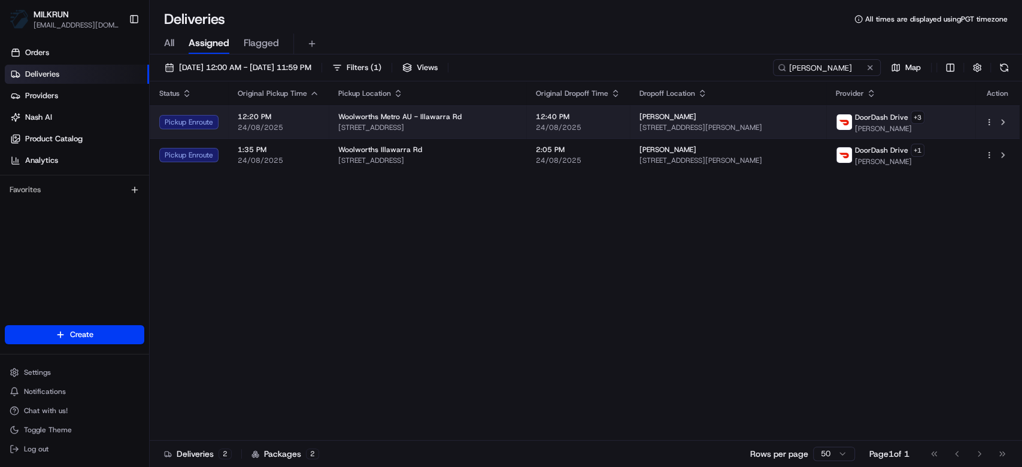
click at [703, 120] on div "Emma Radford" at bounding box center [727, 117] width 177 height 10
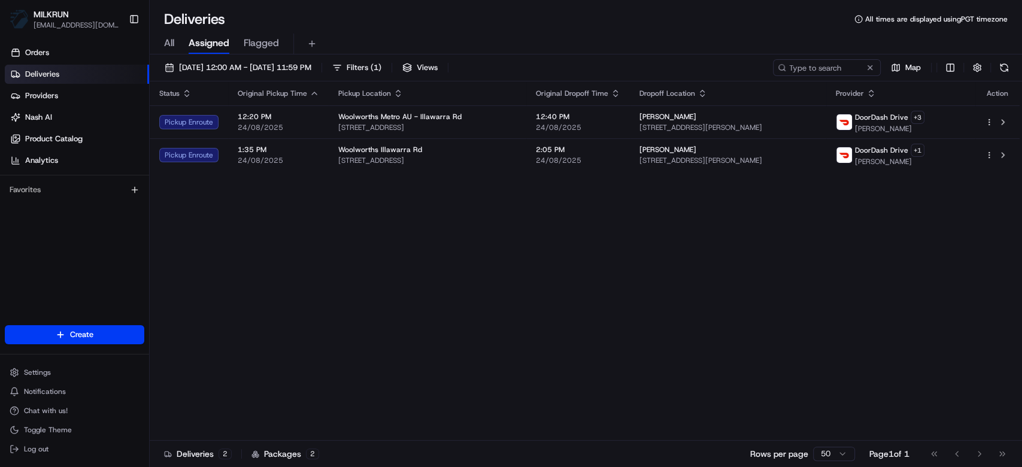
click at [173, 48] on span "All" at bounding box center [169, 43] width 10 height 14
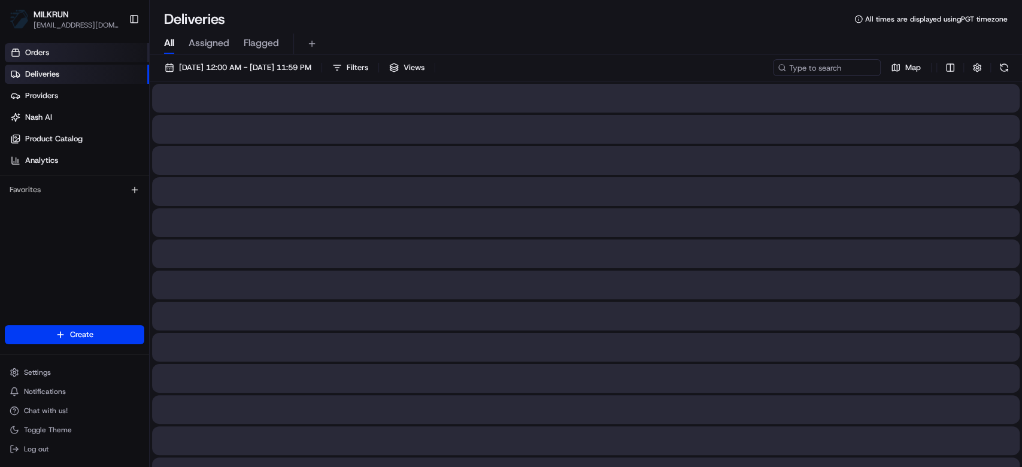
click at [91, 53] on link "Orders" at bounding box center [77, 52] width 144 height 19
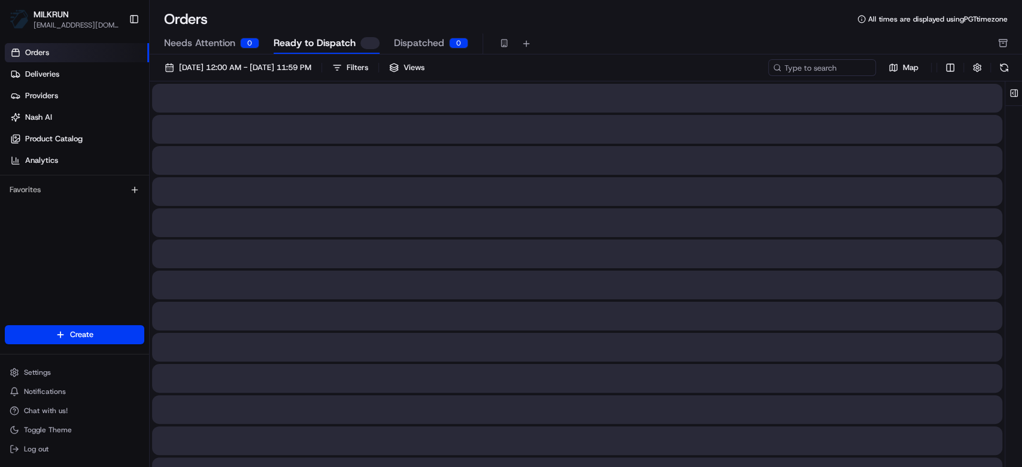
click at [187, 47] on span "Needs Attention" at bounding box center [199, 43] width 71 height 14
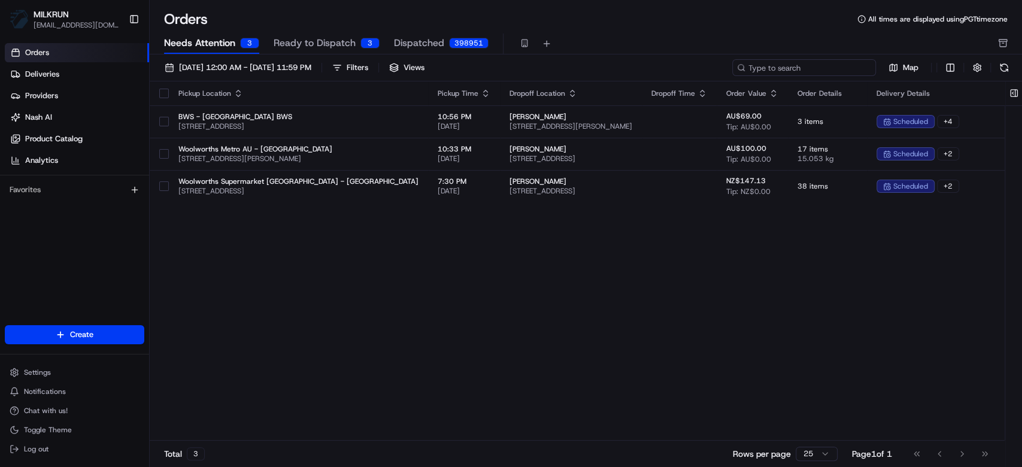
click at [802, 70] on input at bounding box center [804, 67] width 144 height 17
click at [853, 71] on input at bounding box center [804, 67] width 144 height 17
paste input "elizabeth mills"
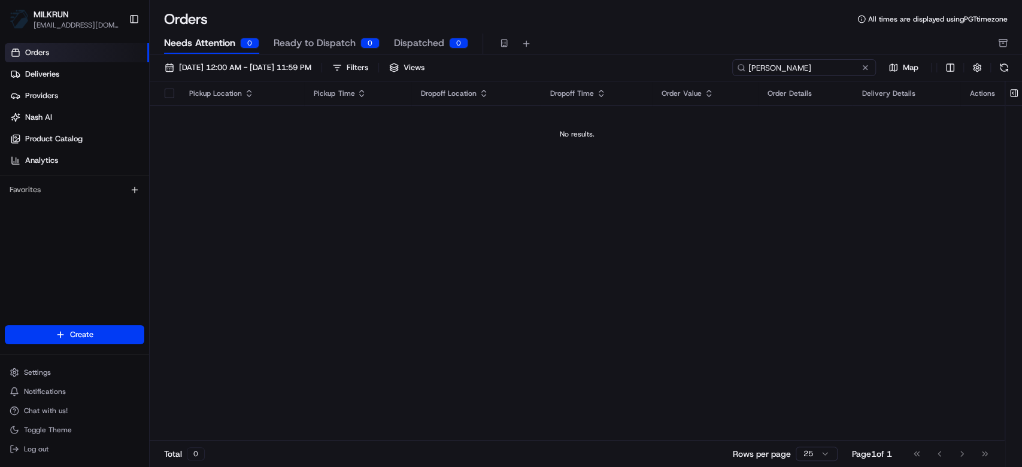
click at [785, 67] on input "elizabeth mills" at bounding box center [804, 67] width 144 height 17
click at [782, 72] on input "elizabeth mills" at bounding box center [804, 67] width 144 height 17
paste input "f34cc7cb-60ad-452f-8215-26436be6b1bd"
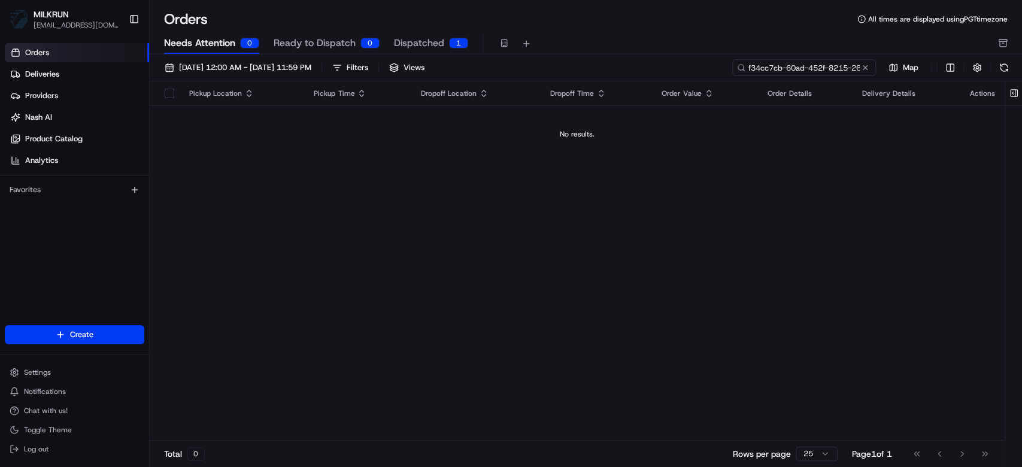
scroll to position [0, 54]
type input "f34cc7cb-60ad-452f-8215-26436be6b1bd"
click at [339, 45] on span "Ready to Dispatch" at bounding box center [315, 43] width 82 height 14
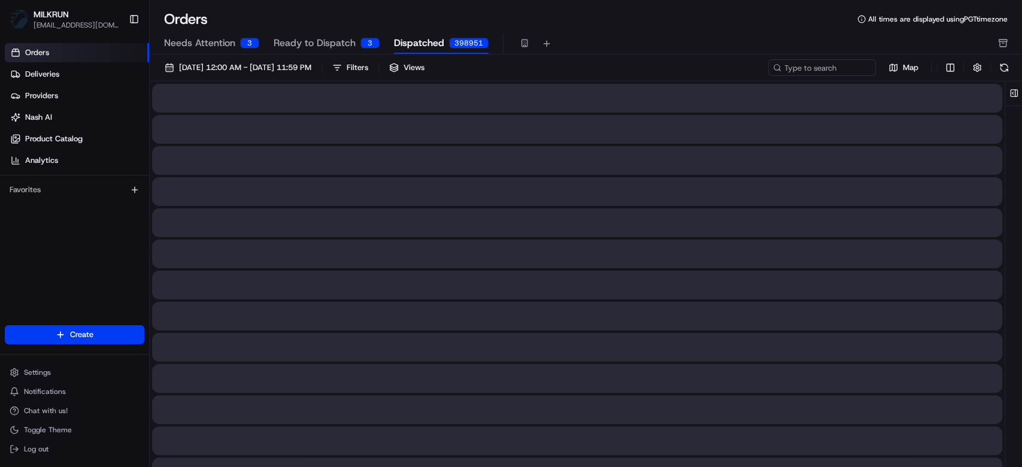
click at [418, 45] on span "Dispatched" at bounding box center [419, 43] width 50 height 14
drag, startPoint x: 262, startPoint y: 48, endPoint x: 245, endPoint y: 49, distance: 17.4
click at [259, 48] on div "Needs Attention 3 Ready to Dispatch 3 Dispatched 398951" at bounding box center [577, 44] width 827 height 20
click at [233, 48] on span "Needs Attention" at bounding box center [199, 43] width 71 height 14
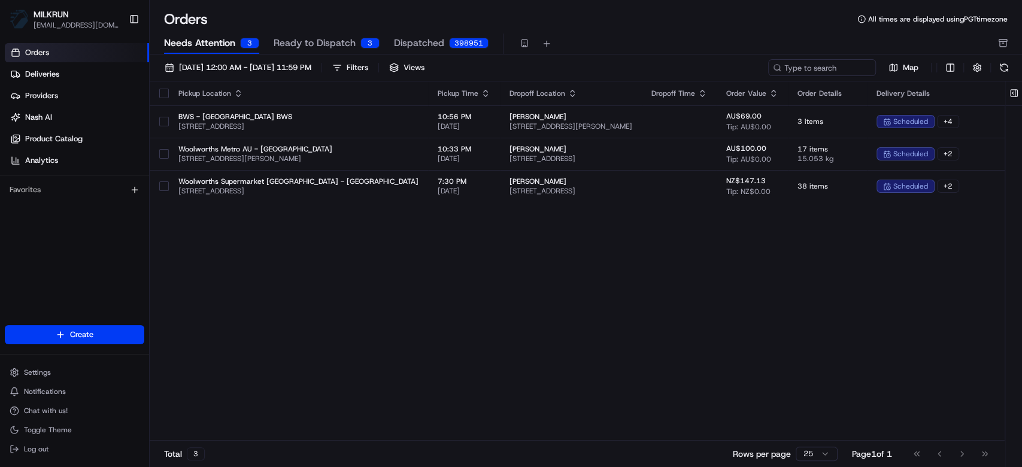
drag, startPoint x: 394, startPoint y: 34, endPoint x: 417, endPoint y: 42, distance: 23.5
click at [396, 35] on button "Dispatched 398951" at bounding box center [441, 44] width 95 height 20
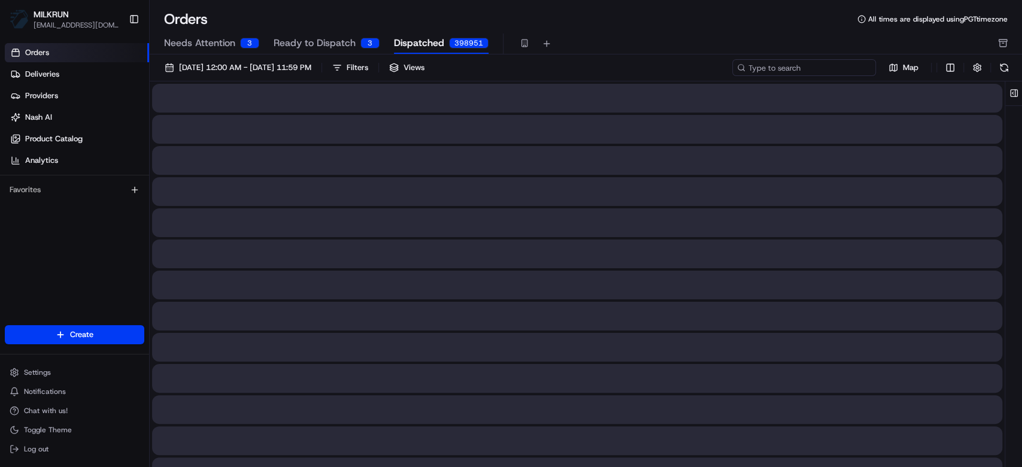
click at [816, 67] on input at bounding box center [804, 67] width 144 height 17
paste input "f34cc7cb-60ad-452f-8215-26436be6b1bd"
type input "f34cc7cb-60ad-452f-8215-26436be6b1bd"
click at [822, 68] on input "f34cc7cb-60ad-452f-8215-26436be6b1bd" at bounding box center [804, 67] width 144 height 17
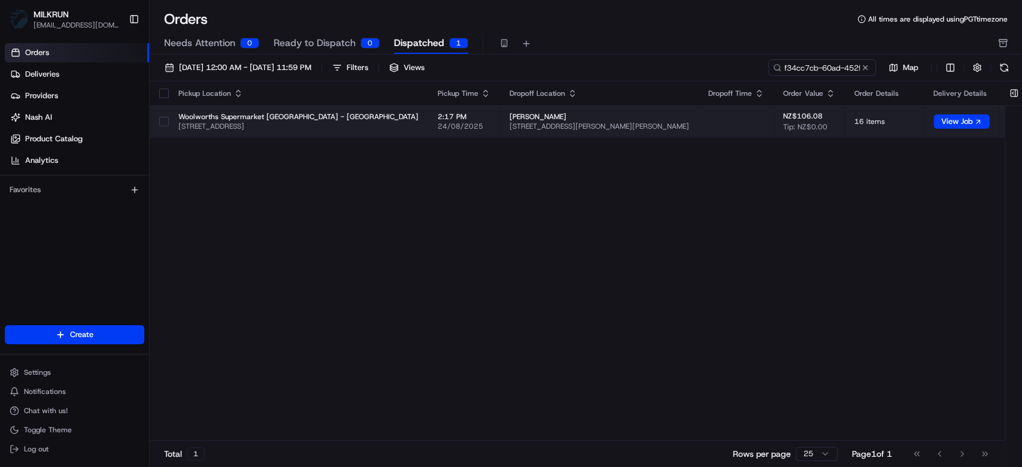
click at [165, 121] on button "button" at bounding box center [164, 122] width 10 height 10
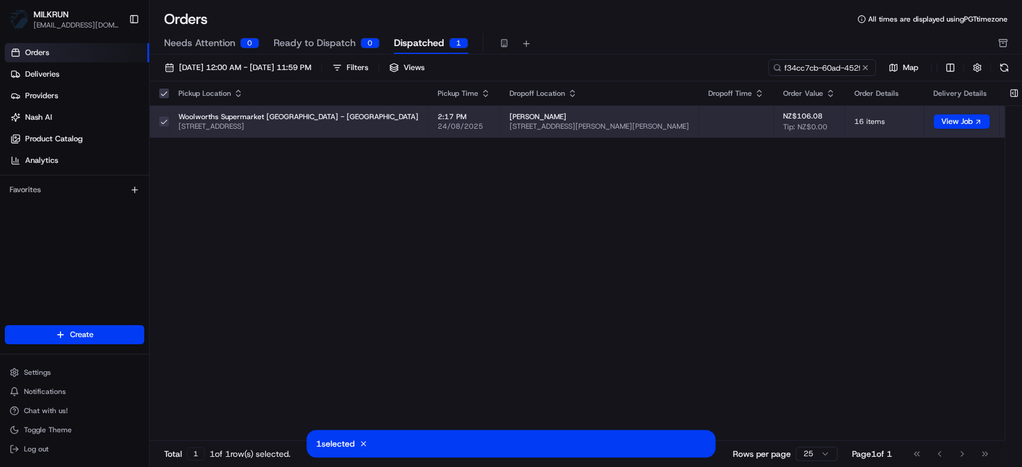
click at [356, 125] on span "326 Great South Rd, Auckland, Auckland 1051, NZ" at bounding box center [298, 127] width 240 height 10
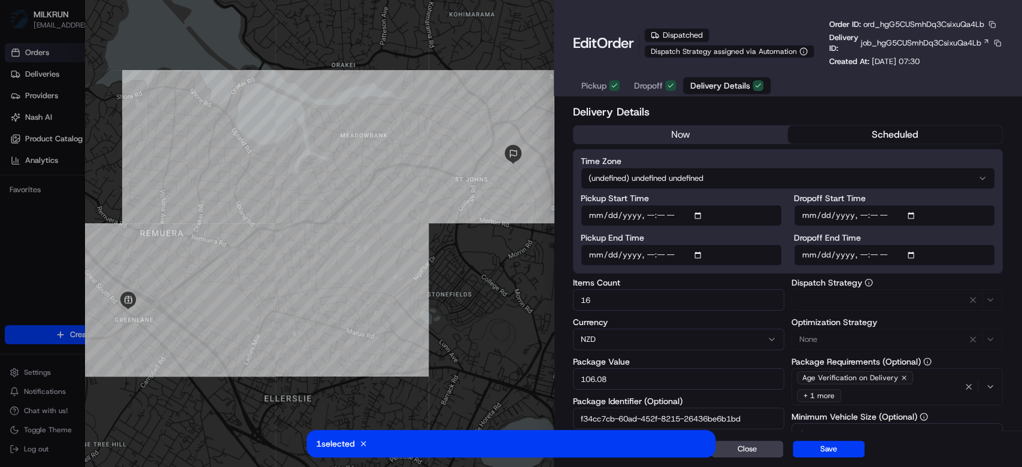
click at [738, 81] on span "Delivery Details" at bounding box center [720, 86] width 60 height 12
type input "1"
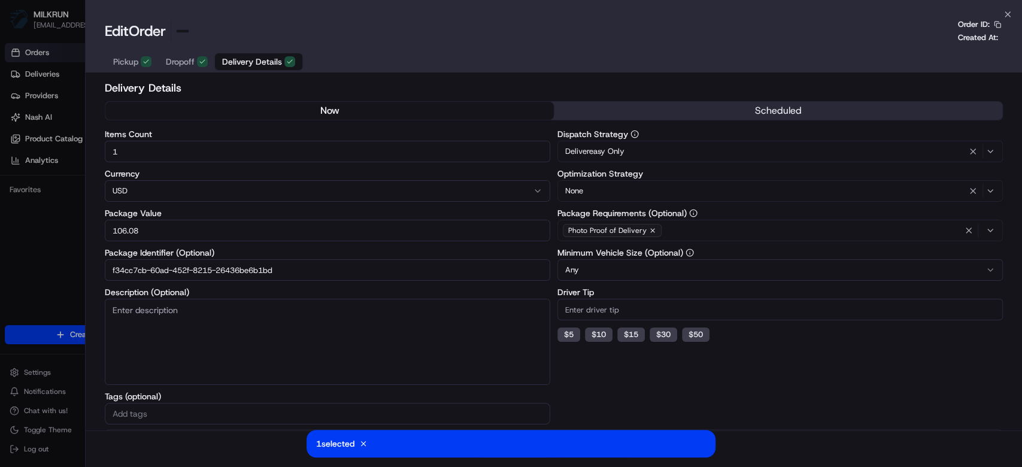
drag, startPoint x: 40, startPoint y: 88, endPoint x: 45, endPoint y: 92, distance: 6.8
click at [38, 88] on div at bounding box center [511, 233] width 1022 height 467
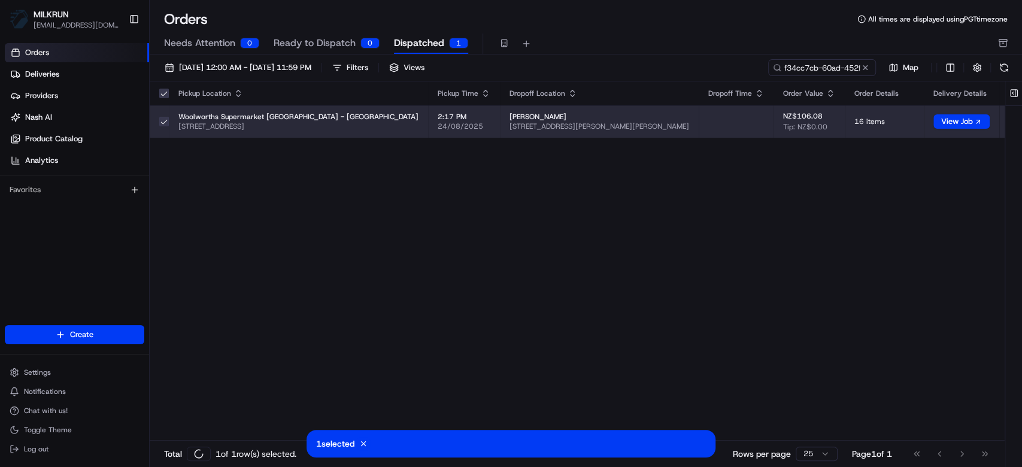
click at [228, 117] on span "Woolworths Supermarket NZ - Greenlane" at bounding box center [298, 117] width 240 height 10
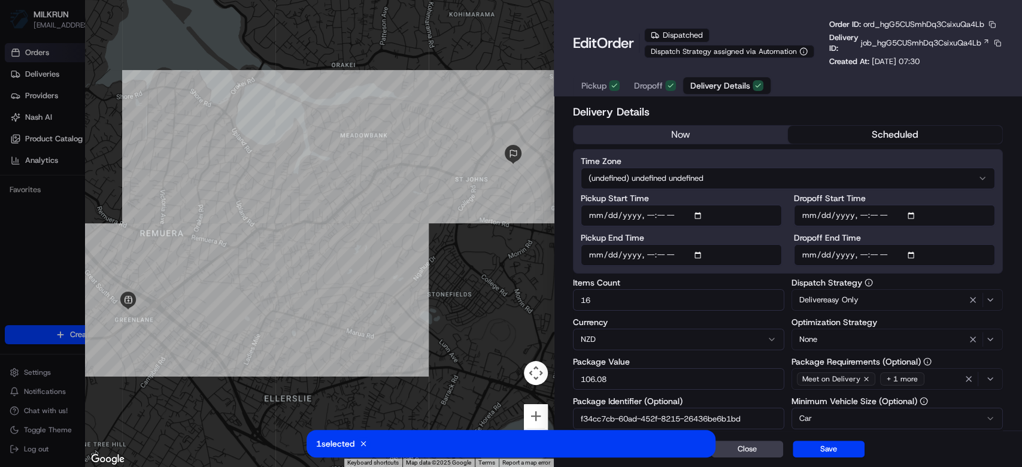
type input "1"
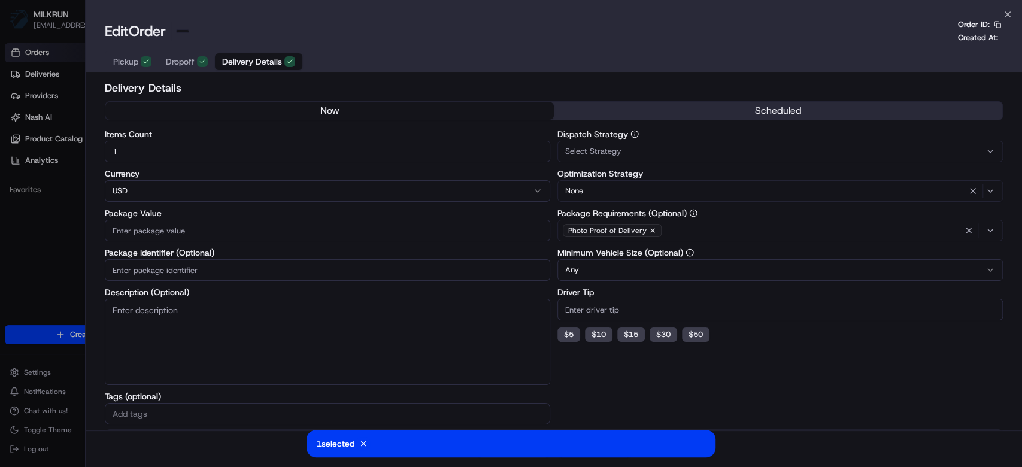
drag, startPoint x: 24, startPoint y: 197, endPoint x: 98, endPoint y: 179, distance: 76.4
click at [23, 197] on div at bounding box center [511, 233] width 1022 height 467
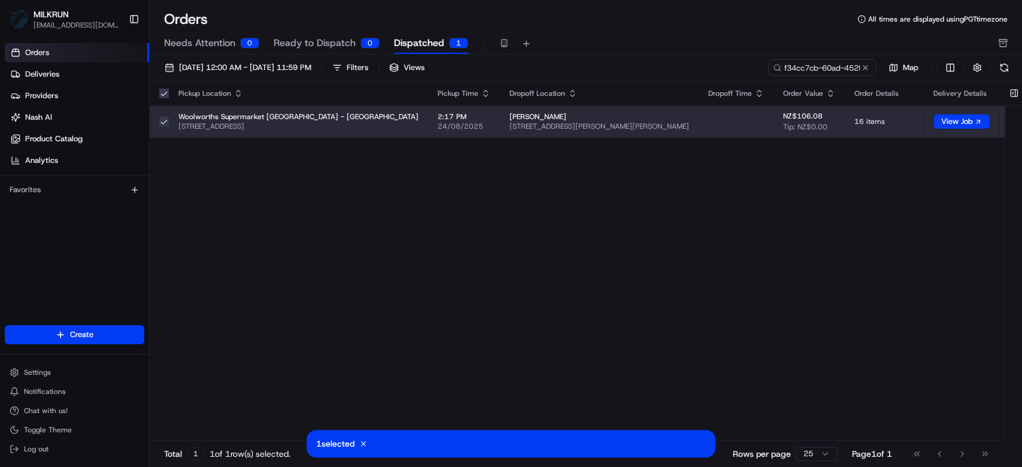
drag, startPoint x: 718, startPoint y: 126, endPoint x: 617, endPoint y: 126, distance: 101.2
click at [617, 126] on span "2/44 Felton Mathew Avenue, Saint Johns, Auckland 1072, NZ" at bounding box center [599, 127] width 180 height 10
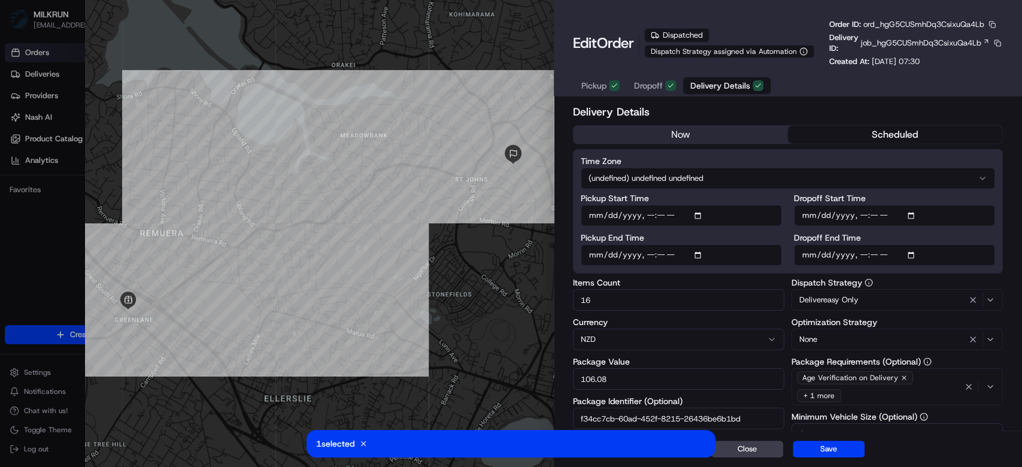
type input "1"
click at [65, 202] on div at bounding box center [511, 233] width 1022 height 467
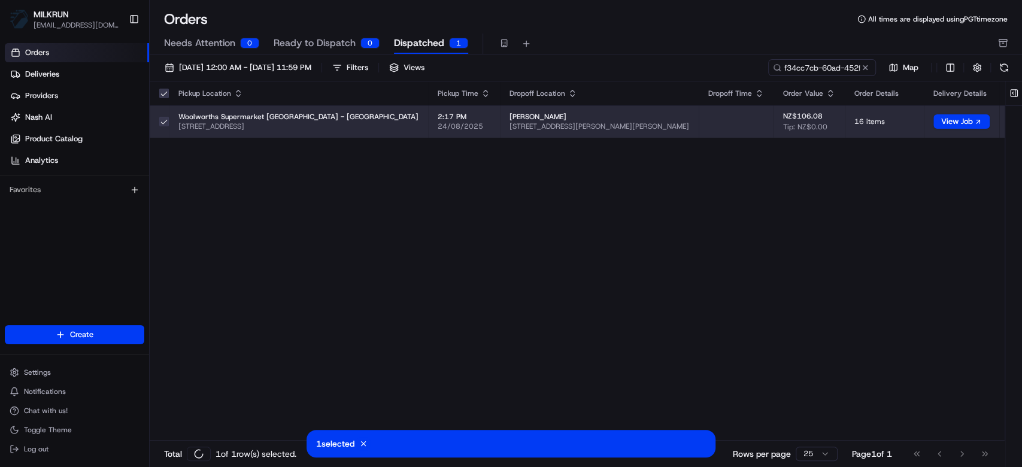
click at [982, 119] on html "MILKRUN mtranluong@woolworths.com.au Toggle Sidebar Orders Deliveries Providers…" at bounding box center [511, 233] width 1022 height 467
click at [928, 115] on html "MILKRUN mtranluong@woolworths.com.au Toggle Sidebar Orders Deliveries Providers…" at bounding box center [511, 233] width 1022 height 467
click at [933, 119] on button "View Job" at bounding box center [961, 121] width 56 height 14
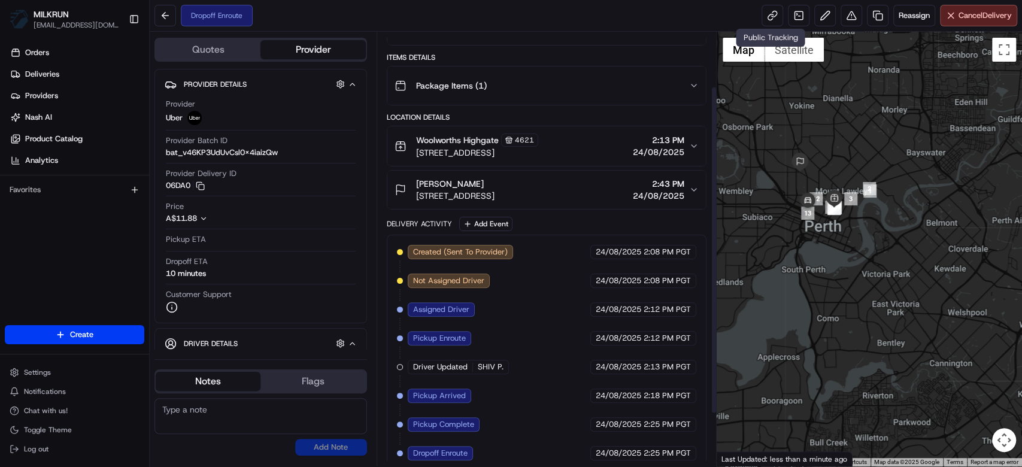
scroll to position [141, 0]
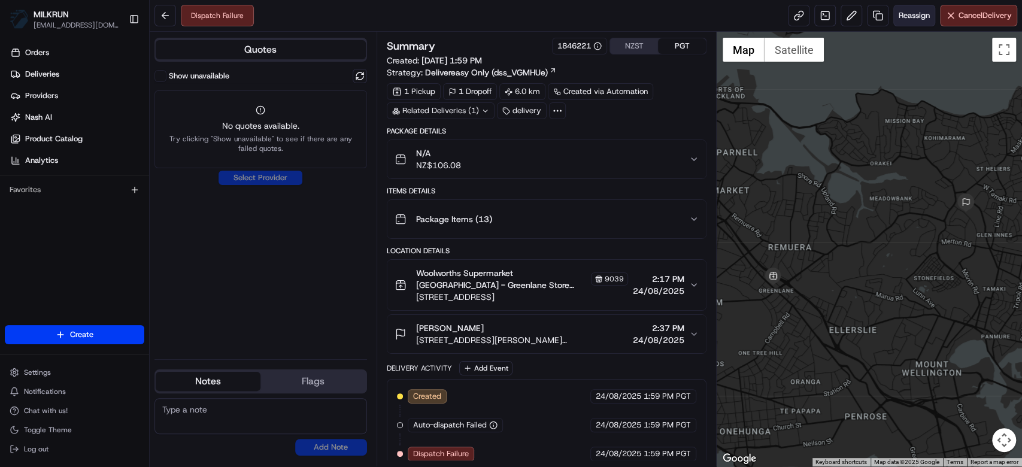
click at [922, 14] on span "Reassign" at bounding box center [913, 15] width 31 height 11
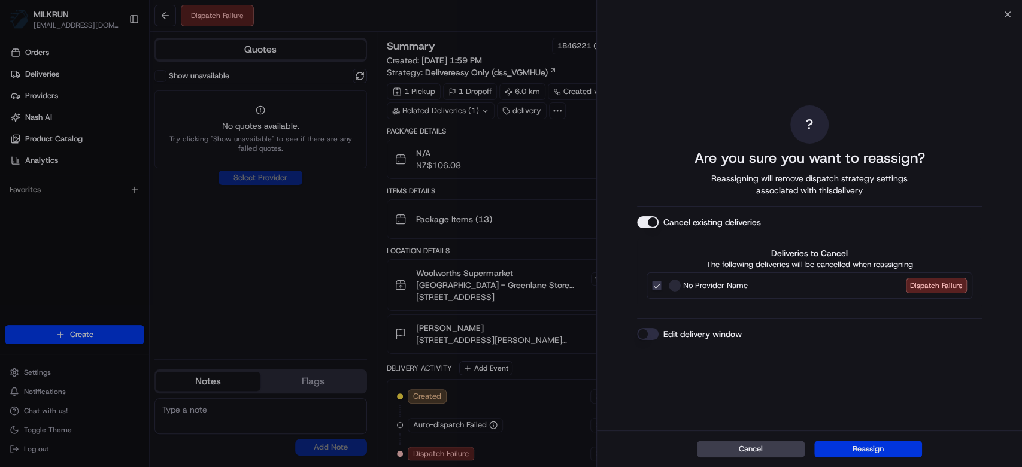
click at [854, 457] on button "Reassign" at bounding box center [868, 449] width 108 height 17
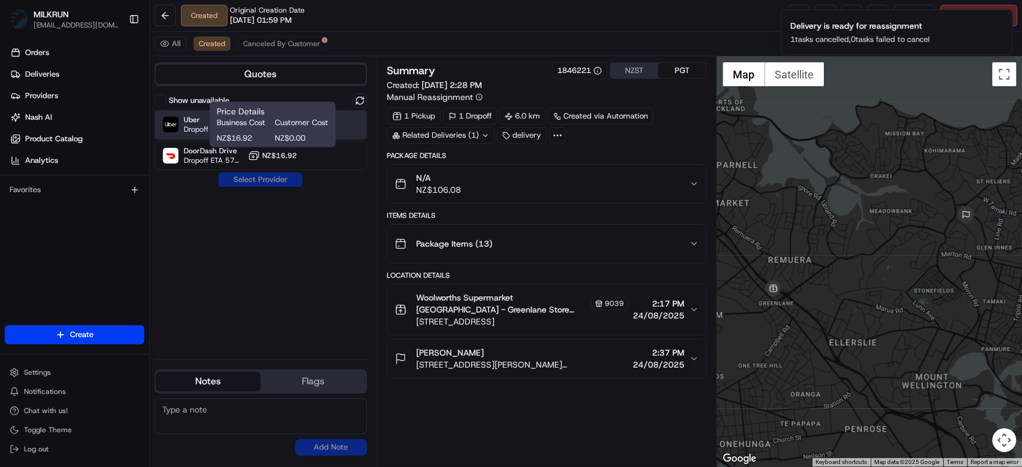
click at [200, 127] on span "Dropoff ETA 35 minutes" at bounding box center [213, 130] width 59 height 10
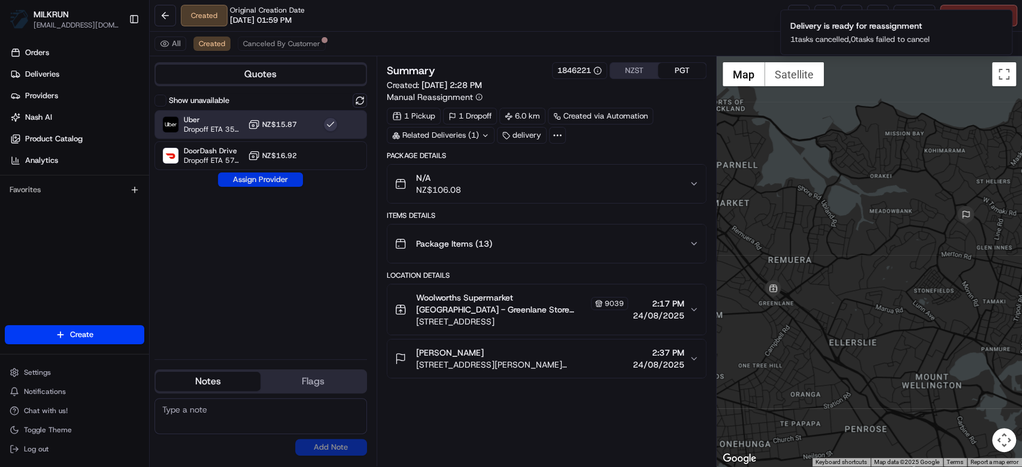
click at [278, 179] on button "Assign Provider" at bounding box center [260, 179] width 85 height 14
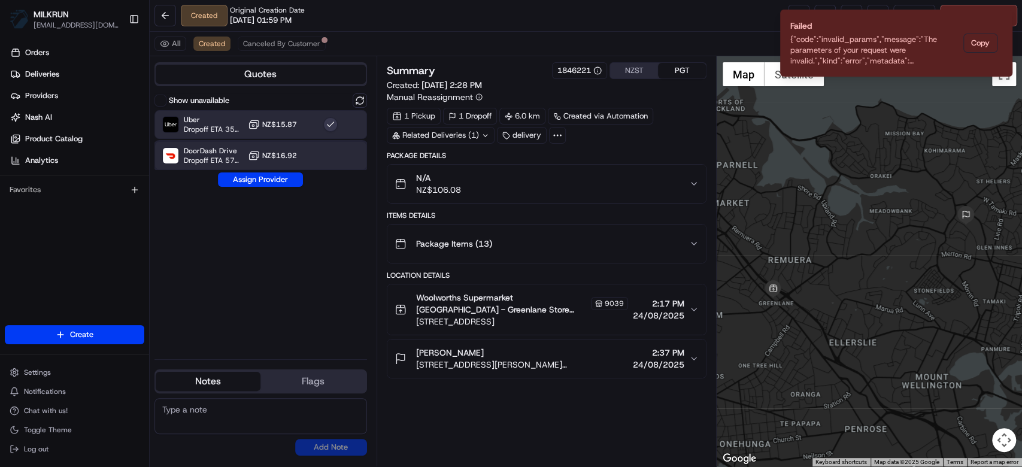
click at [271, 161] on div "DoorDash Drive Dropoff ETA 57 minutes NZ$16.92" at bounding box center [260, 155] width 213 height 29
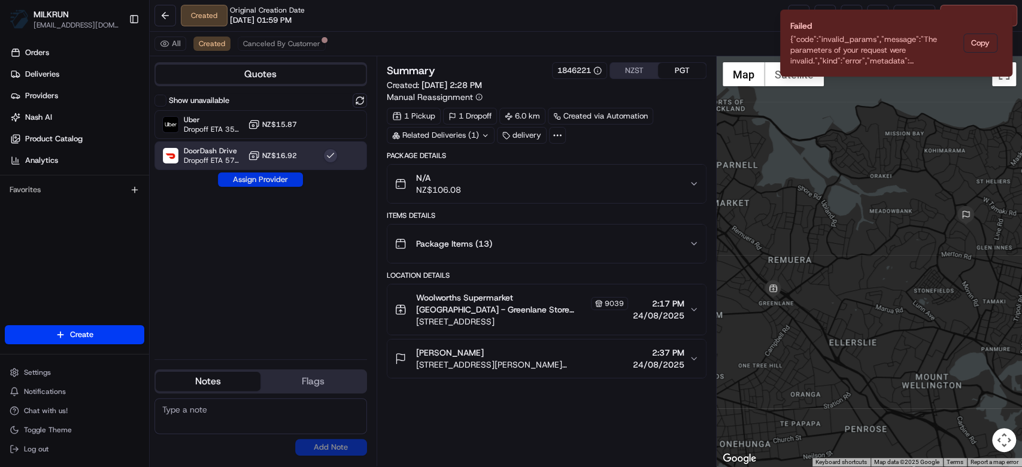
click at [273, 177] on button "Assign Provider" at bounding box center [260, 179] width 85 height 14
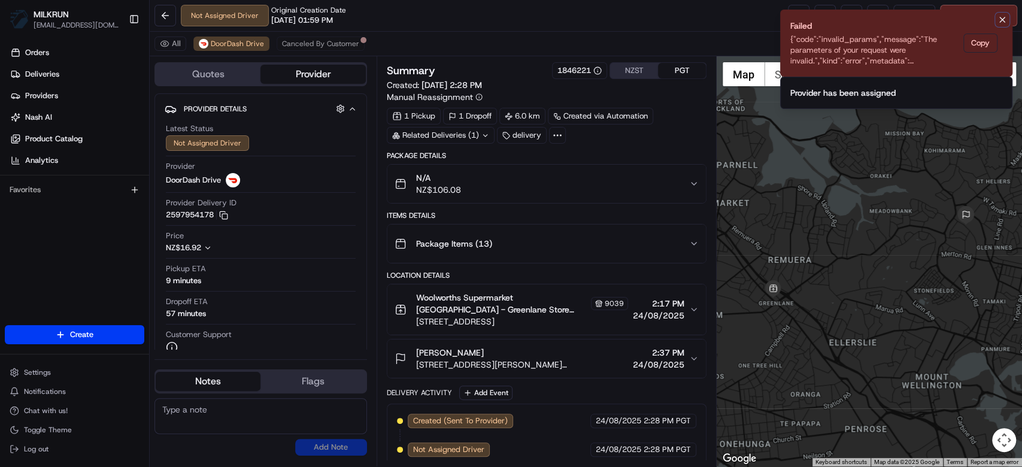
click at [997, 16] on icon "Notifications (F8)" at bounding box center [1002, 20] width 10 height 10
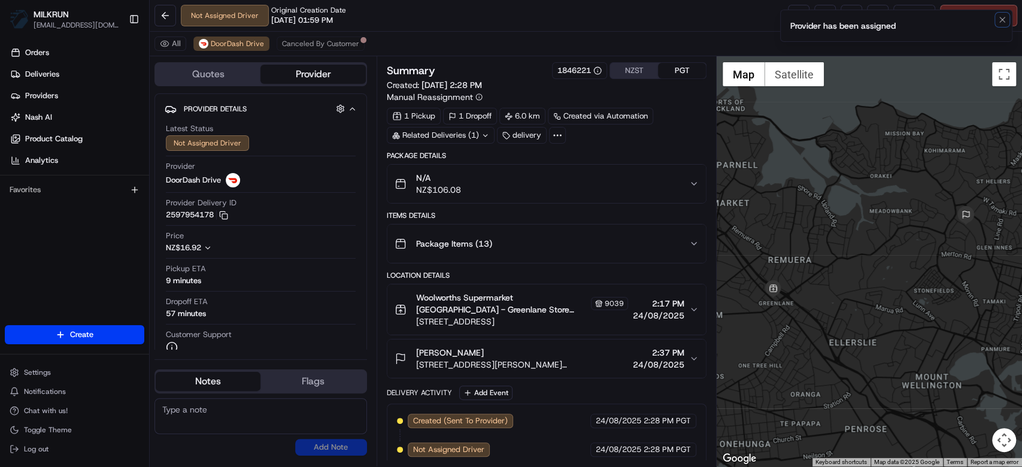
drag, startPoint x: 1001, startPoint y: 17, endPoint x: 867, endPoint y: 28, distance: 134.0
click at [997, 17] on icon "Notifications (F8)" at bounding box center [1002, 20] width 10 height 10
click at [848, 14] on button at bounding box center [851, 16] width 22 height 22
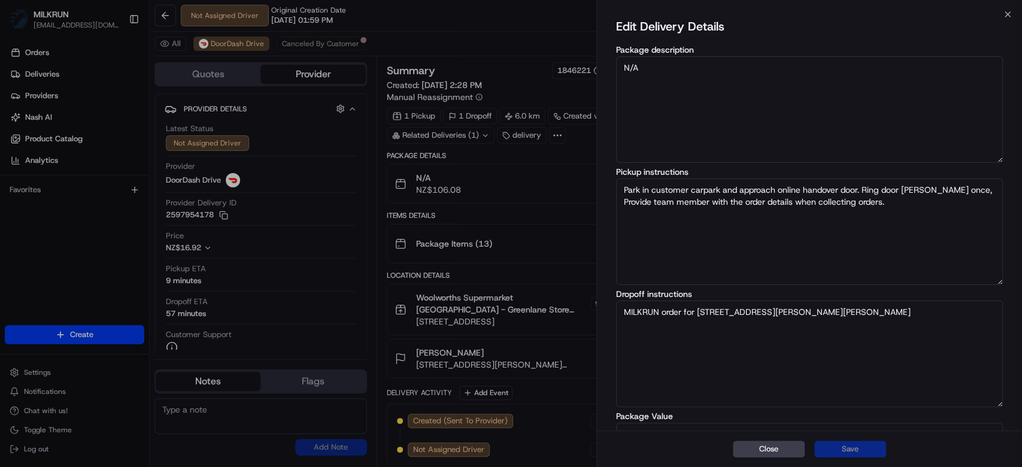
scroll to position [89, 0]
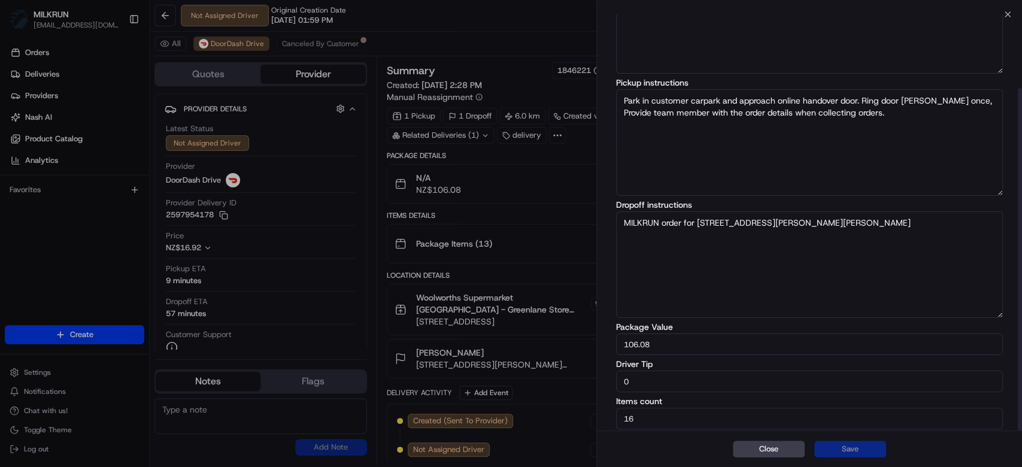
drag, startPoint x: 676, startPoint y: 382, endPoint x: 563, endPoint y: 378, distance: 112.6
click at [559, 381] on body "MILKRUN mtranluong@woolworths.com.au Toggle Sidebar Orders Deliveries Providers…" at bounding box center [511, 233] width 1022 height 467
type input "10"
drag, startPoint x: 870, startPoint y: 440, endPoint x: 852, endPoint y: 439, distance: 17.4
click at [862, 436] on div "Close Save" at bounding box center [809, 448] width 425 height 37
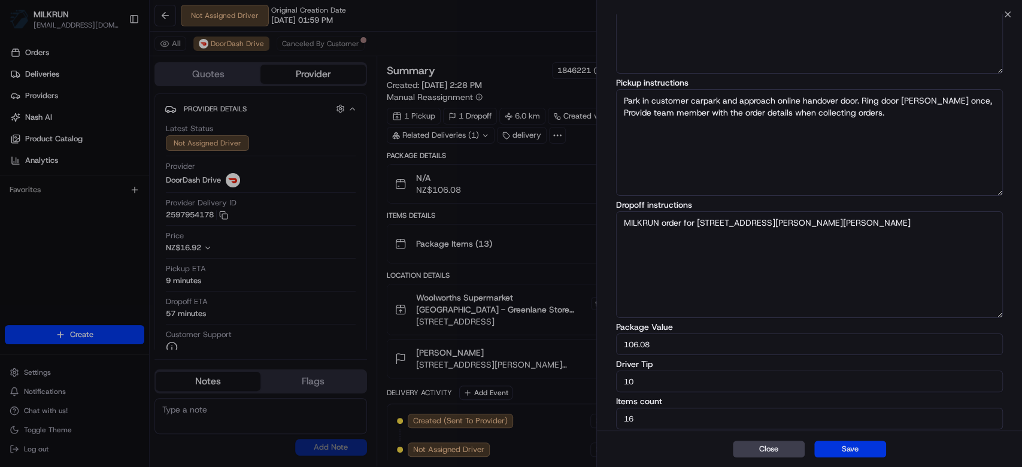
click at [846, 448] on button "Save" at bounding box center [850, 449] width 72 height 17
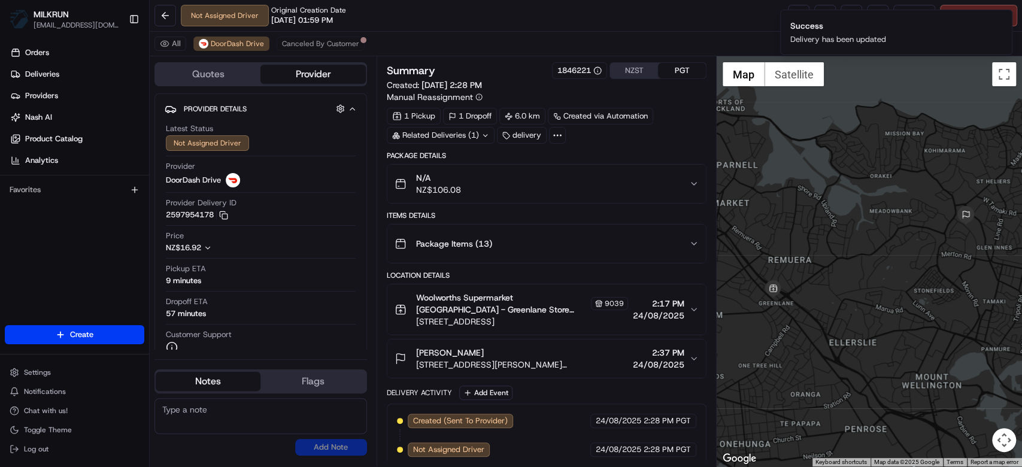
drag, startPoint x: 742, startPoint y: 28, endPoint x: 942, endPoint y: 1, distance: 201.7
click at [749, 25] on div "Not Assigned Driver Original Creation Date 08/24/2025 01:59 PM Reassign Cancel …" at bounding box center [586, 16] width 872 height 32
click at [1001, 18] on icon "Notifications (F8)" at bounding box center [1002, 19] width 5 height 5
click at [1007, 16] on button "Notifications (F8)" at bounding box center [1002, 20] width 14 height 14
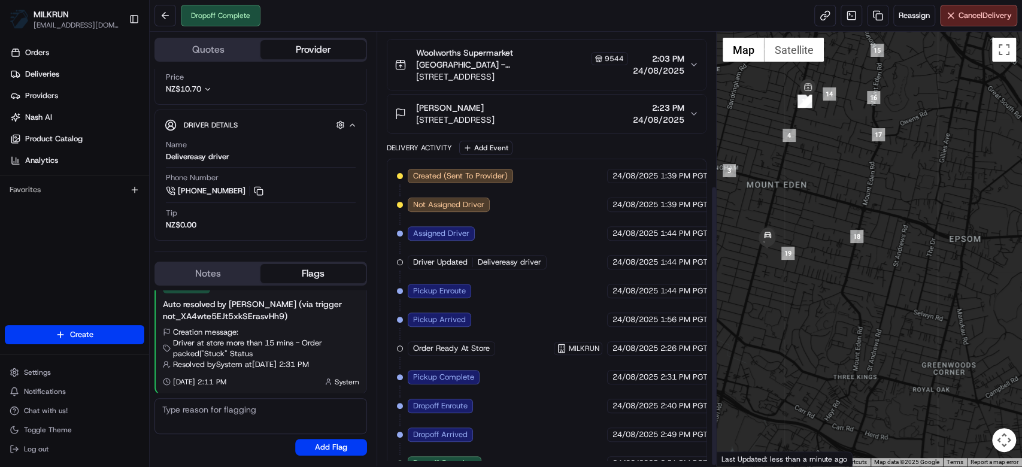
scroll to position [238, 0]
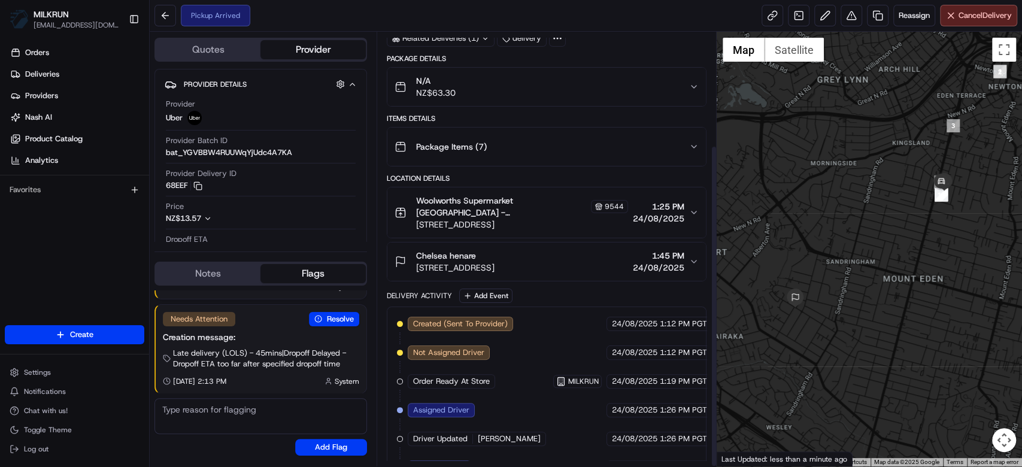
scroll to position [152, 0]
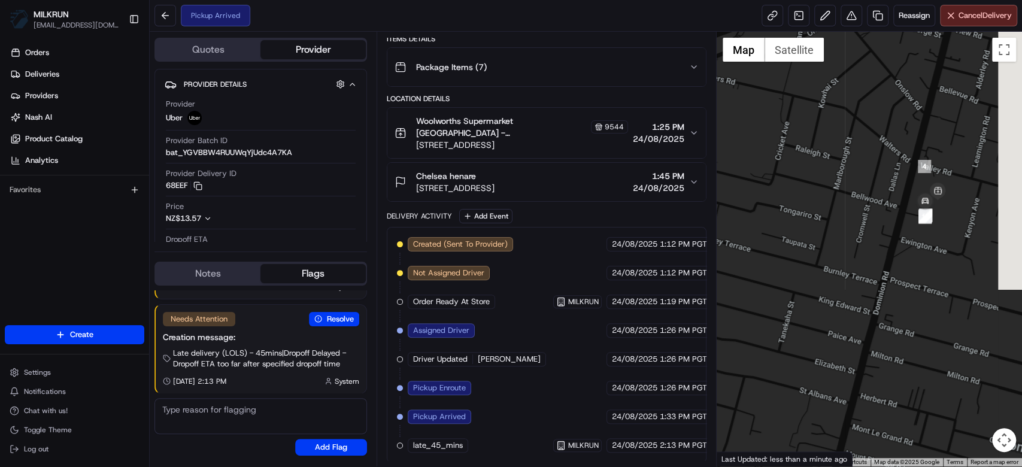
drag, startPoint x: 900, startPoint y: 226, endPoint x: 785, endPoint y: 250, distance: 118.0
click at [786, 250] on div at bounding box center [869, 249] width 305 height 435
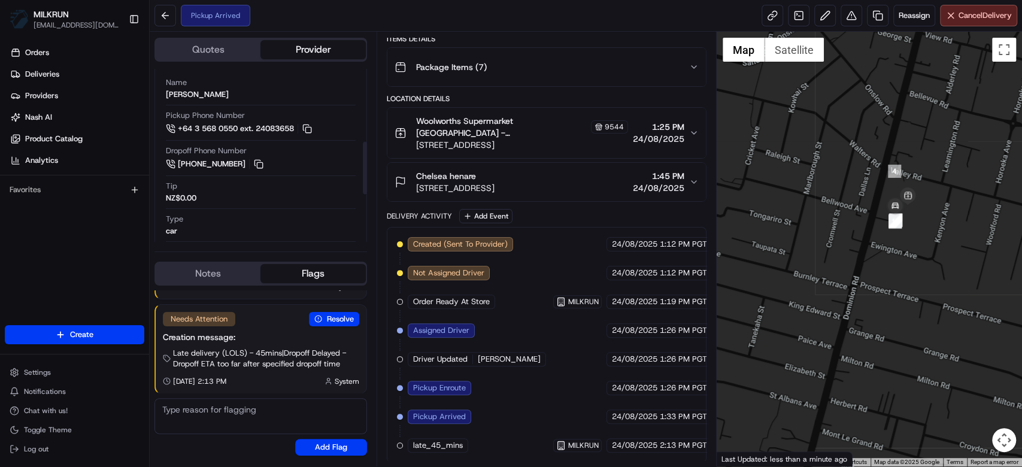
scroll to position [239, 0]
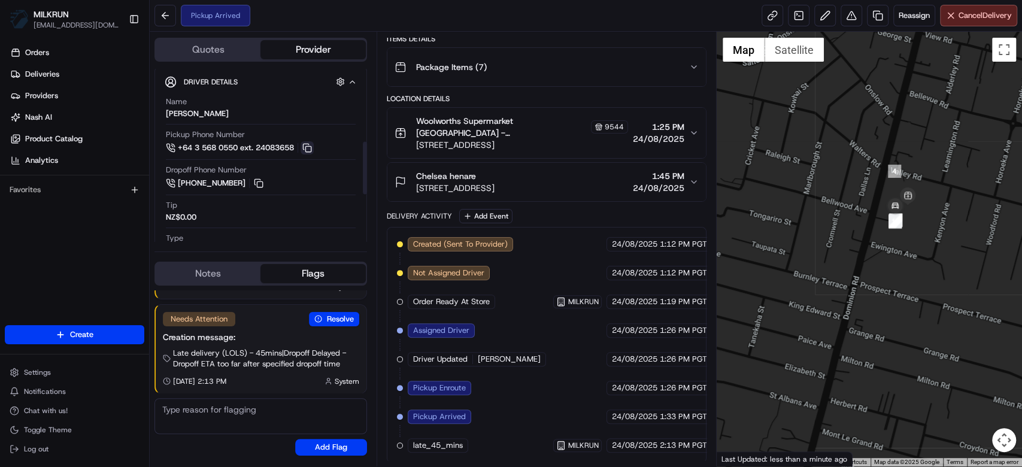
click at [314, 143] on button at bounding box center [306, 147] width 13 height 13
click at [312, 146] on button at bounding box center [306, 147] width 13 height 13
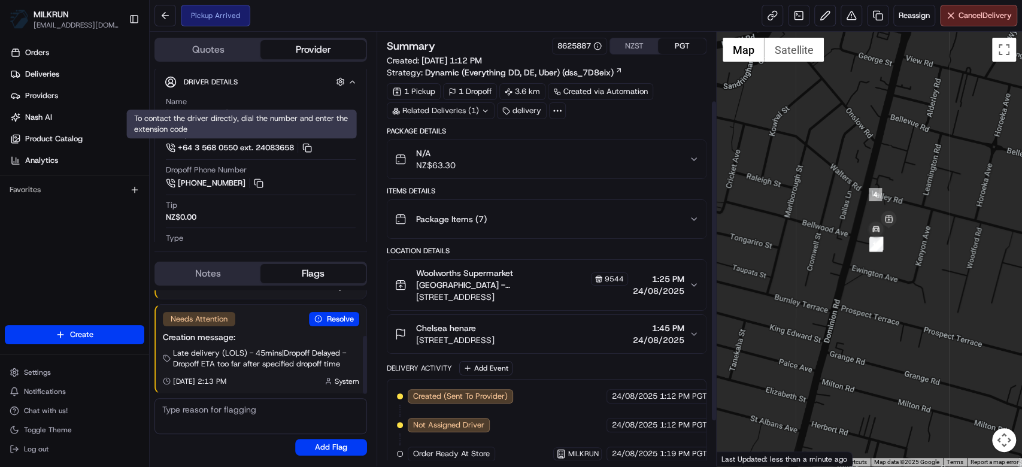
scroll to position [152, 0]
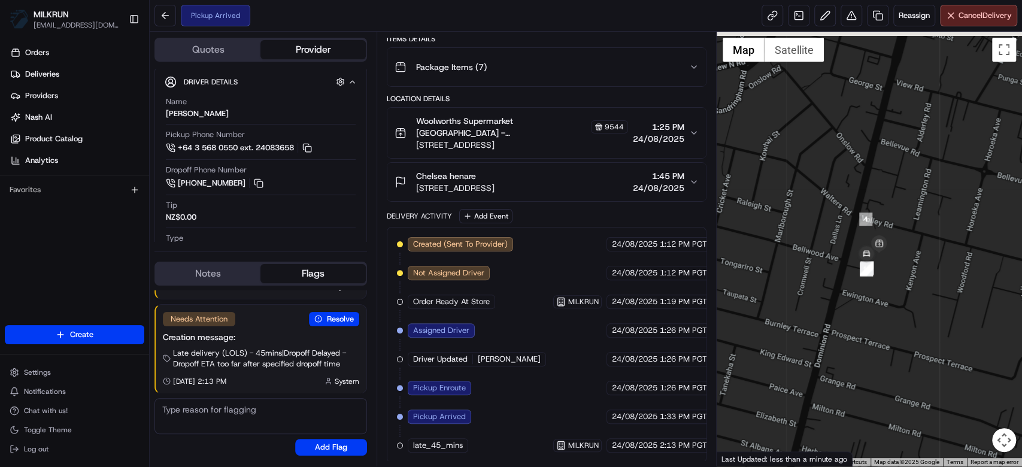
drag, startPoint x: 879, startPoint y: 265, endPoint x: 867, endPoint y: 297, distance: 33.7
click at [867, 297] on div at bounding box center [869, 249] width 305 height 435
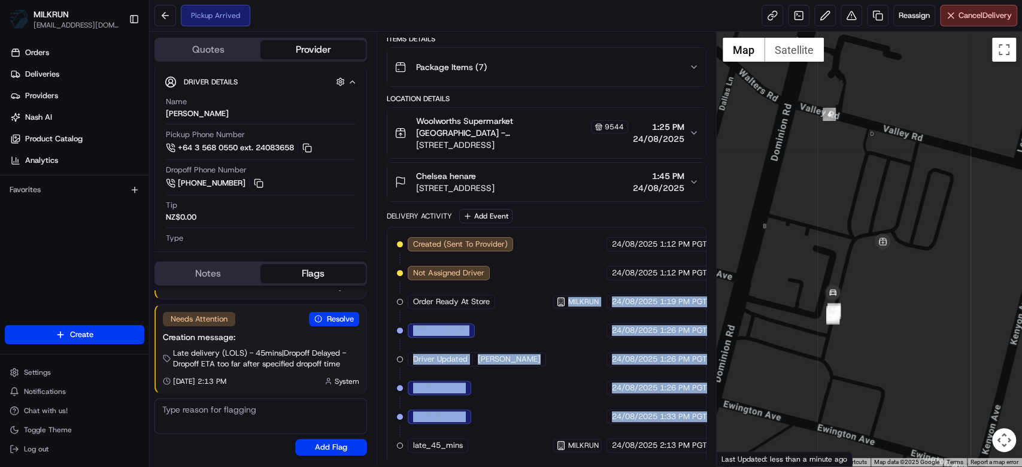
drag, startPoint x: 500, startPoint y: 303, endPoint x: 662, endPoint y: 400, distance: 188.7
click at [704, 423] on div "Created (Sent To Provider) Uber [DATE] 1:12 PM PGT Not Assigned Driver Uber [DA…" at bounding box center [547, 345] width 320 height 236
click at [595, 369] on div "Created (Sent To Provider) Uber [DATE] 1:12 PM PGT Not Assigned Driver Uber [DA…" at bounding box center [546, 344] width 299 height 215
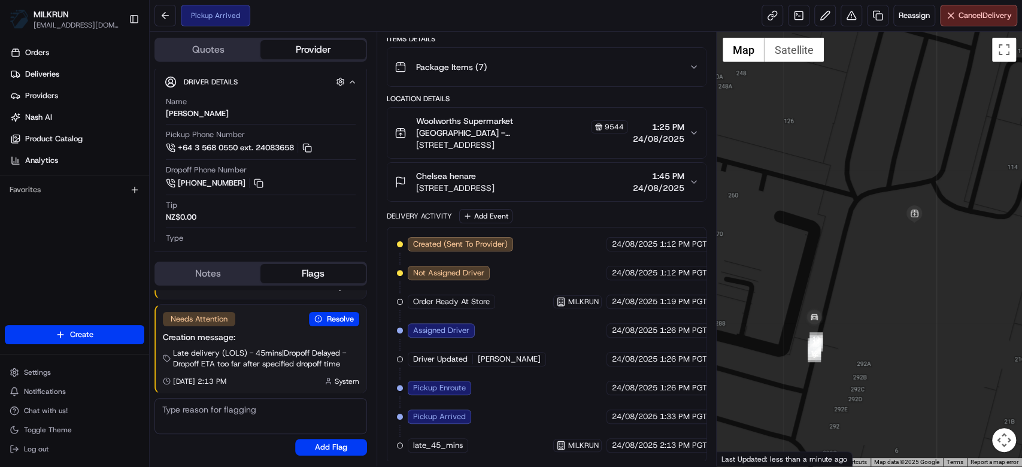
drag, startPoint x: 934, startPoint y: 184, endPoint x: 890, endPoint y: 226, distance: 61.0
click at [890, 226] on div at bounding box center [869, 249] width 305 height 435
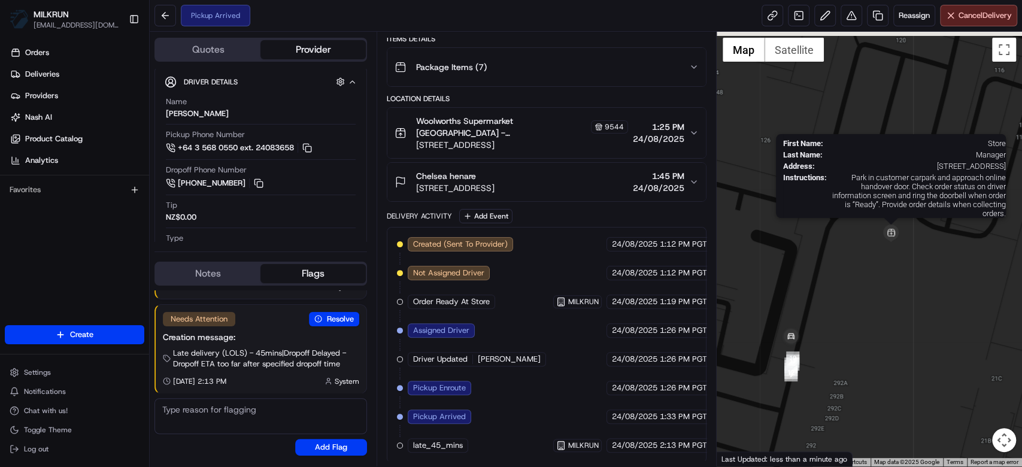
drag, startPoint x: 905, startPoint y: 220, endPoint x: 894, endPoint y: 227, distance: 13.3
click at [894, 227] on img at bounding box center [891, 233] width 18 height 18
click at [890, 232] on img at bounding box center [891, 233] width 18 height 18
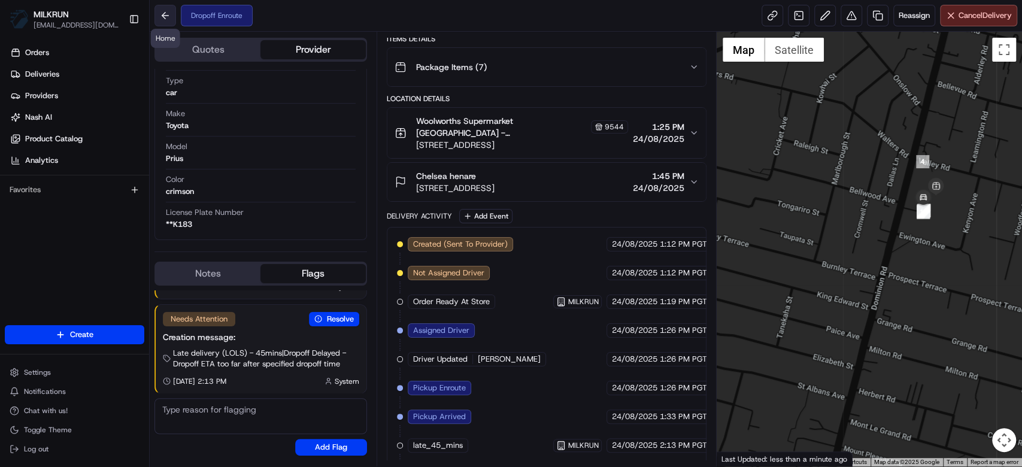
click at [167, 19] on button at bounding box center [165, 16] width 22 height 22
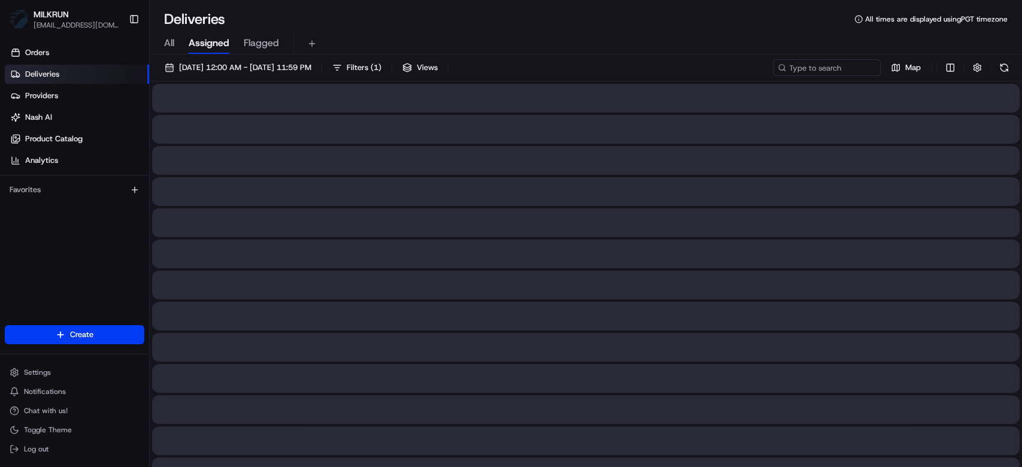
click at [857, 62] on input at bounding box center [809, 67] width 144 height 17
paste input "8f333de5-66f6-4e78-9bcd-f475b174eeb3"
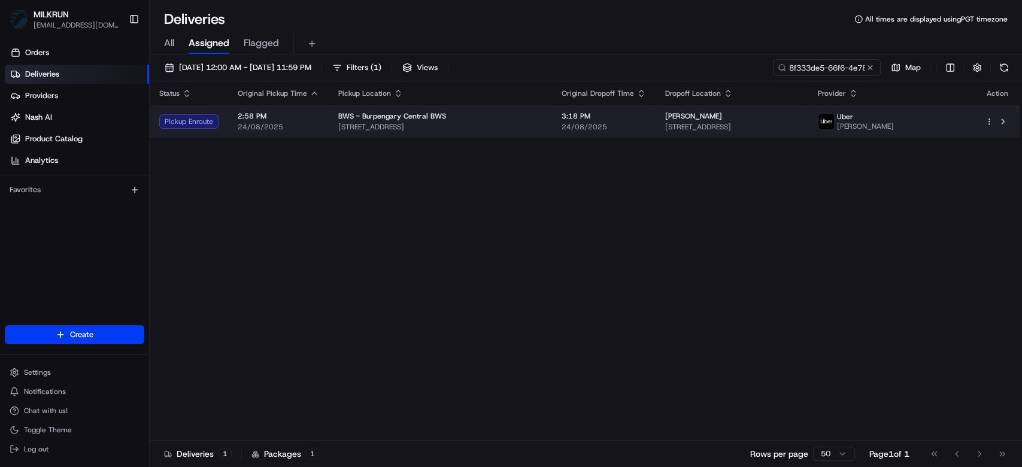
click at [646, 127] on span "24/08/2025" at bounding box center [603, 127] width 84 height 10
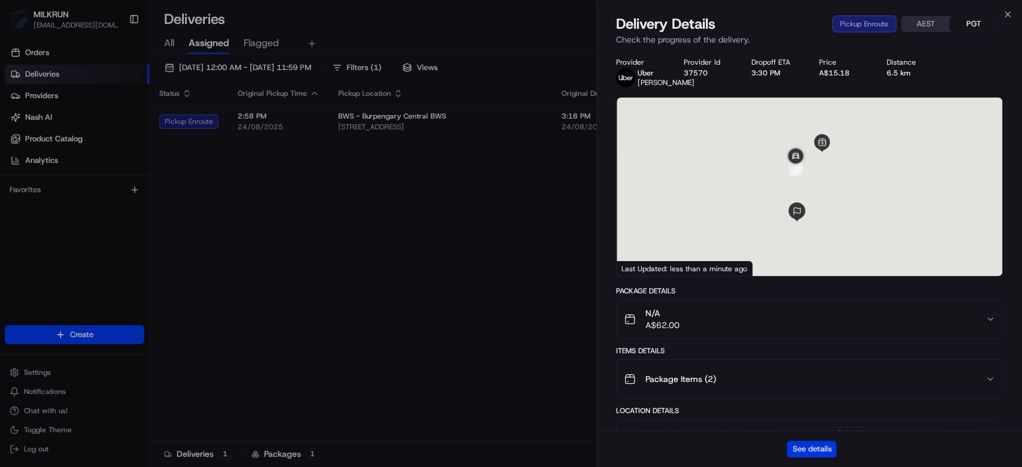
click at [833, 454] on button "See details" at bounding box center [812, 449] width 50 height 17
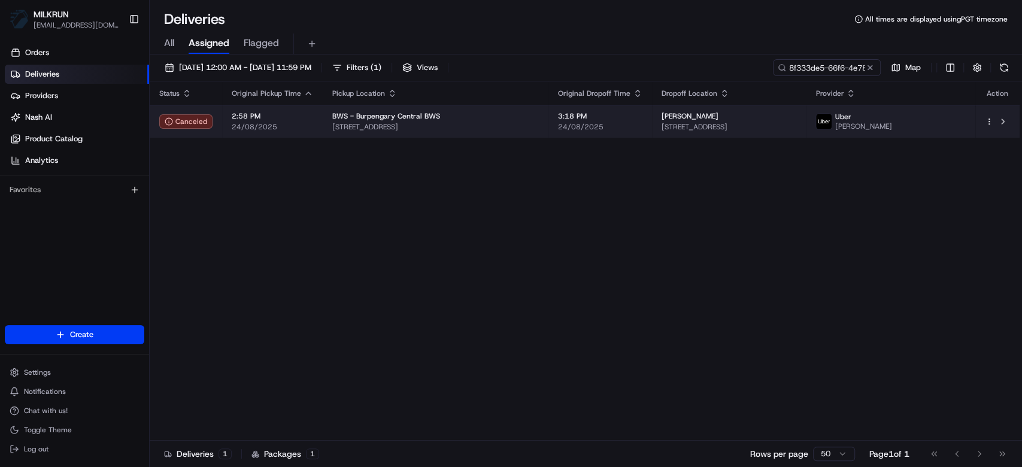
click at [691, 108] on td "Eric price 20 Avon St, Narangba, QLD 4504, AU" at bounding box center [729, 121] width 154 height 32
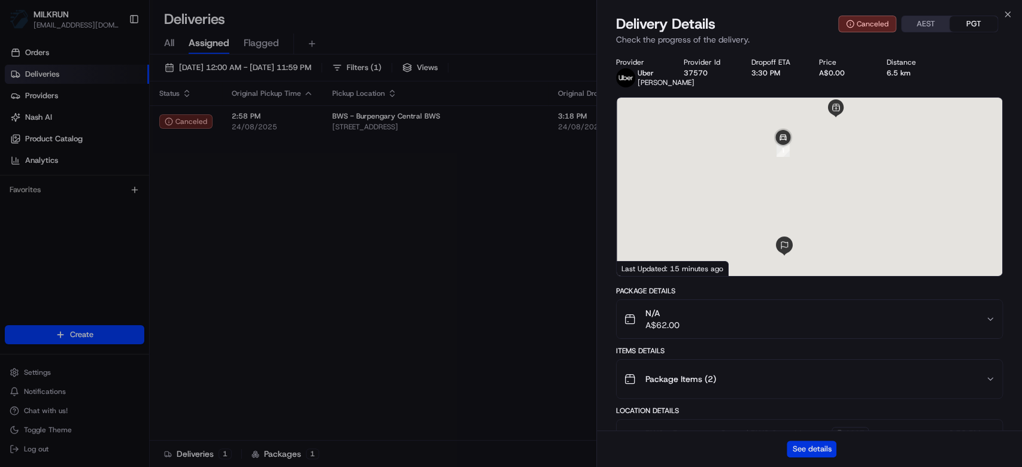
click at [814, 447] on button "See details" at bounding box center [812, 449] width 50 height 17
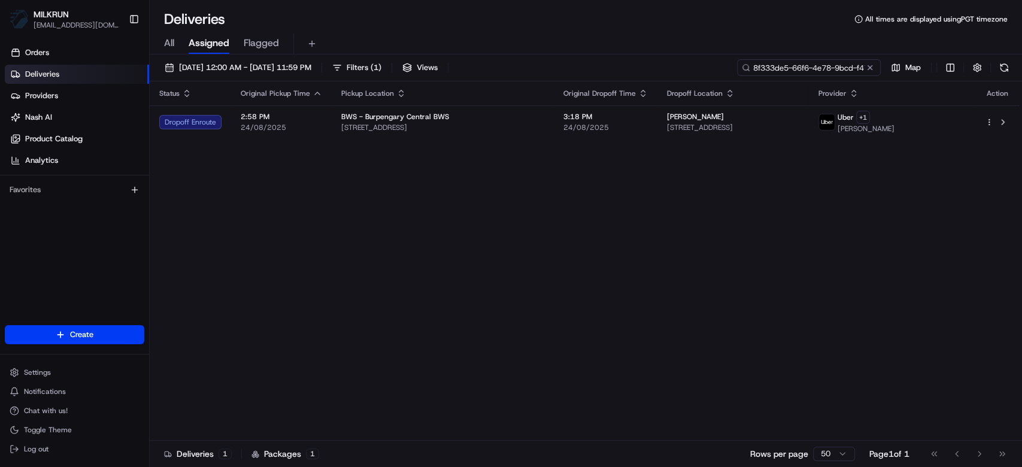
click at [812, 66] on input "8f333de5-66f6-4e78-9bcd-f475b174eeb3" at bounding box center [809, 67] width 144 height 17
paste input "15af0520-02a5-405f-a870-ec94c3d173c"
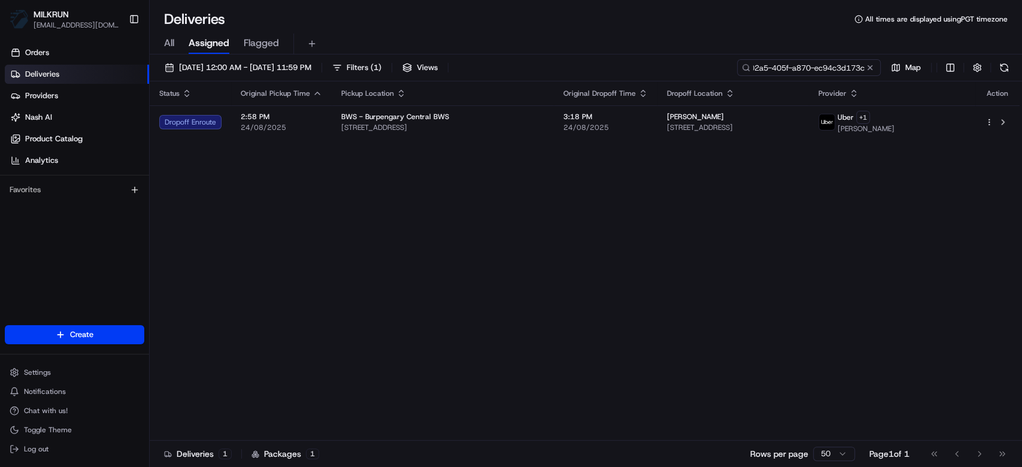
type input "15af0520-02a5-405f-a870-ec94c3d173c"
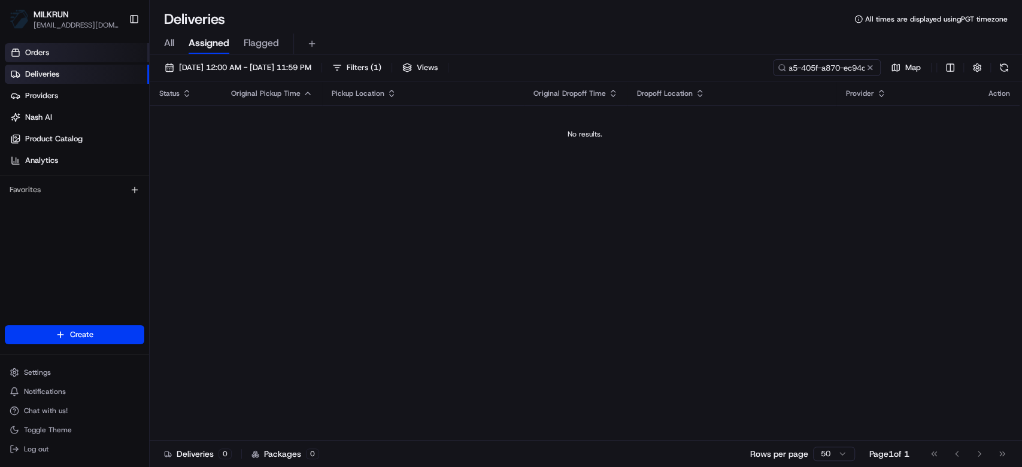
click at [47, 60] on link "Orders" at bounding box center [77, 52] width 144 height 19
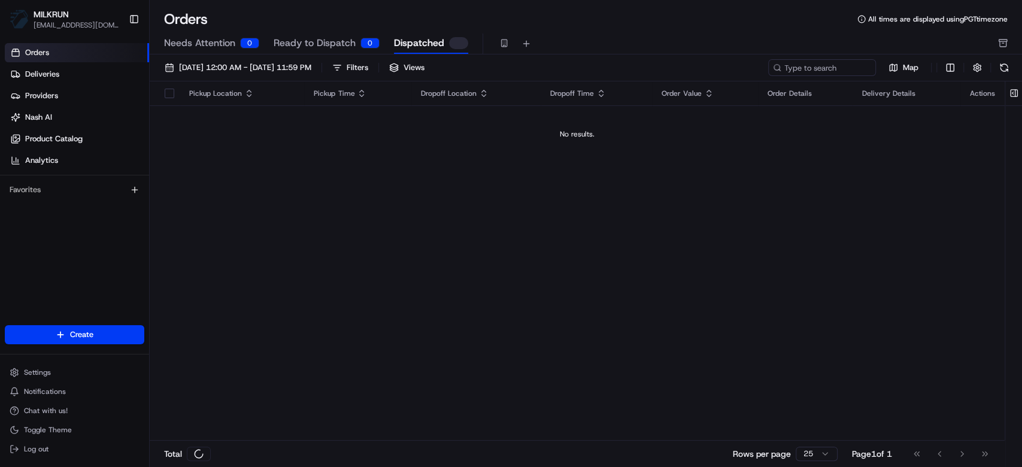
click at [433, 38] on span "Dispatched" at bounding box center [419, 43] width 50 height 14
click at [843, 68] on input at bounding box center [804, 67] width 144 height 17
paste input "15af0520-02a5-405f-a870-ec94c3d173c"
type input "15af0520-02a5-405f-a870-ec94c3d173c"
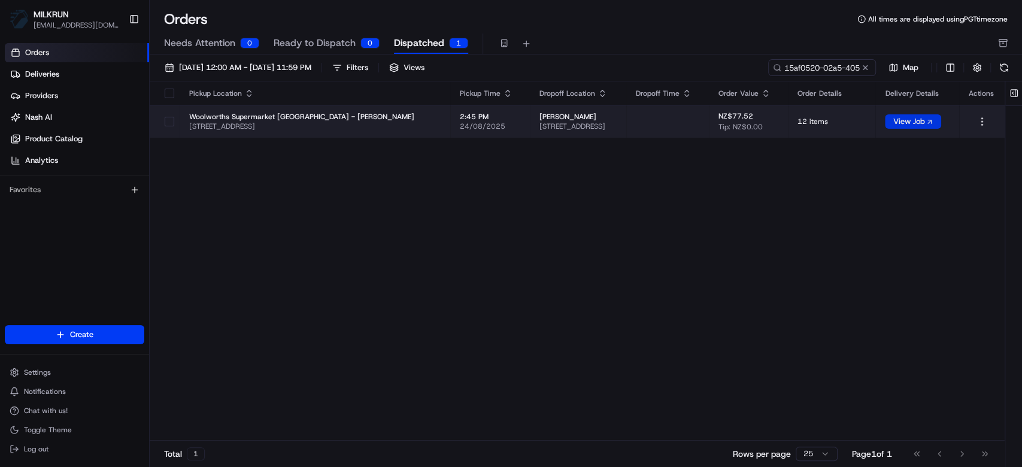
click at [912, 127] on button "View Job" at bounding box center [913, 121] width 56 height 14
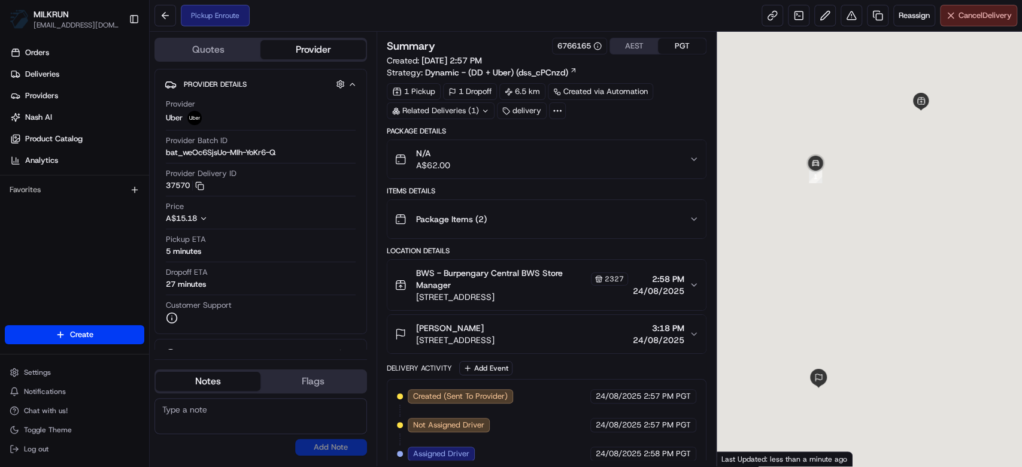
click at [960, 17] on span "Cancel Delivery" at bounding box center [984, 15] width 53 height 11
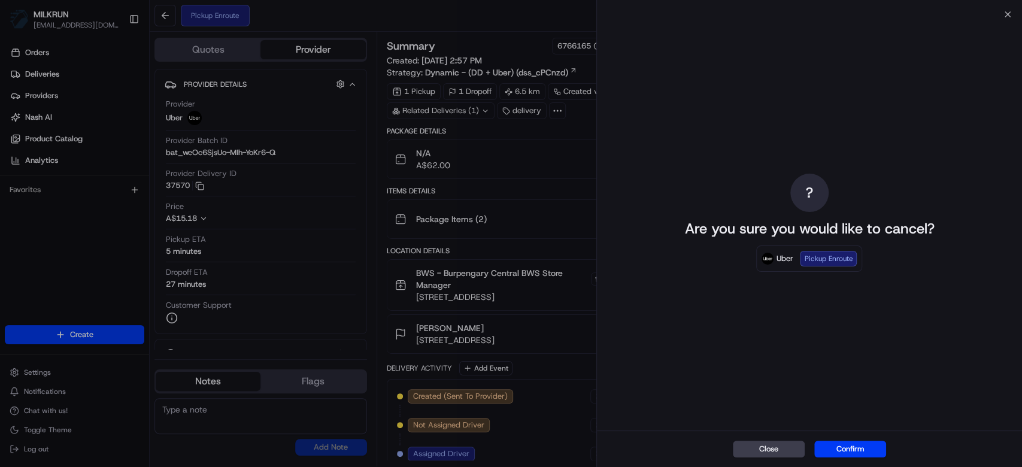
click at [846, 444] on button "Confirm" at bounding box center [850, 449] width 72 height 17
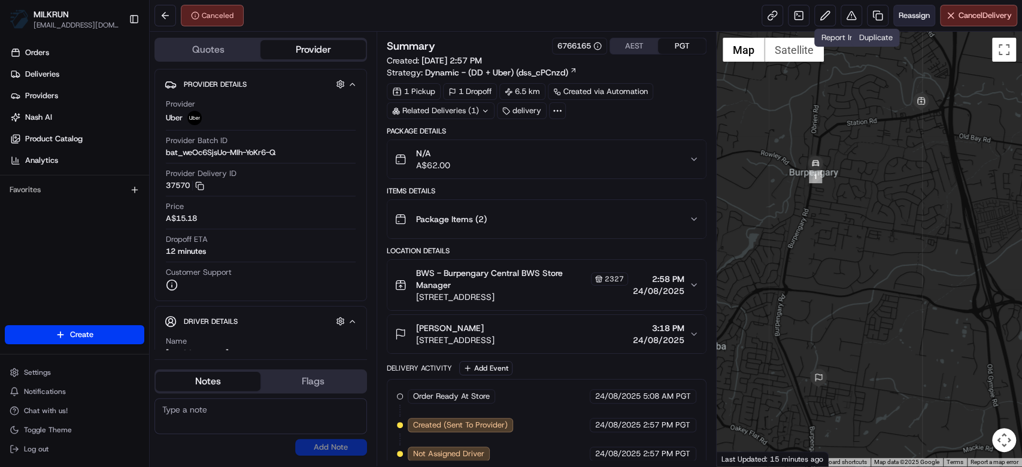
click at [901, 15] on span "Reassign" at bounding box center [913, 15] width 31 height 11
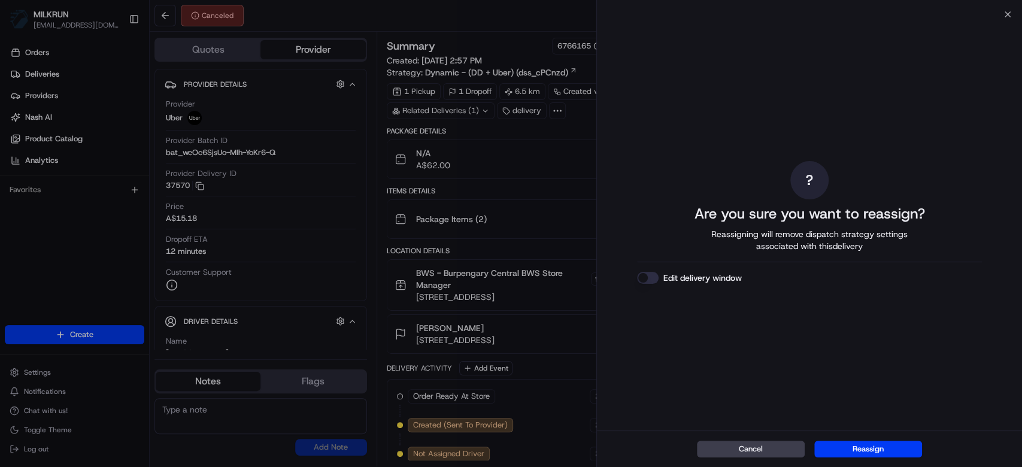
click at [863, 452] on button "Reassign" at bounding box center [868, 449] width 108 height 17
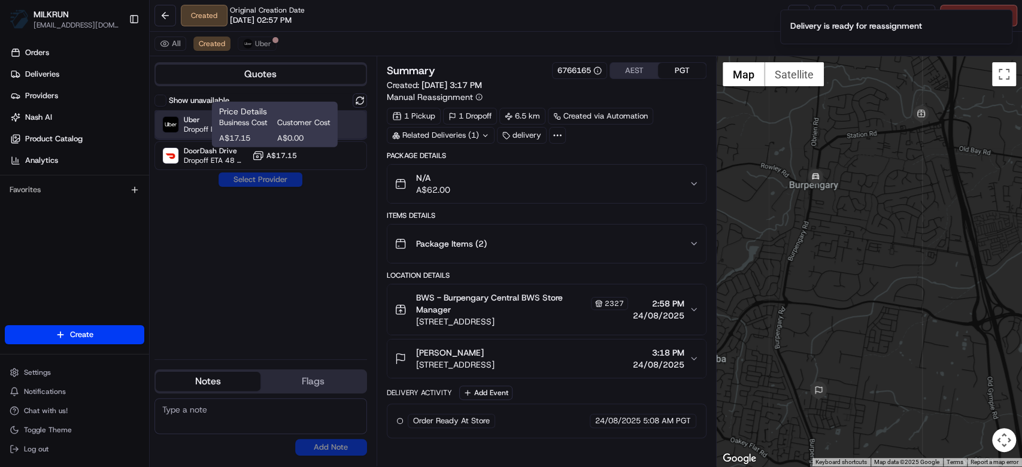
click at [185, 132] on span "Dropoff ETA 32 minutes" at bounding box center [215, 130] width 63 height 10
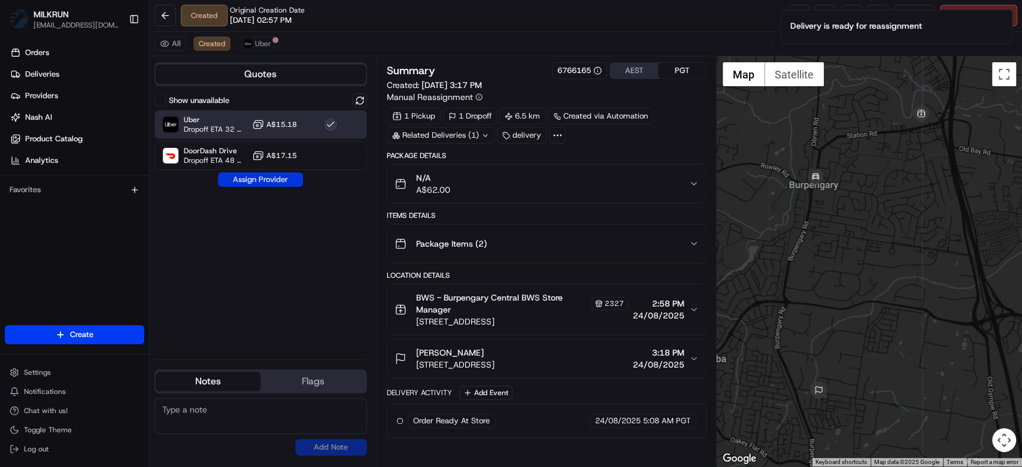
click at [262, 178] on button "Assign Provider" at bounding box center [260, 179] width 85 height 14
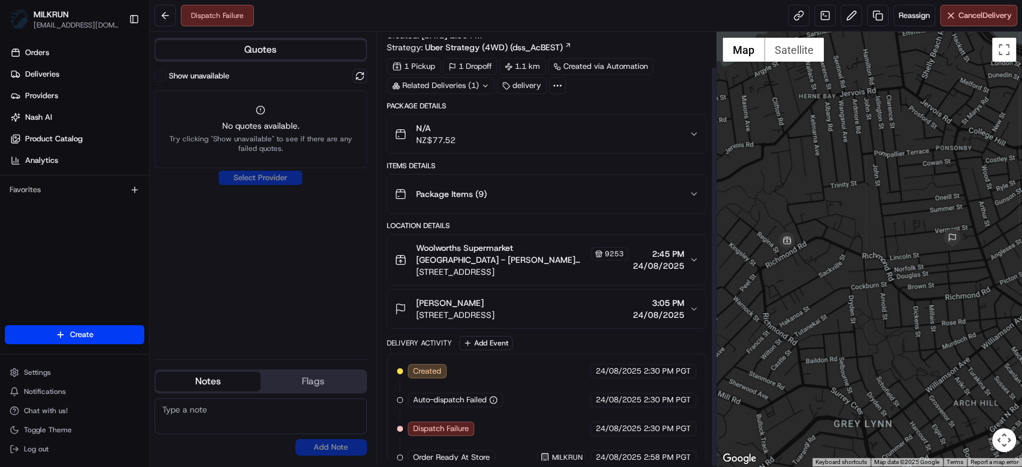
scroll to position [38, 0]
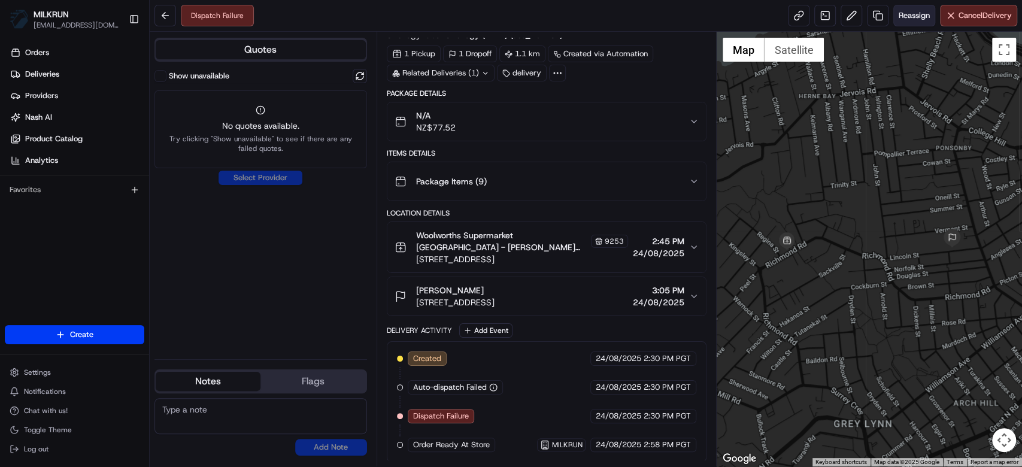
click at [917, 12] on span "Reassign" at bounding box center [913, 15] width 31 height 11
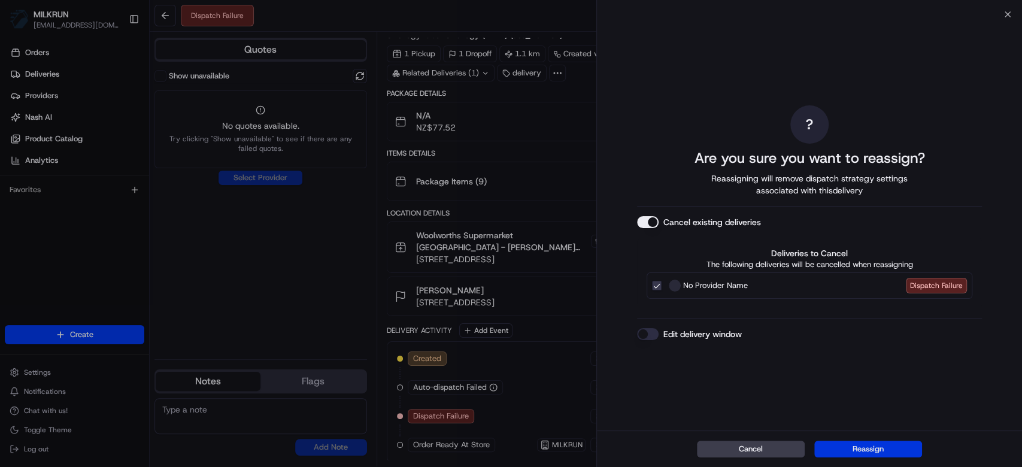
click at [864, 446] on button "Reassign" at bounding box center [868, 449] width 108 height 17
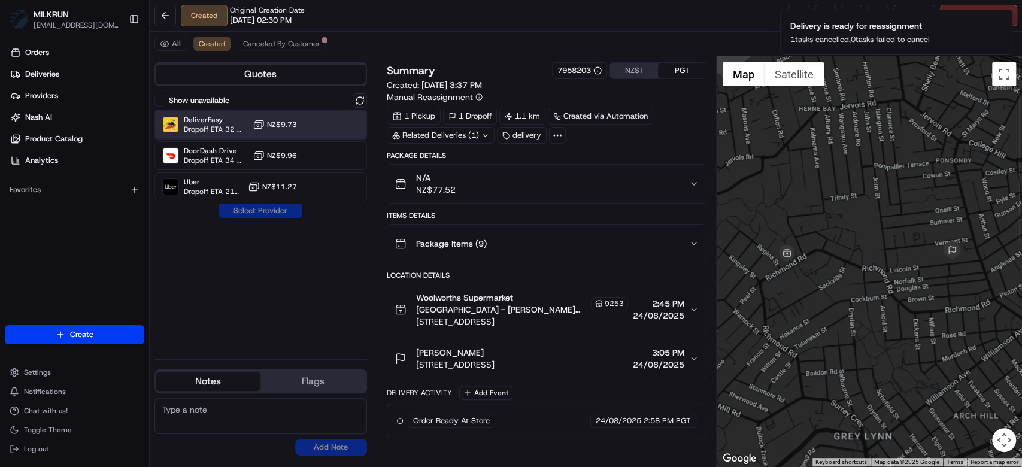
click at [202, 126] on span "Dropoff ETA 32 minutes" at bounding box center [216, 130] width 64 height 10
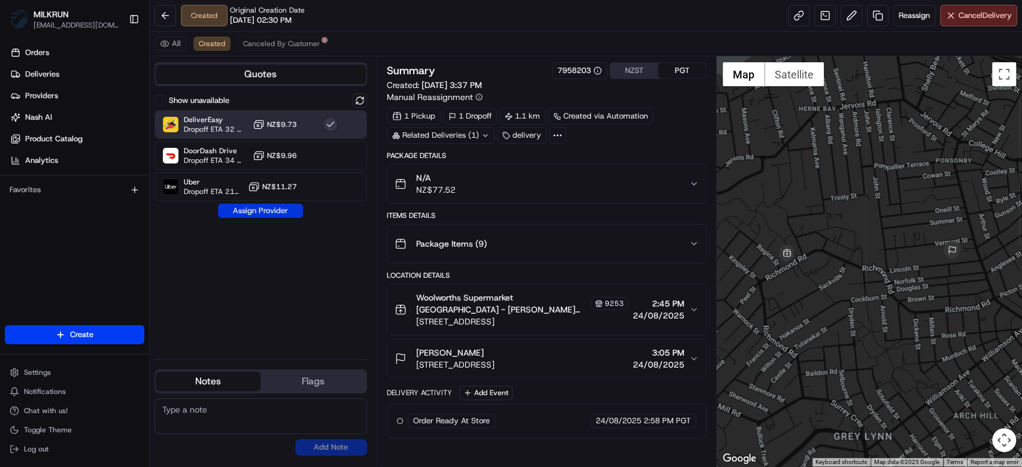
click at [260, 210] on button "Assign Provider" at bounding box center [260, 211] width 85 height 14
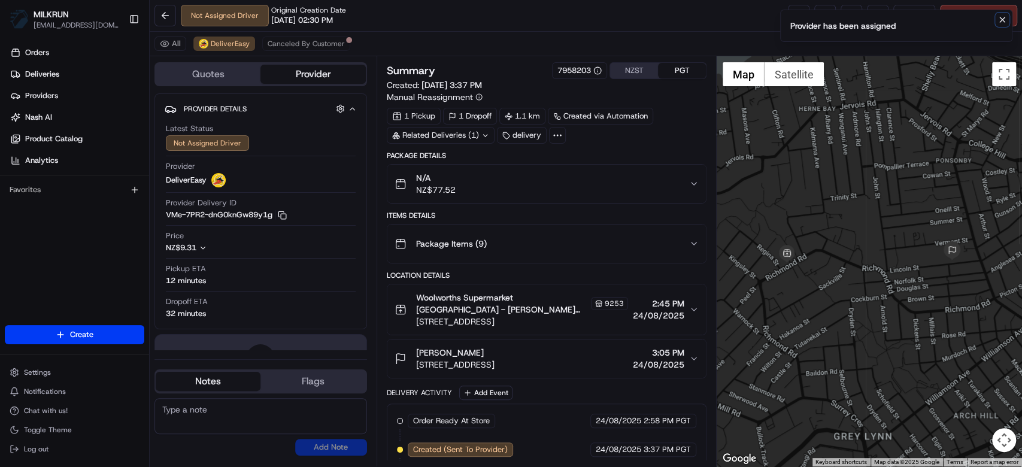
click at [1002, 24] on icon "Notifications (F8)" at bounding box center [1002, 20] width 10 height 10
drag, startPoint x: 802, startPoint y: 12, endPoint x: 725, endPoint y: 4, distance: 77.0
